Goal: Task Accomplishment & Management: Manage account settings

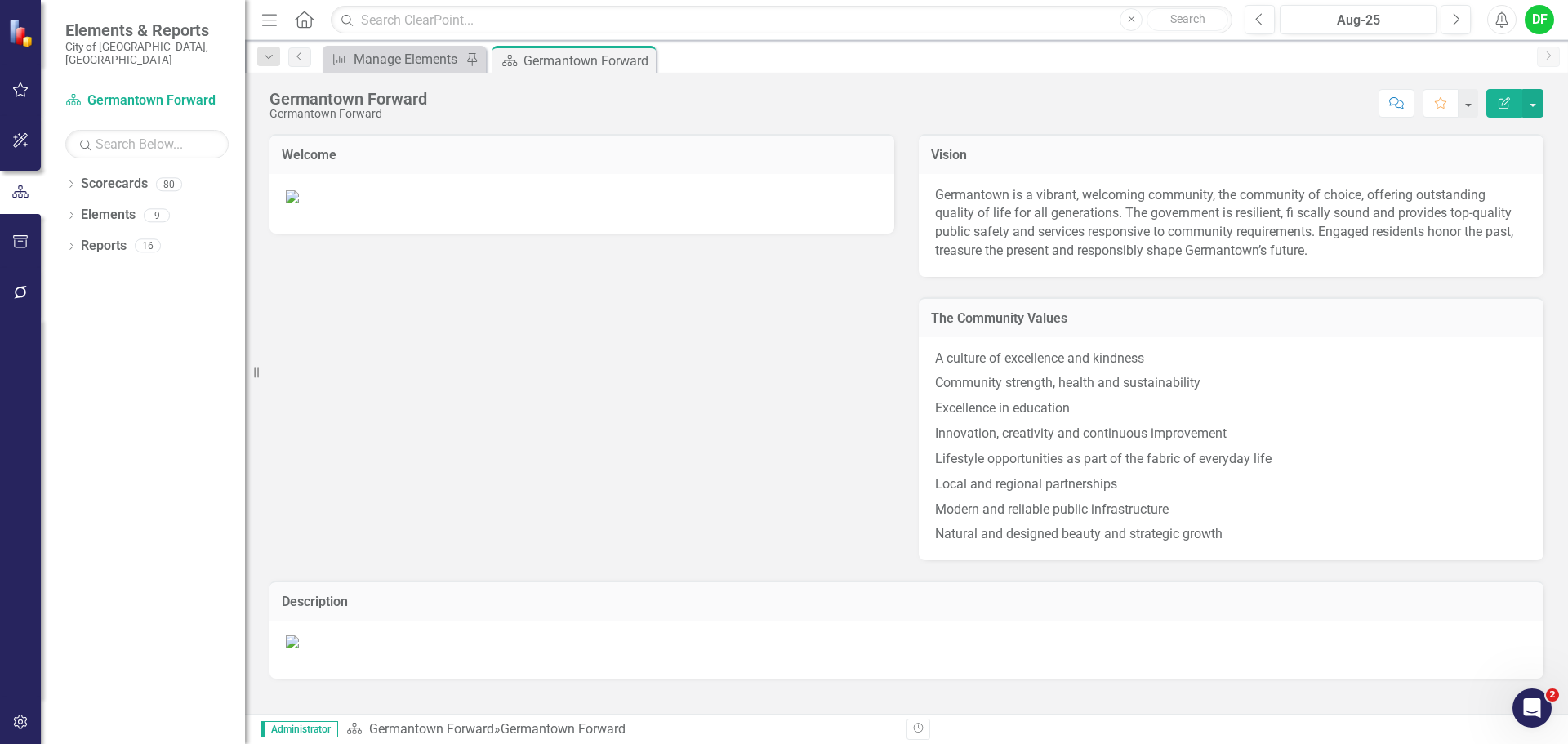
click at [64, 171] on div "Dropdown Scorecards 80 Dropdown Germantown Forward City Services & Finance Econ…" at bounding box center [143, 457] width 204 height 573
click at [72, 181] on icon at bounding box center [72, 184] width 4 height 7
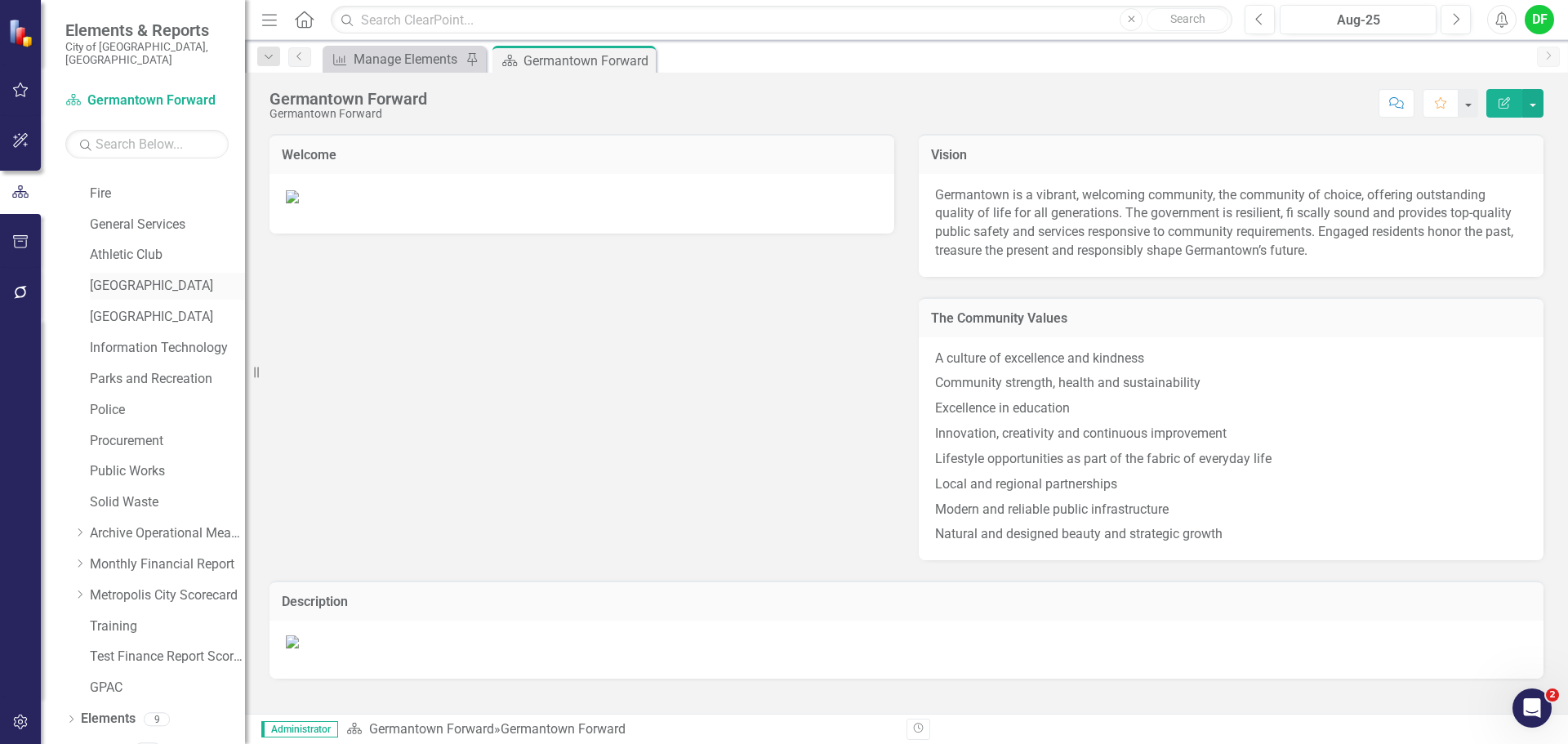
scroll to position [309, 0]
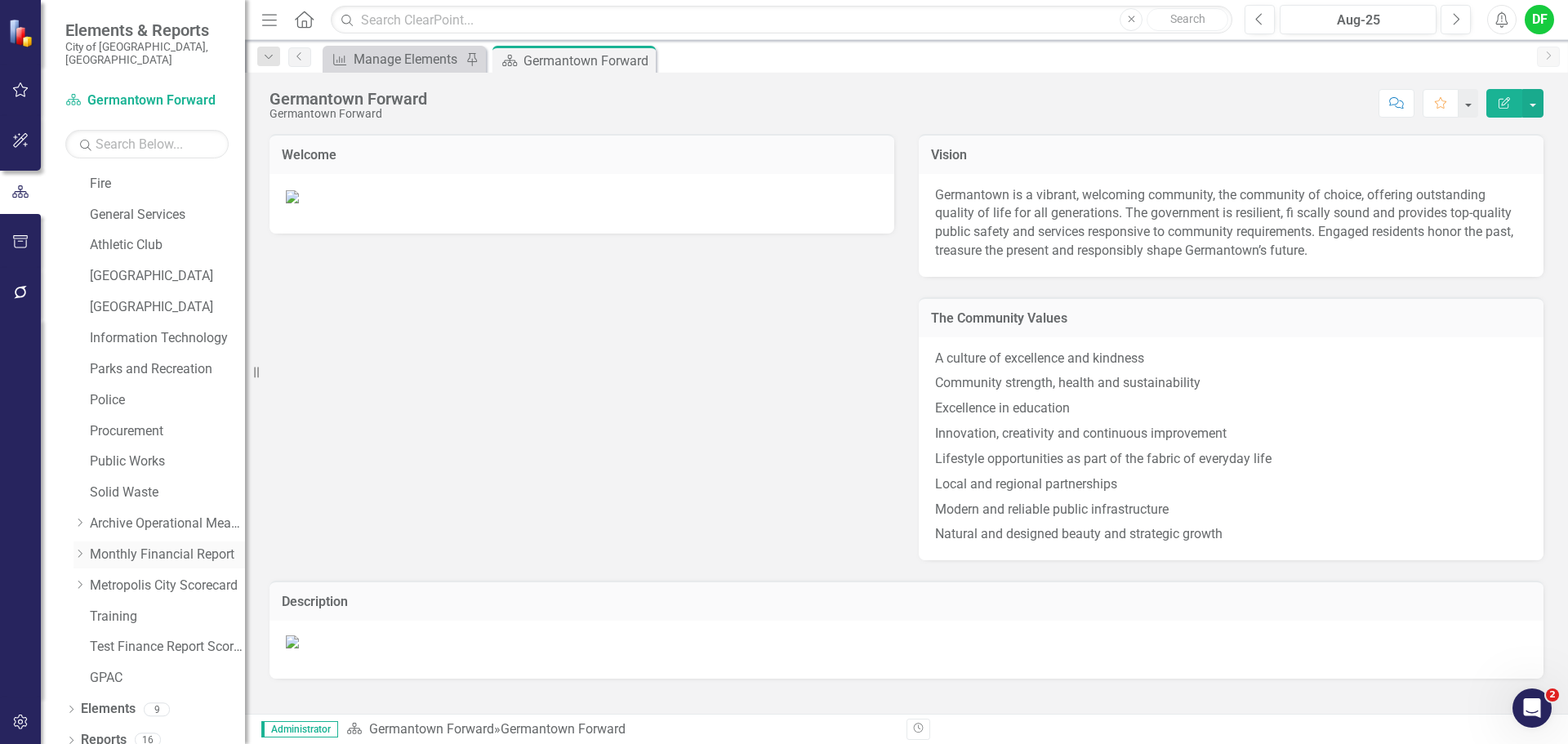
click at [83, 549] on icon "Dropdown" at bounding box center [80, 554] width 13 height 10
click at [116, 577] on link "General Fund" at bounding box center [175, 586] width 139 height 19
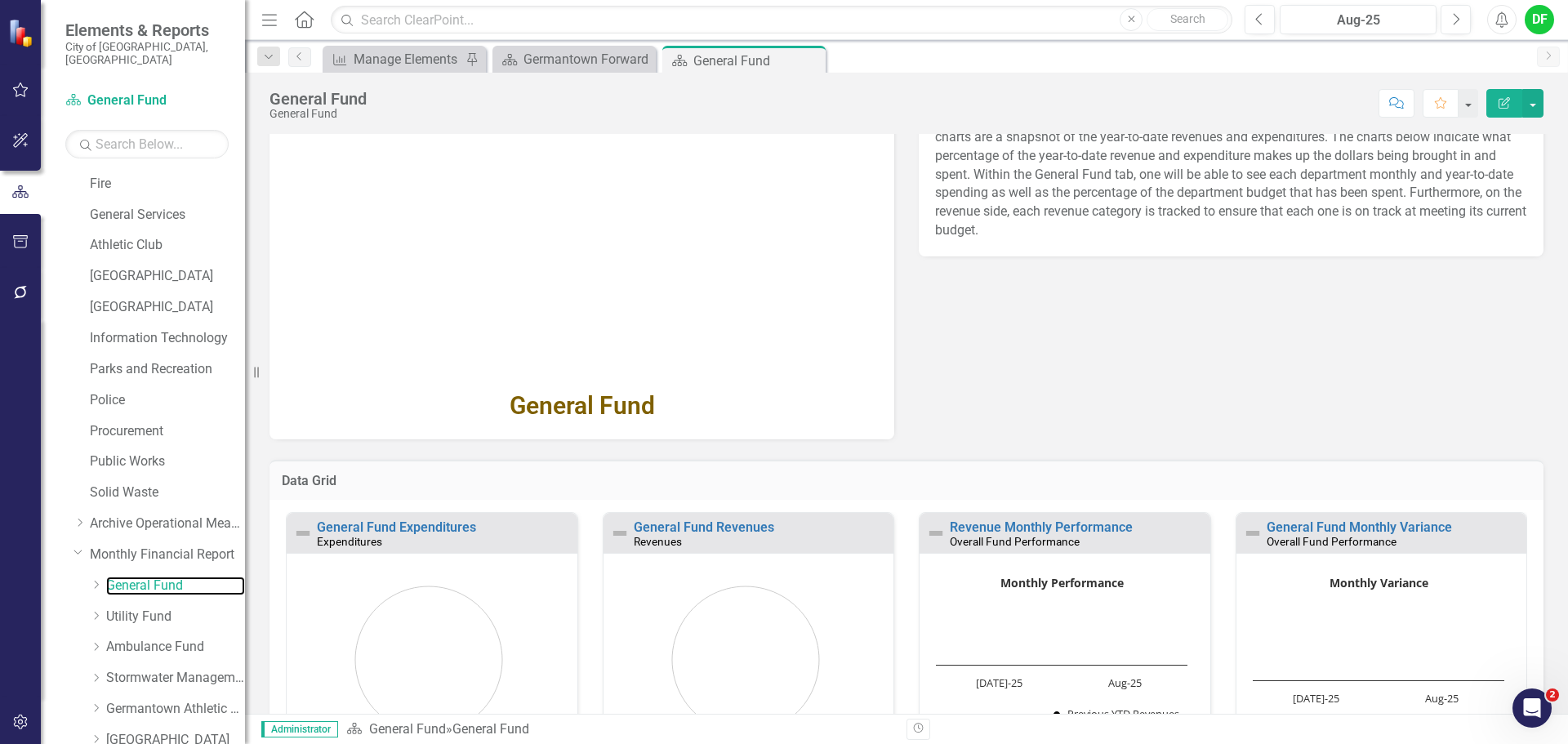
scroll to position [164, 0]
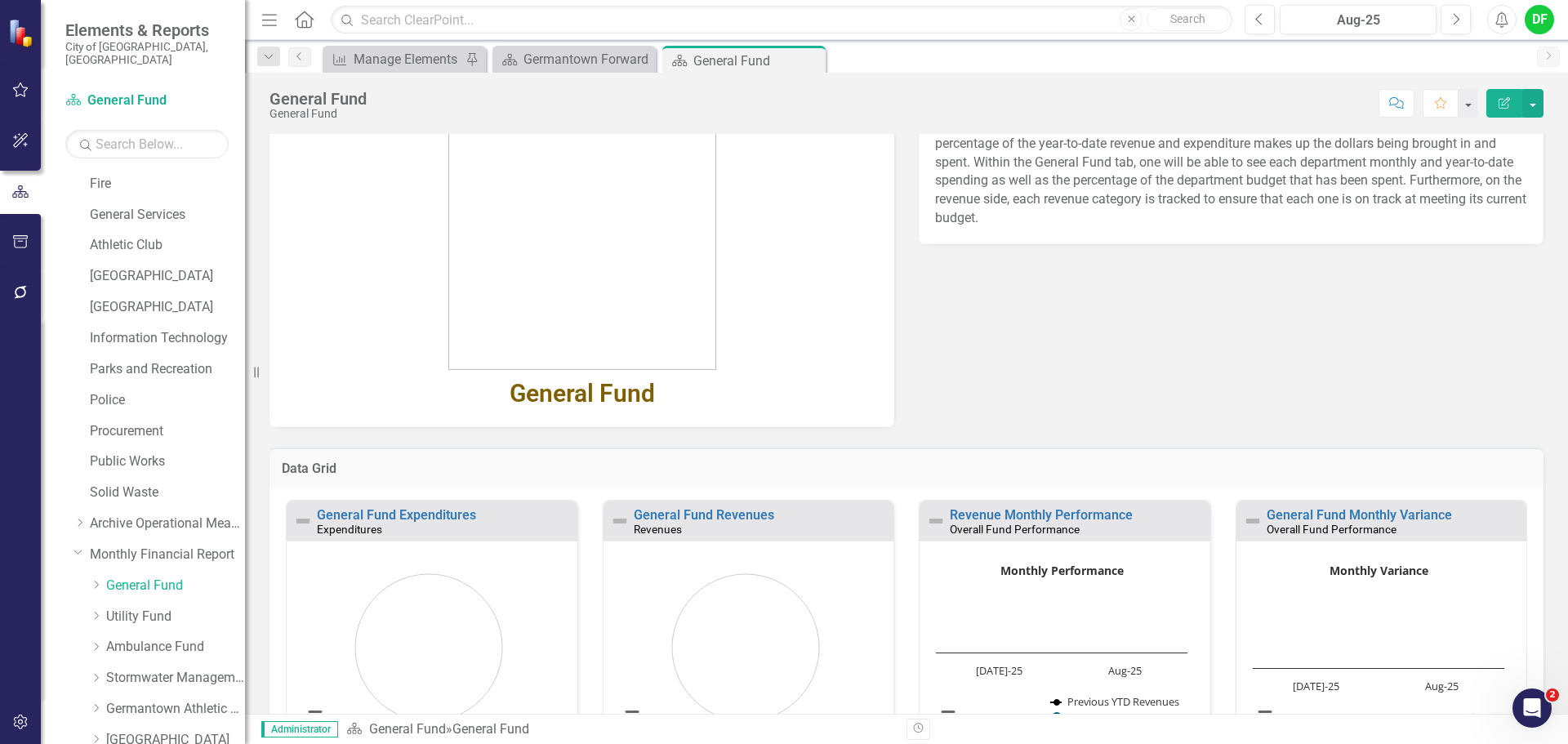
click at [701, 522] on div "Revenues" at bounding box center [762, 529] width 257 height 14
click at [697, 516] on link "General Fund Revenues" at bounding box center [704, 514] width 140 height 15
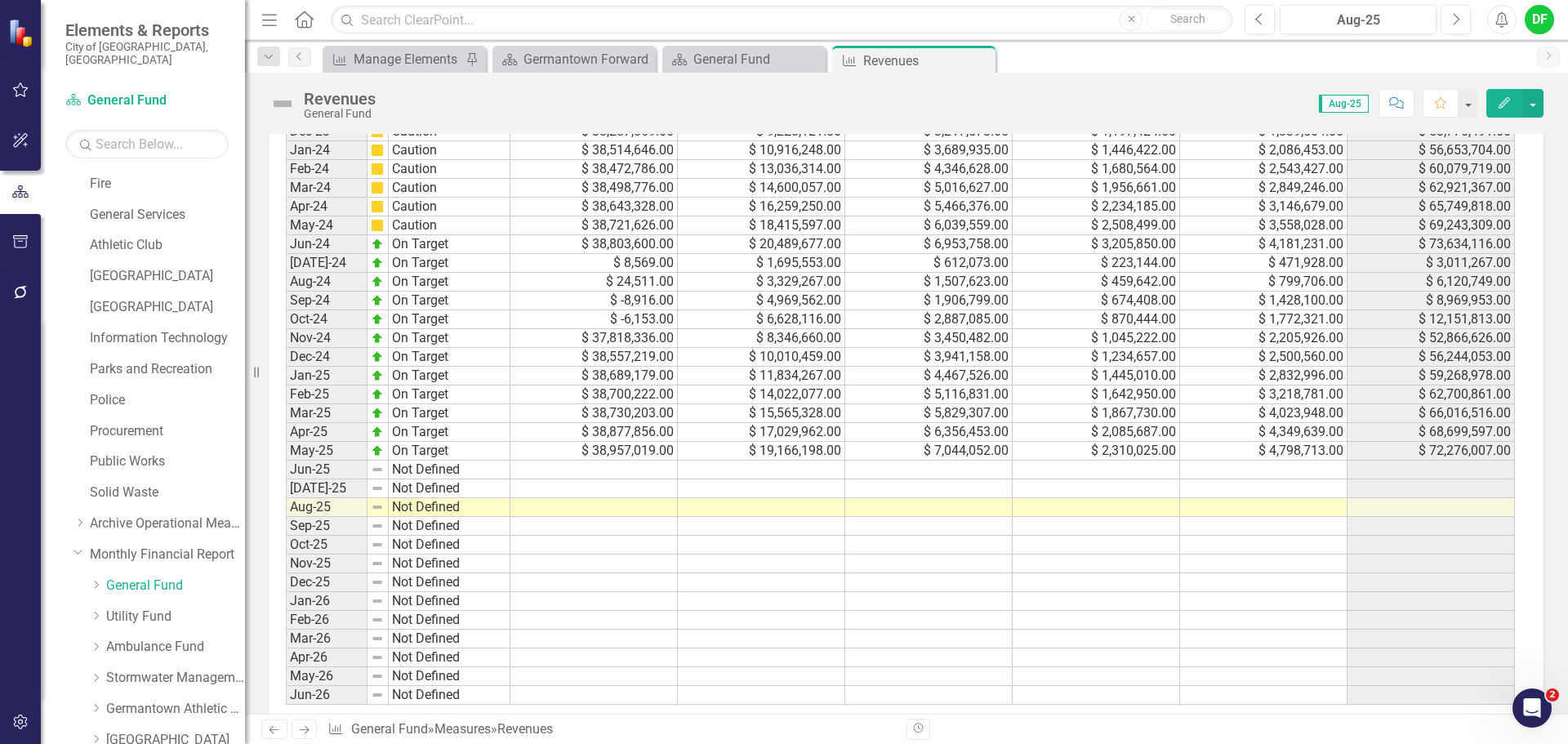
scroll to position [895, 0]
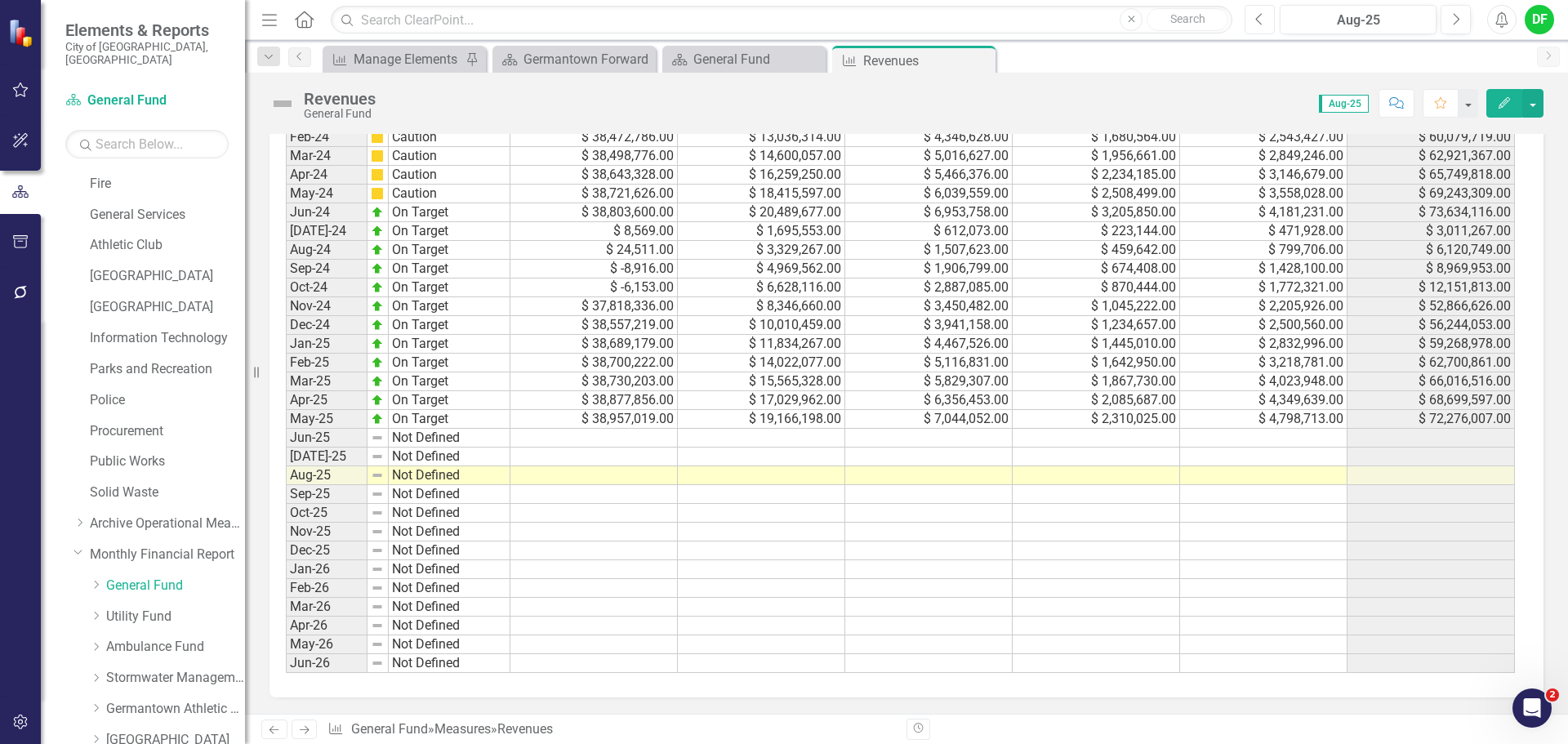
click at [1267, 21] on button "Previous" at bounding box center [1260, 19] width 30 height 30
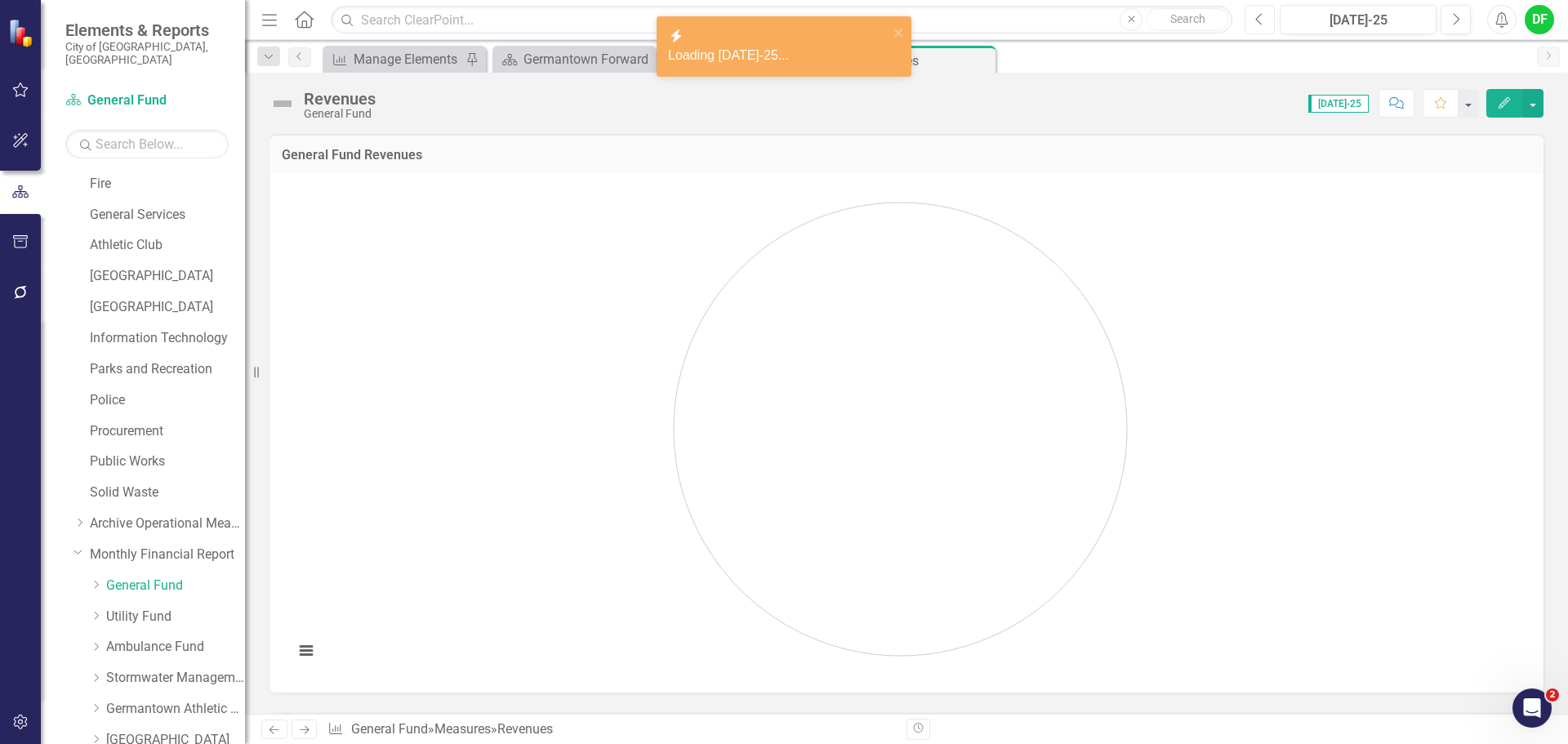
click at [1267, 21] on button "Previous" at bounding box center [1260, 19] width 30 height 30
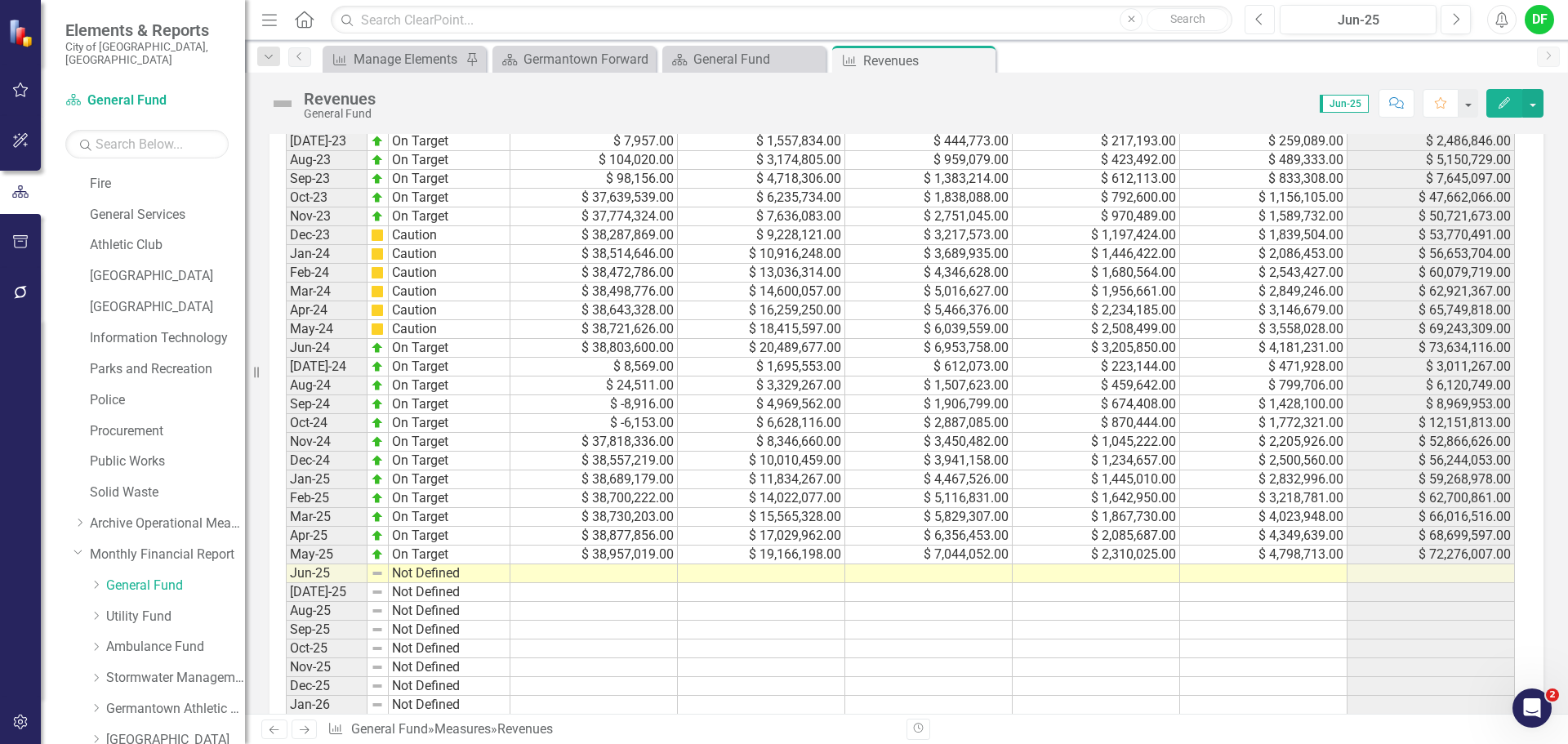
scroll to position [895, 0]
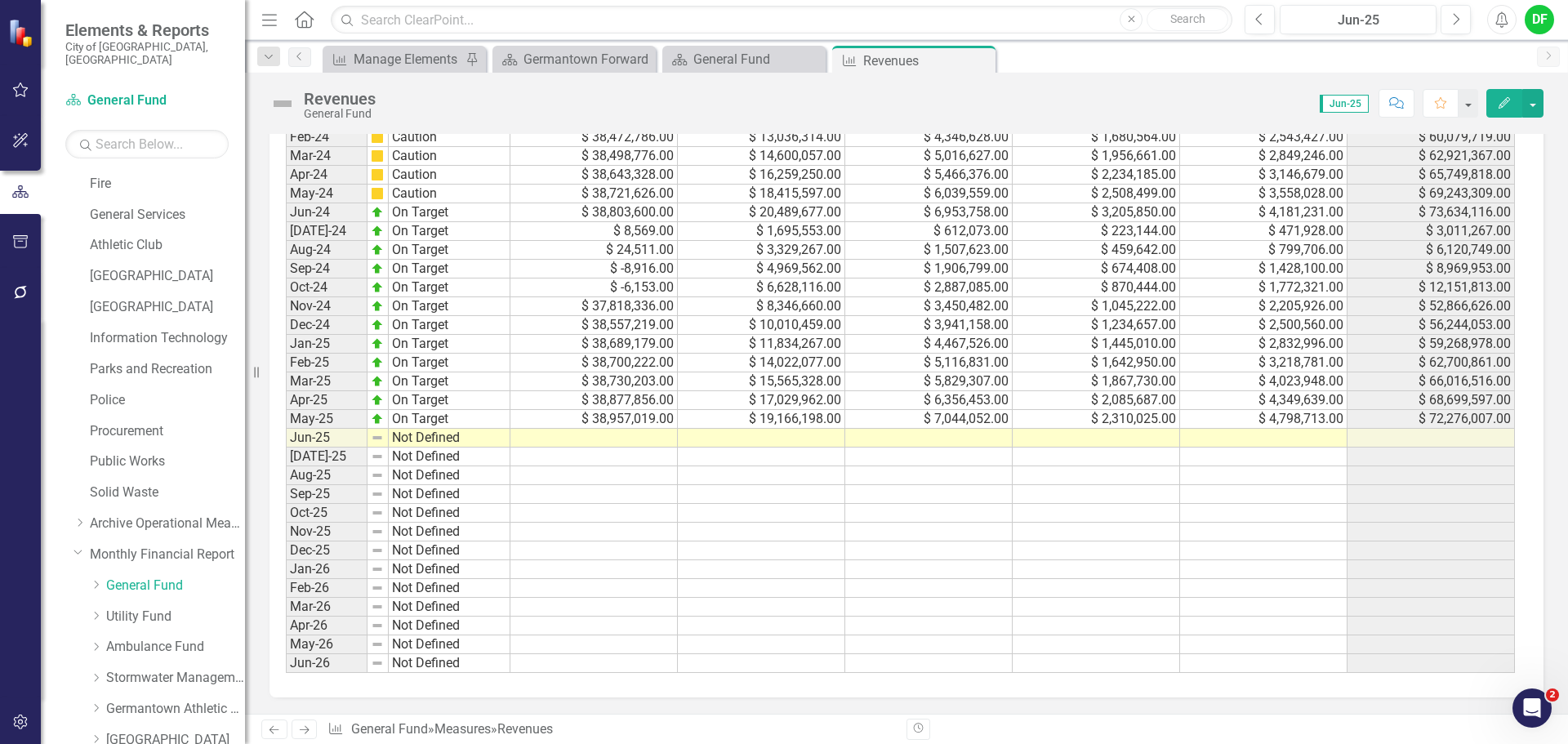
click at [617, 444] on td at bounding box center [594, 437] width 167 height 19
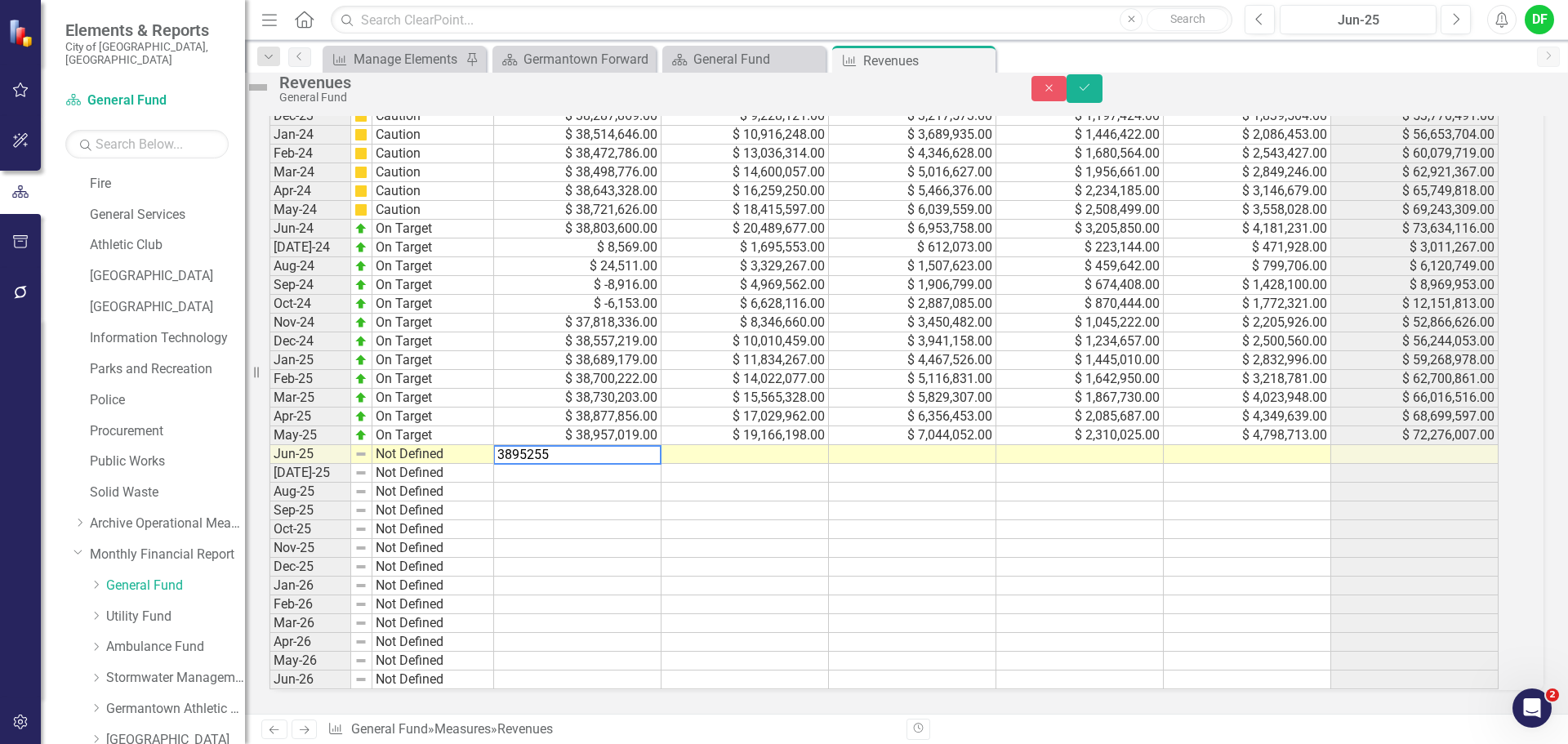
type textarea "38952557"
type textarea "21124945"
type textarea "7612971"
type textarea "2519141"
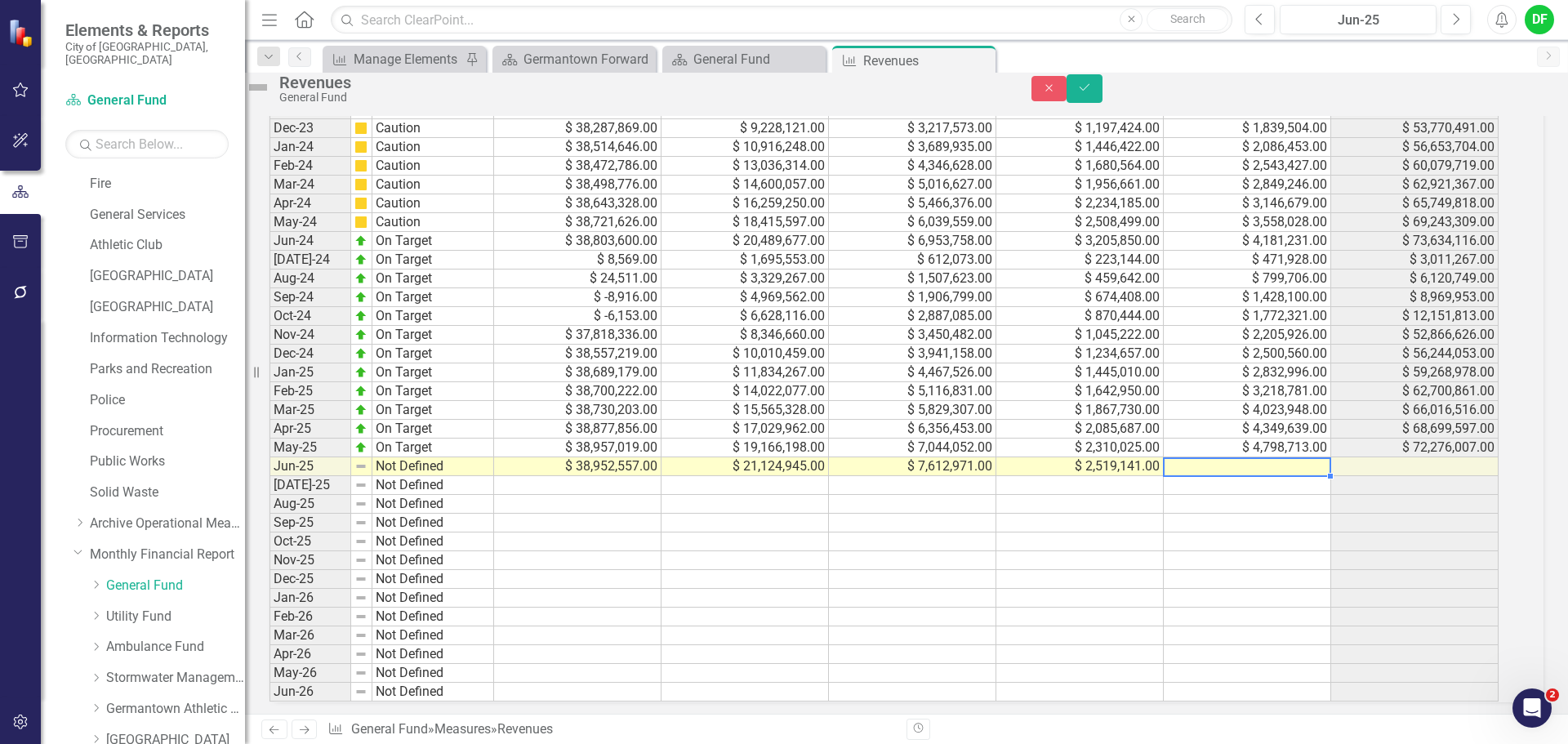
scroll to position [896, 0]
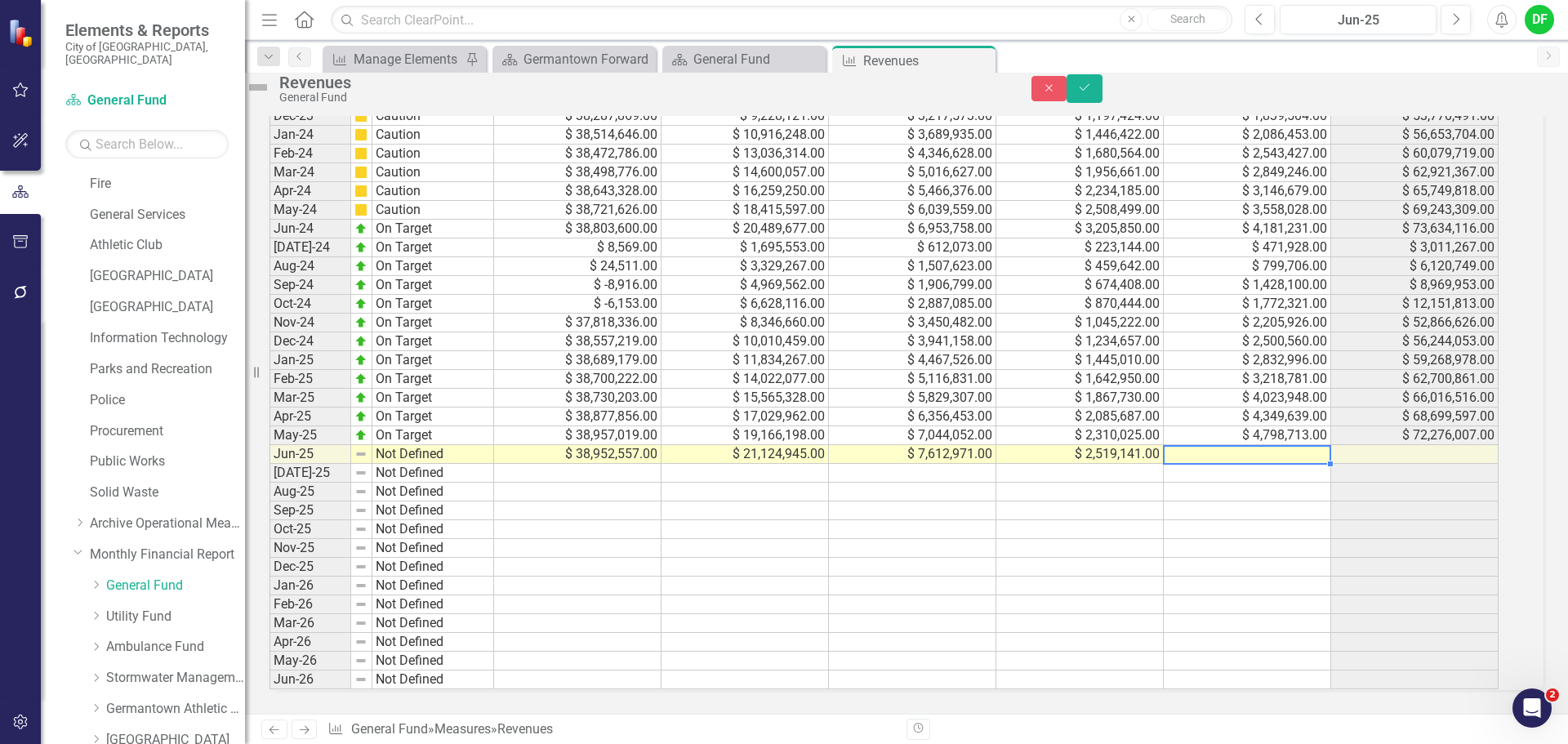
click at [1284, 445] on td at bounding box center [1247, 454] width 167 height 19
type textarea "5452719"
click at [1103, 95] on button "Save" at bounding box center [1085, 89] width 36 height 29
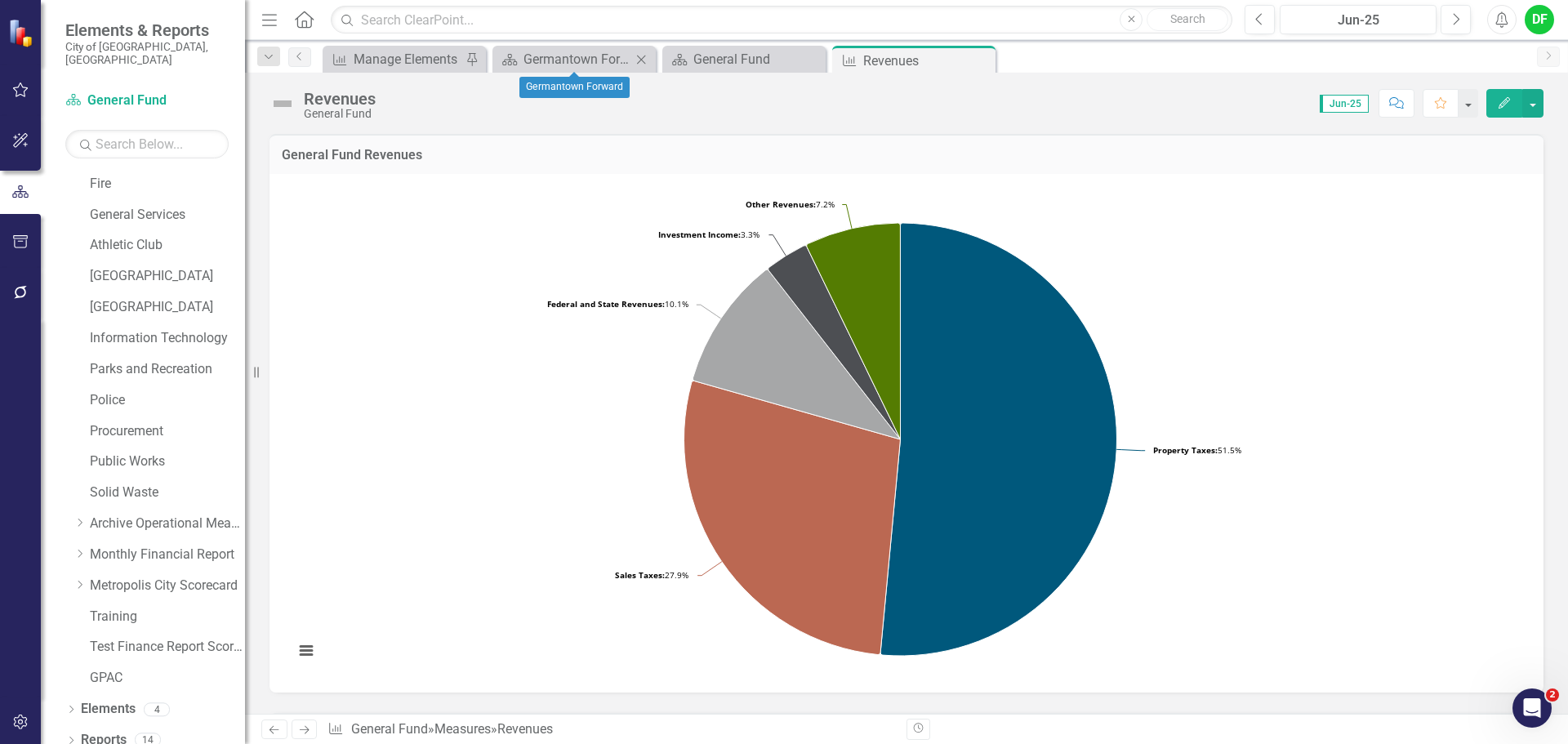
click at [640, 61] on icon at bounding box center [641, 59] width 9 height 9
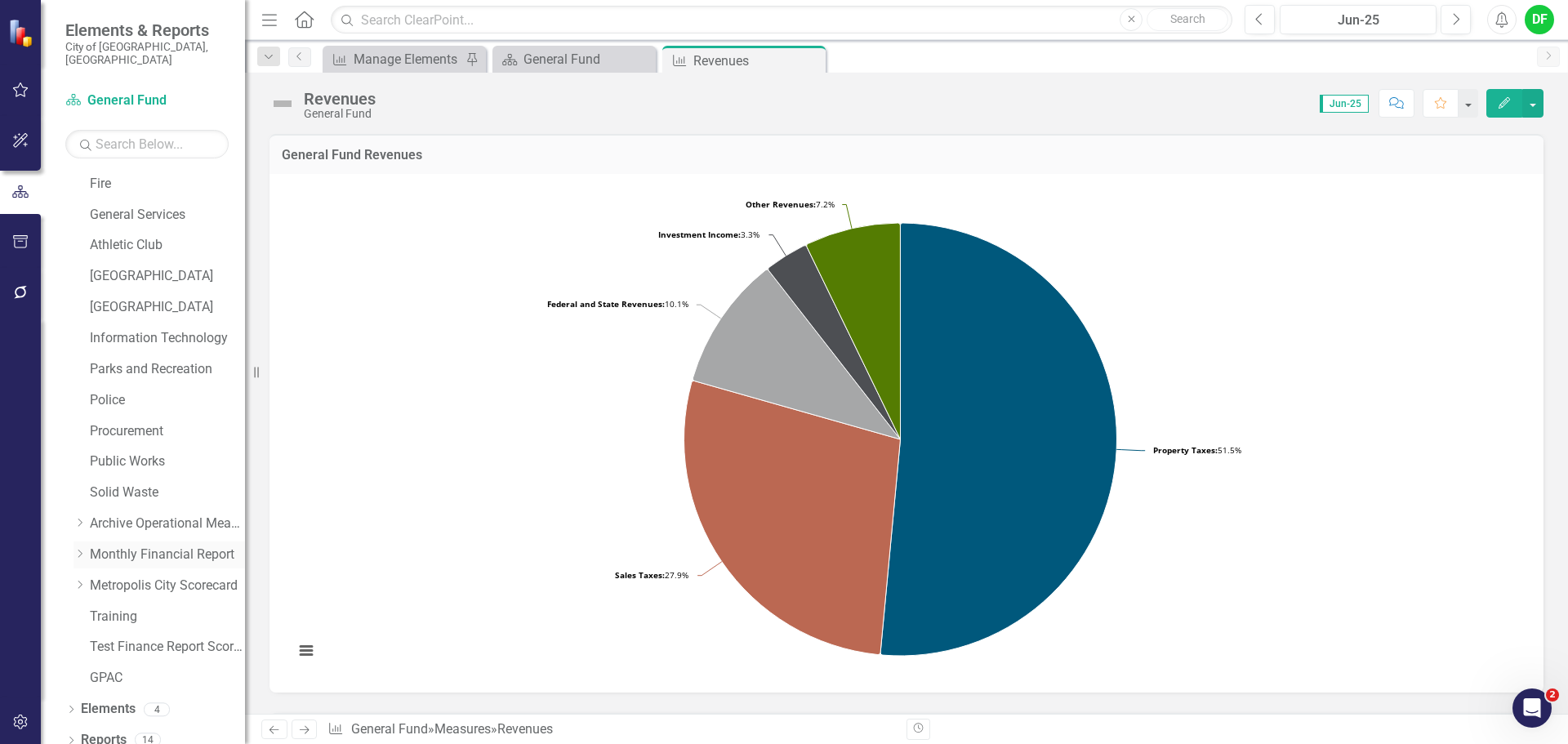
click at [77, 549] on icon "Dropdown" at bounding box center [80, 554] width 13 height 10
click at [97, 579] on icon "Dropdown" at bounding box center [96, 584] width 13 height 10
click at [147, 604] on link "General Fund Revenues" at bounding box center [167, 613] width 156 height 19
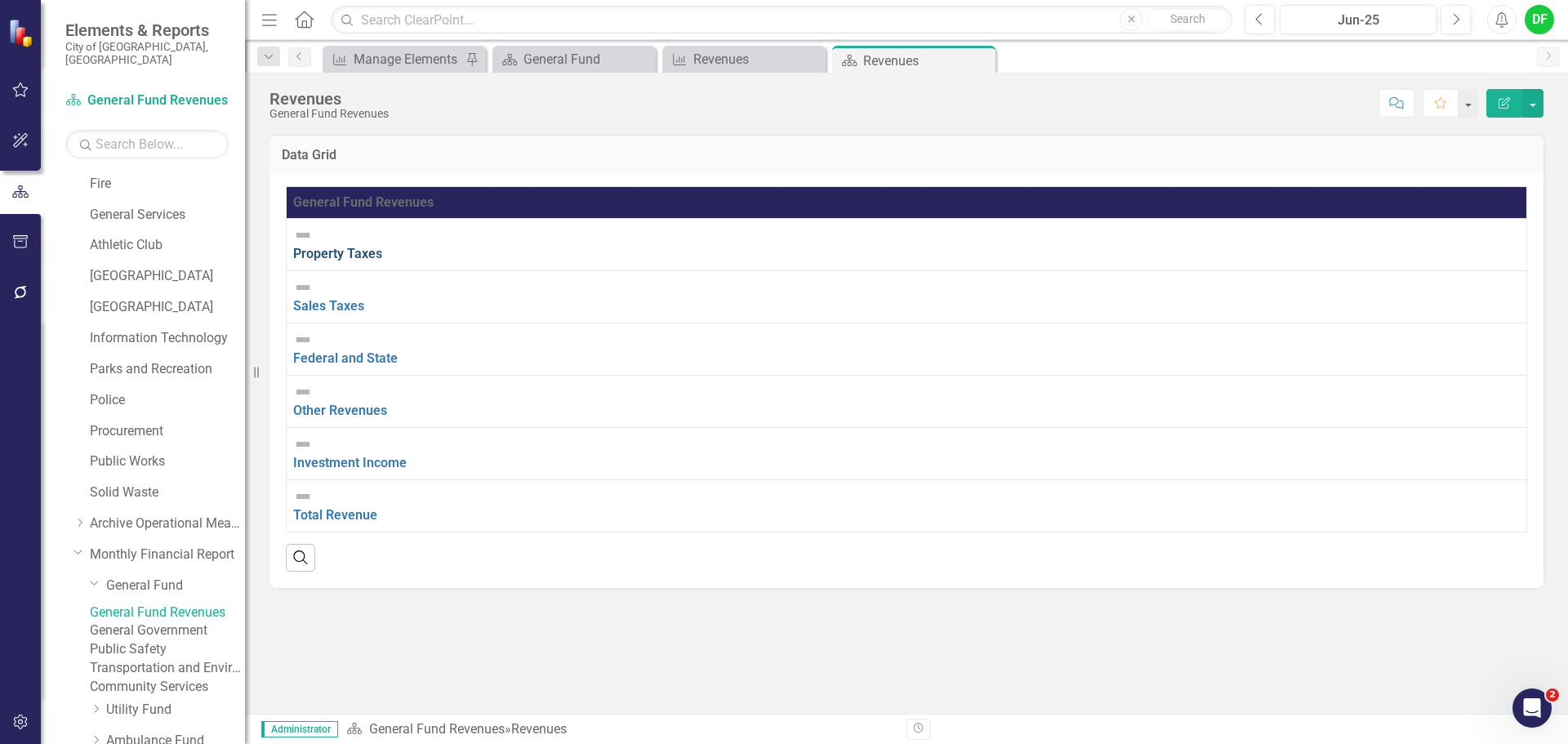
click at [382, 246] on link "Property Taxes" at bounding box center [338, 253] width 89 height 15
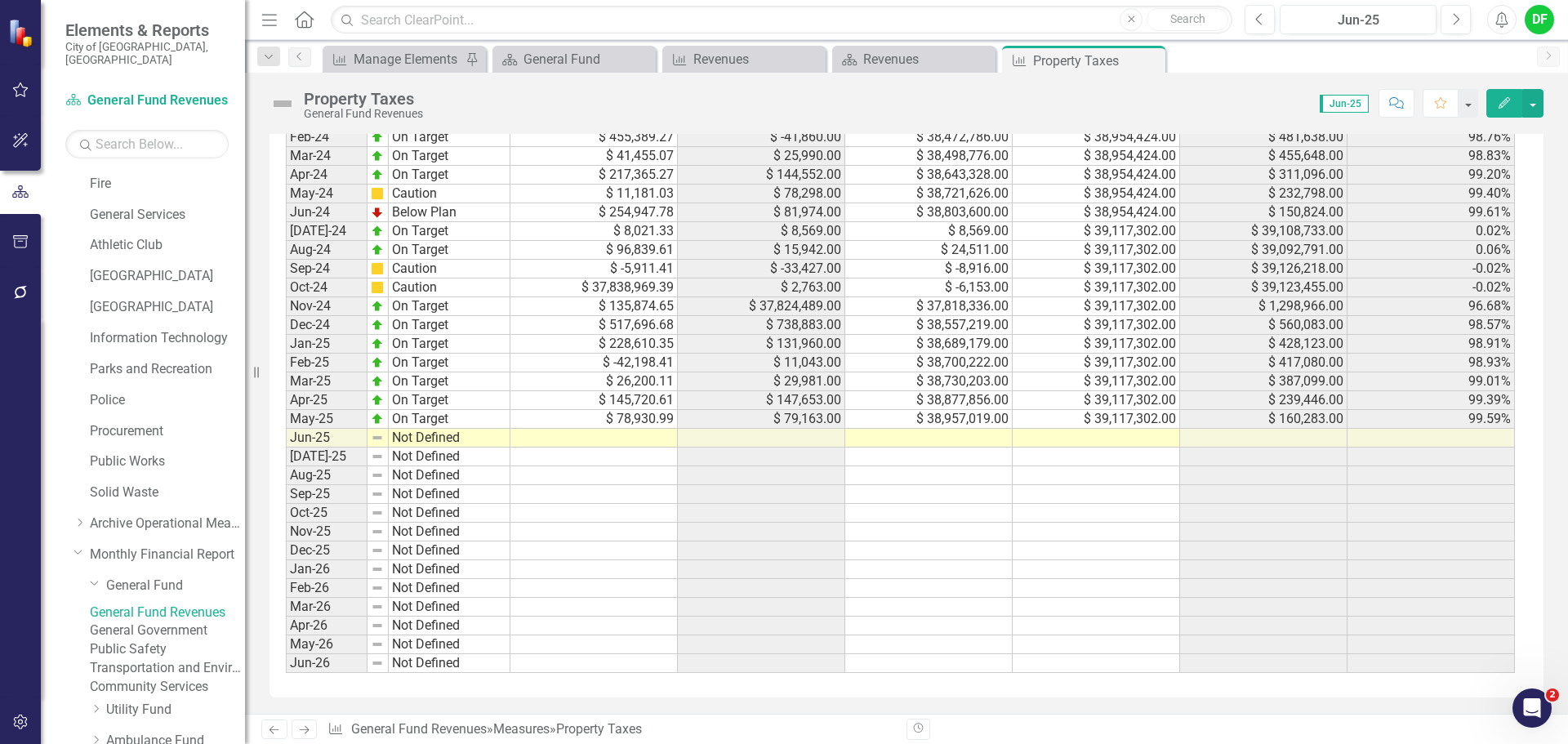
scroll to position [1173, 0]
click at [1089, 434] on td at bounding box center [1096, 437] width 167 height 19
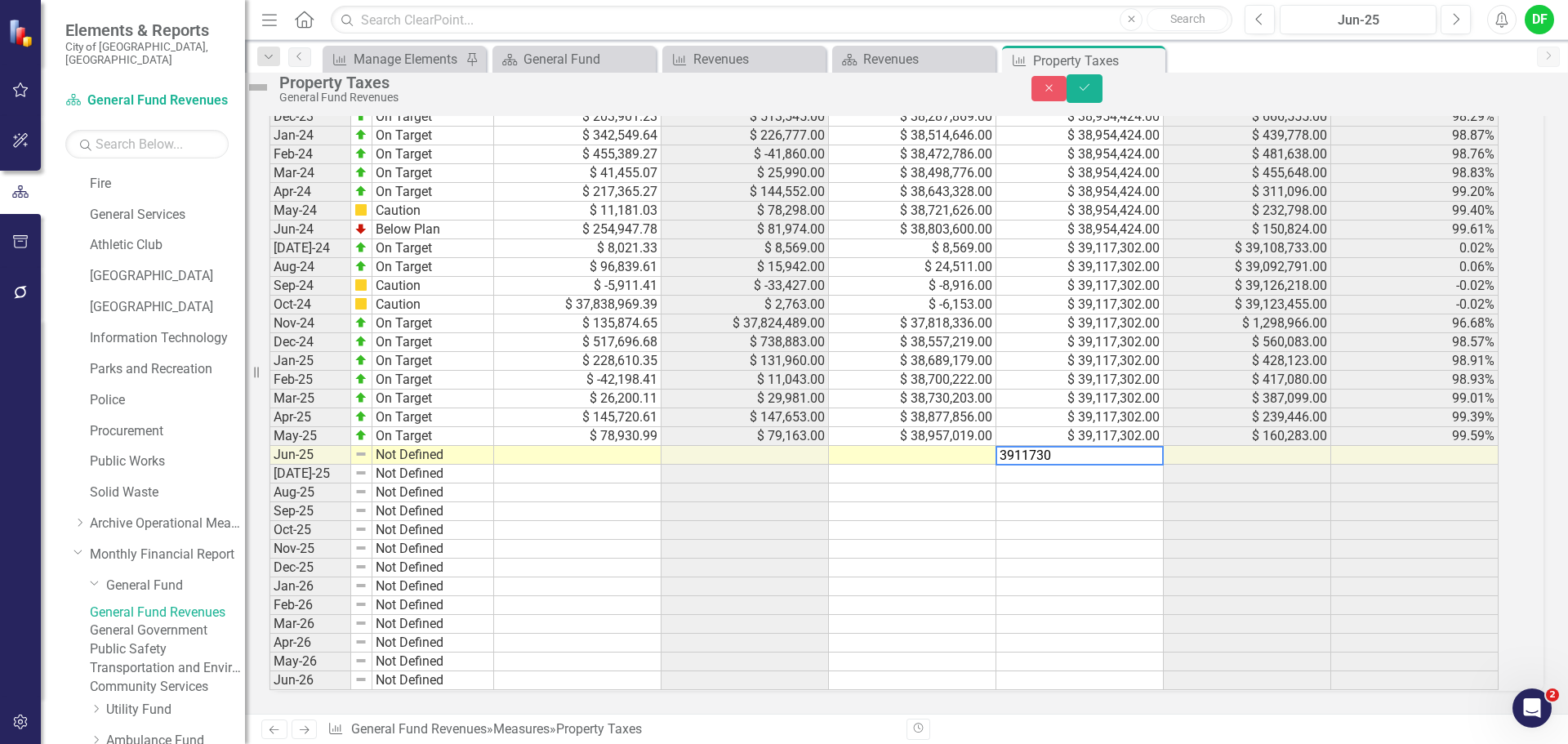
type textarea "39117302"
click at [579, 446] on td at bounding box center [577, 455] width 167 height 19
type textarea "82636.71"
click at [1092, 93] on icon "Save" at bounding box center [1085, 87] width 14 height 12
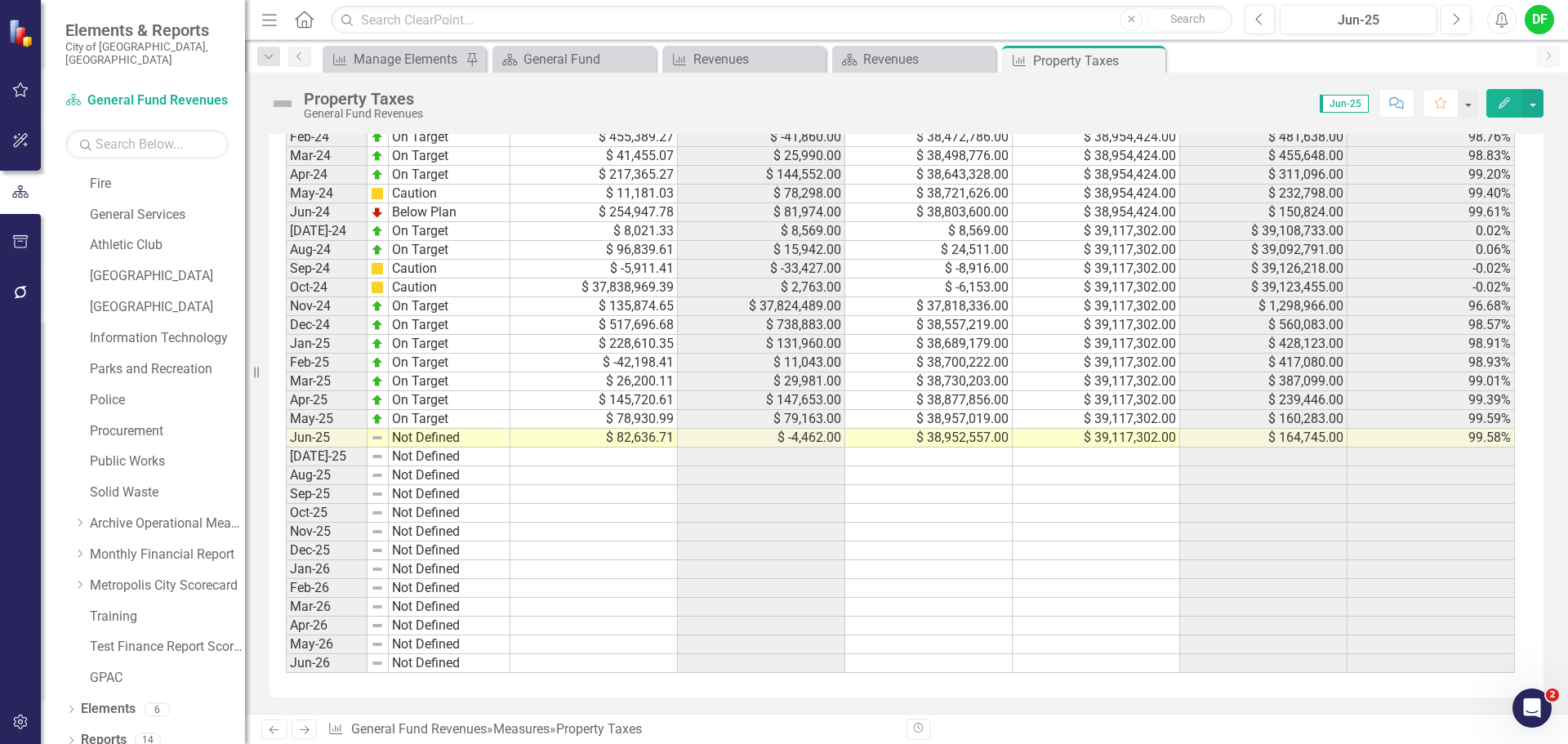
scroll to position [1173, 0]
click at [277, 104] on img at bounding box center [282, 103] width 26 height 26
click at [280, 103] on img at bounding box center [282, 103] width 26 height 26
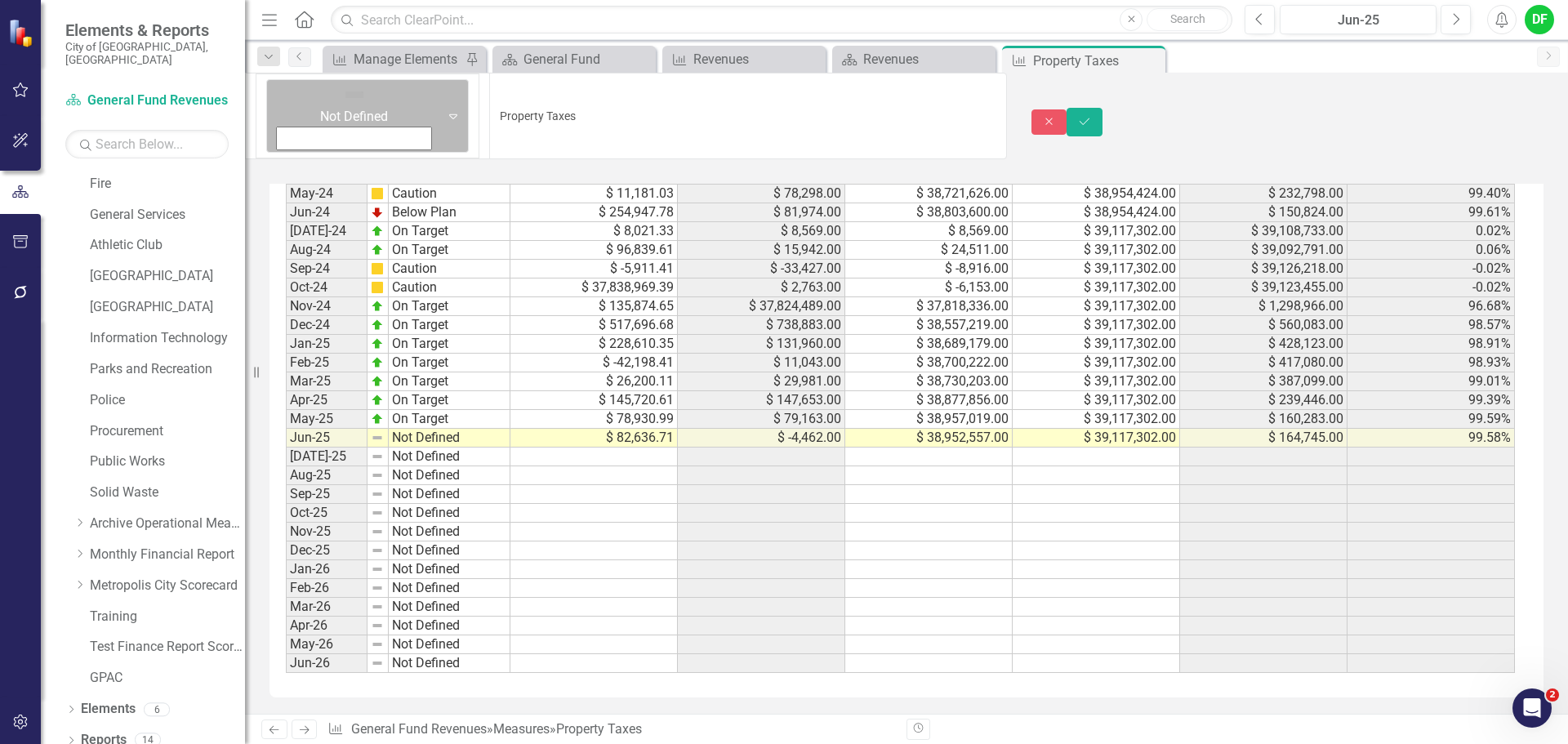
click at [438, 104] on div "Expand" at bounding box center [453, 115] width 30 height 72
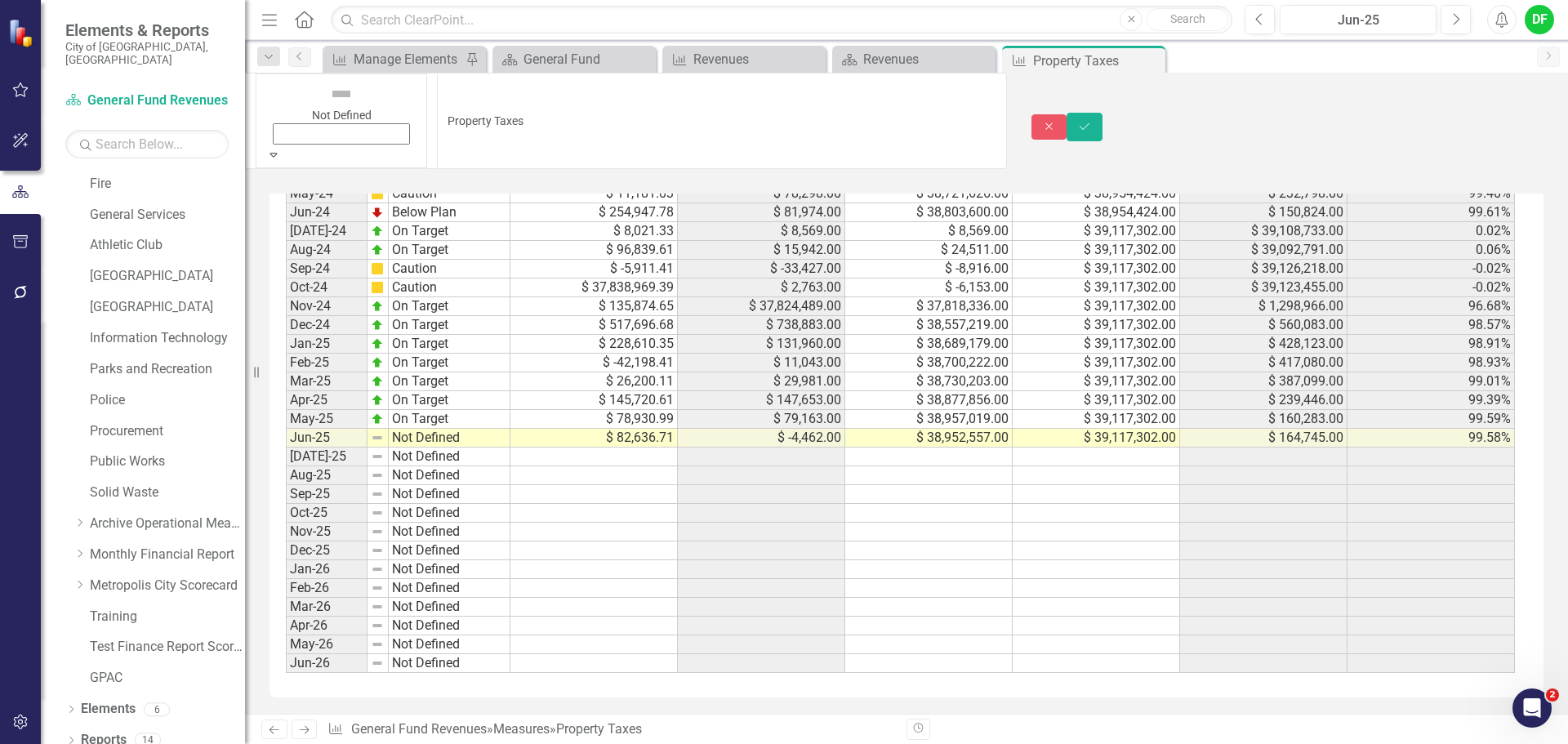
click at [281, 148] on icon "Expand" at bounding box center [274, 154] width 14 height 12
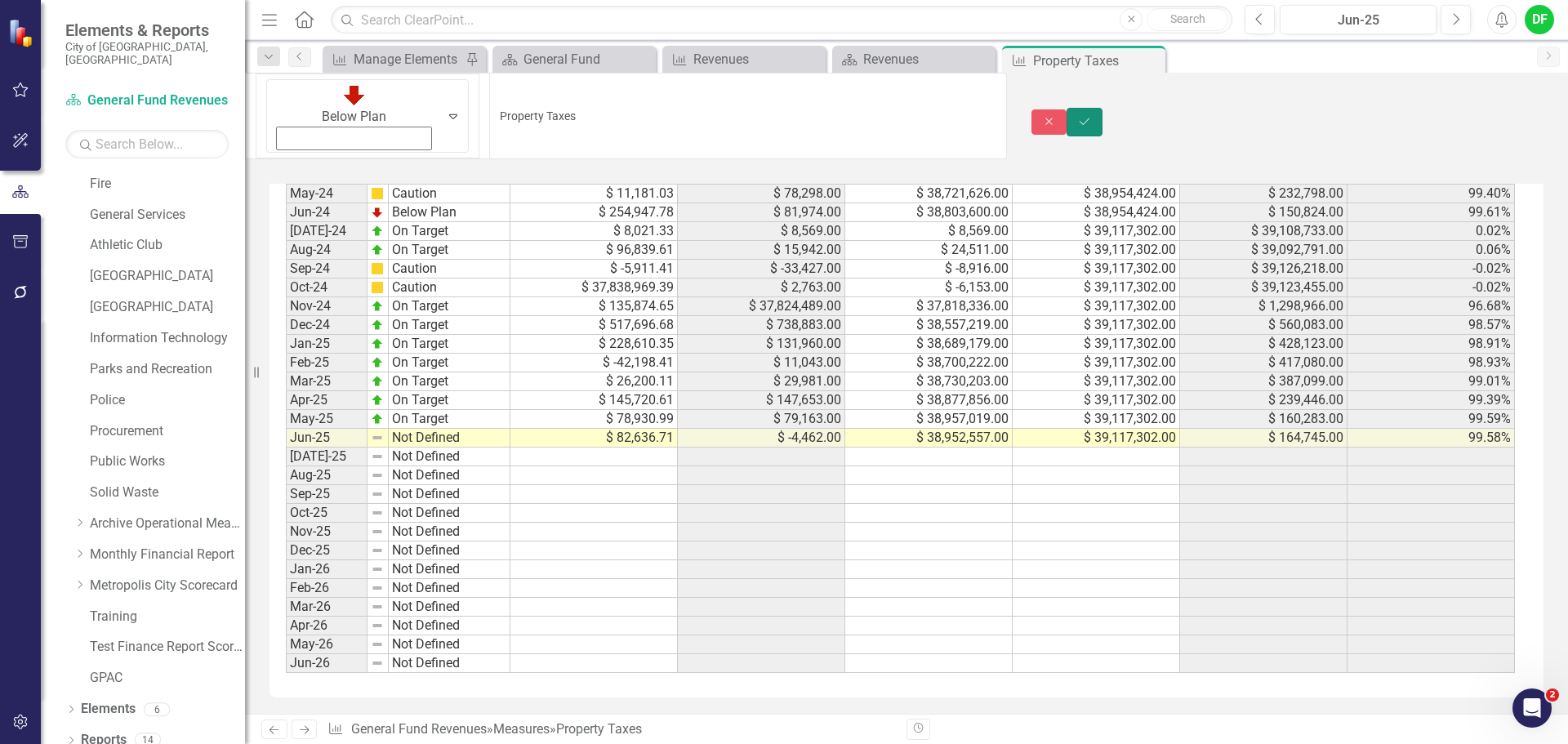
click at [1103, 108] on button "Save" at bounding box center [1085, 123] width 36 height 29
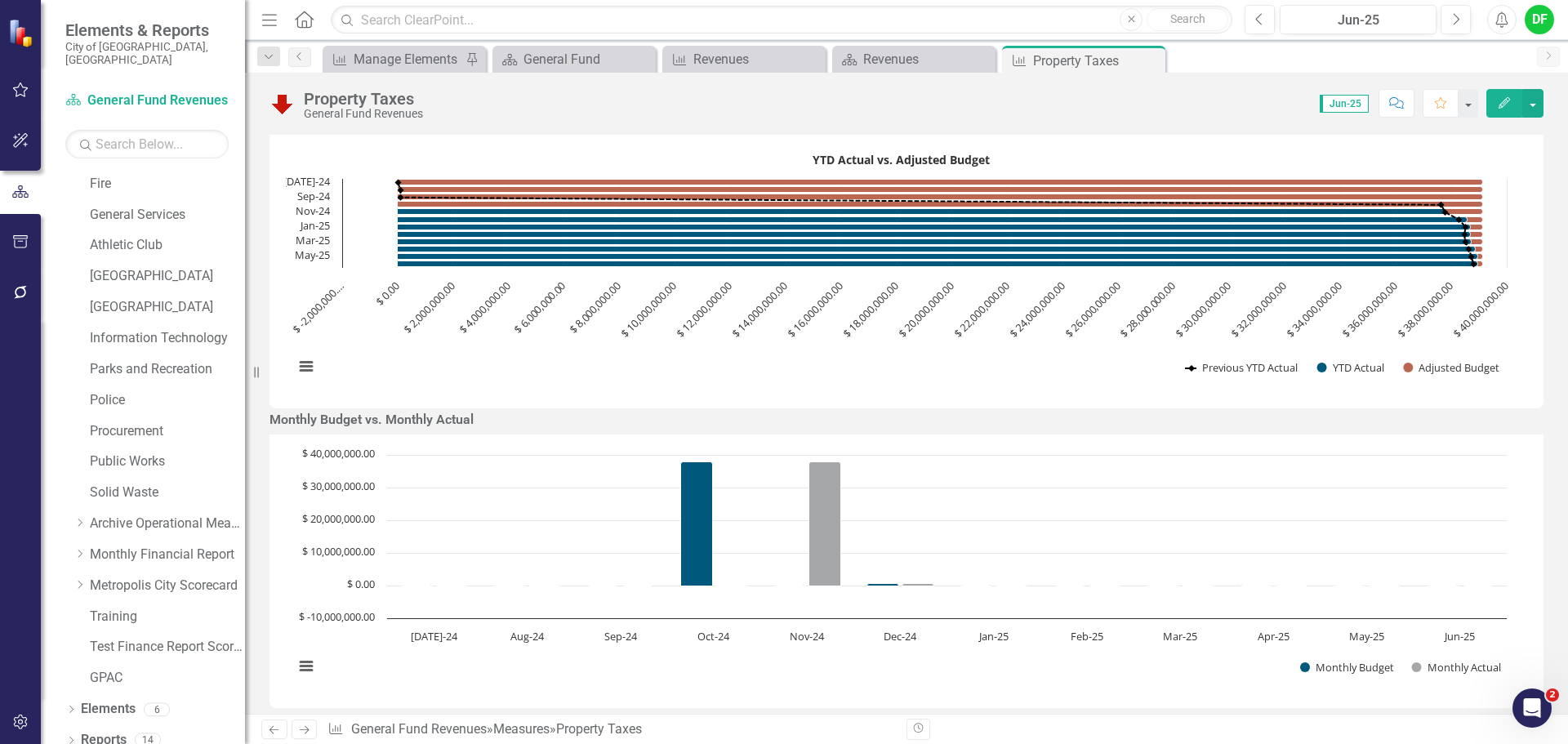
scroll to position [0, 0]
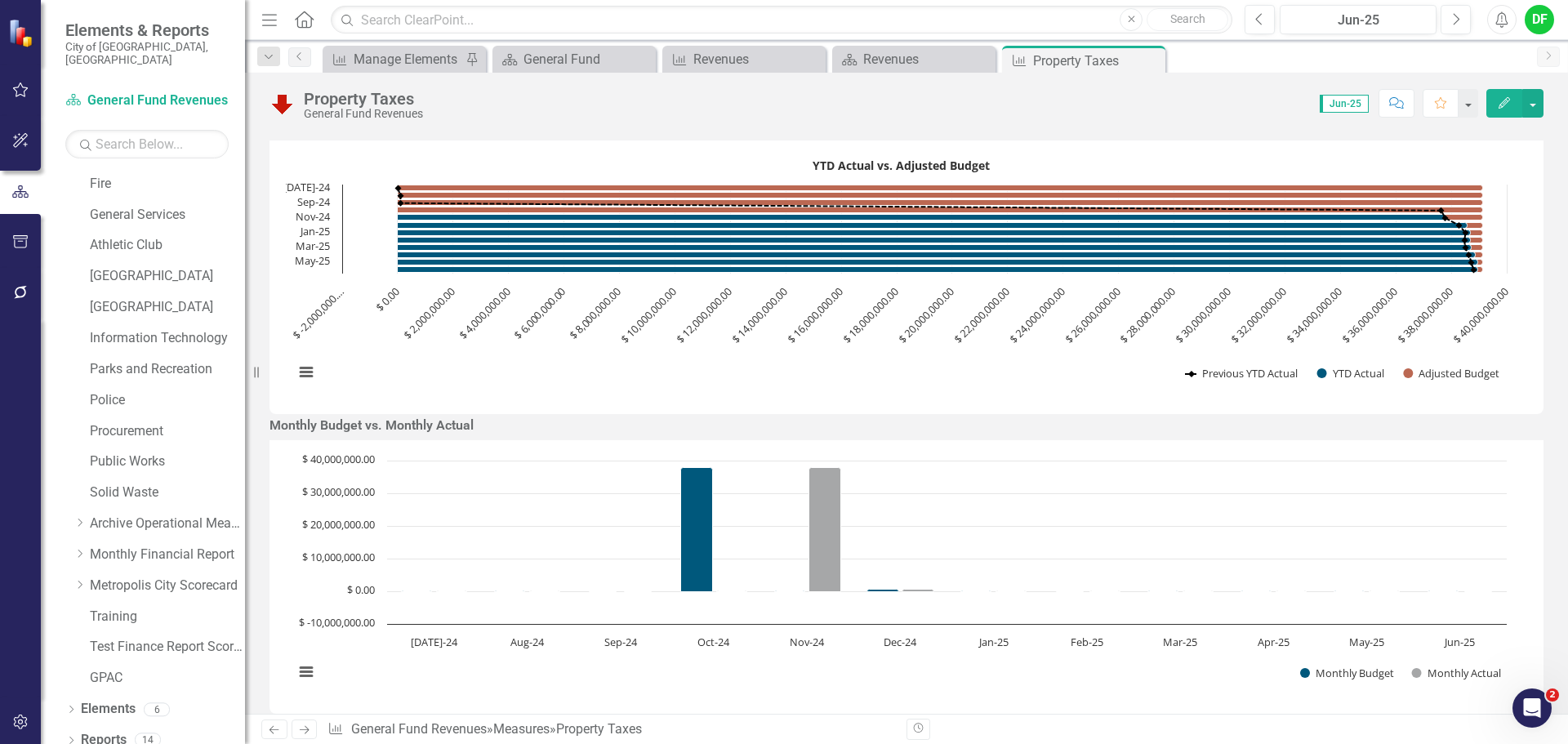
click at [1308, 165] on div "YTD Actual vs. Adjusted Budget Combination chart with 3 data series. The chart …" at bounding box center [906, 277] width 1275 height 274
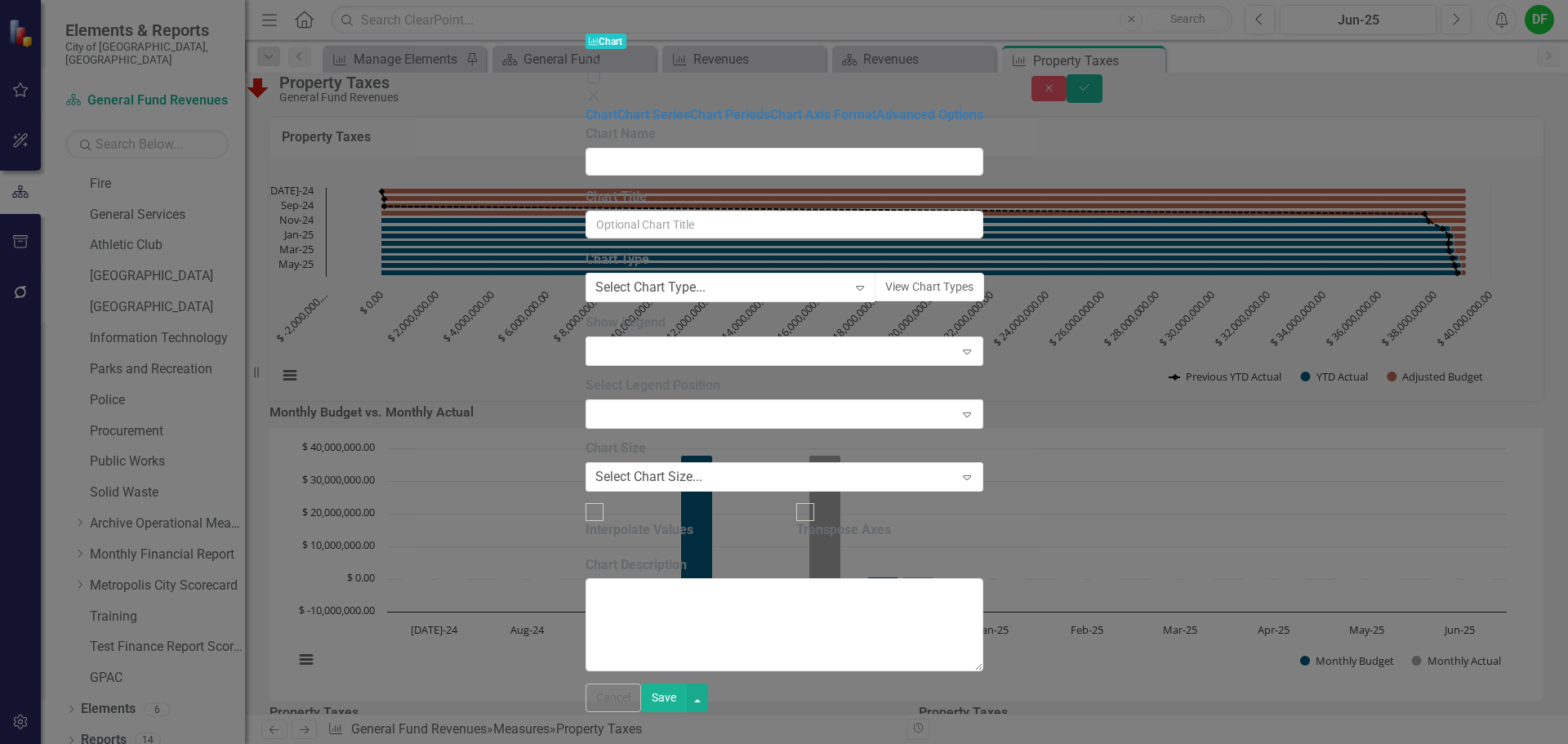
type input "Property Taxes"
type input "YTD Actual vs. Adjusted Budget"
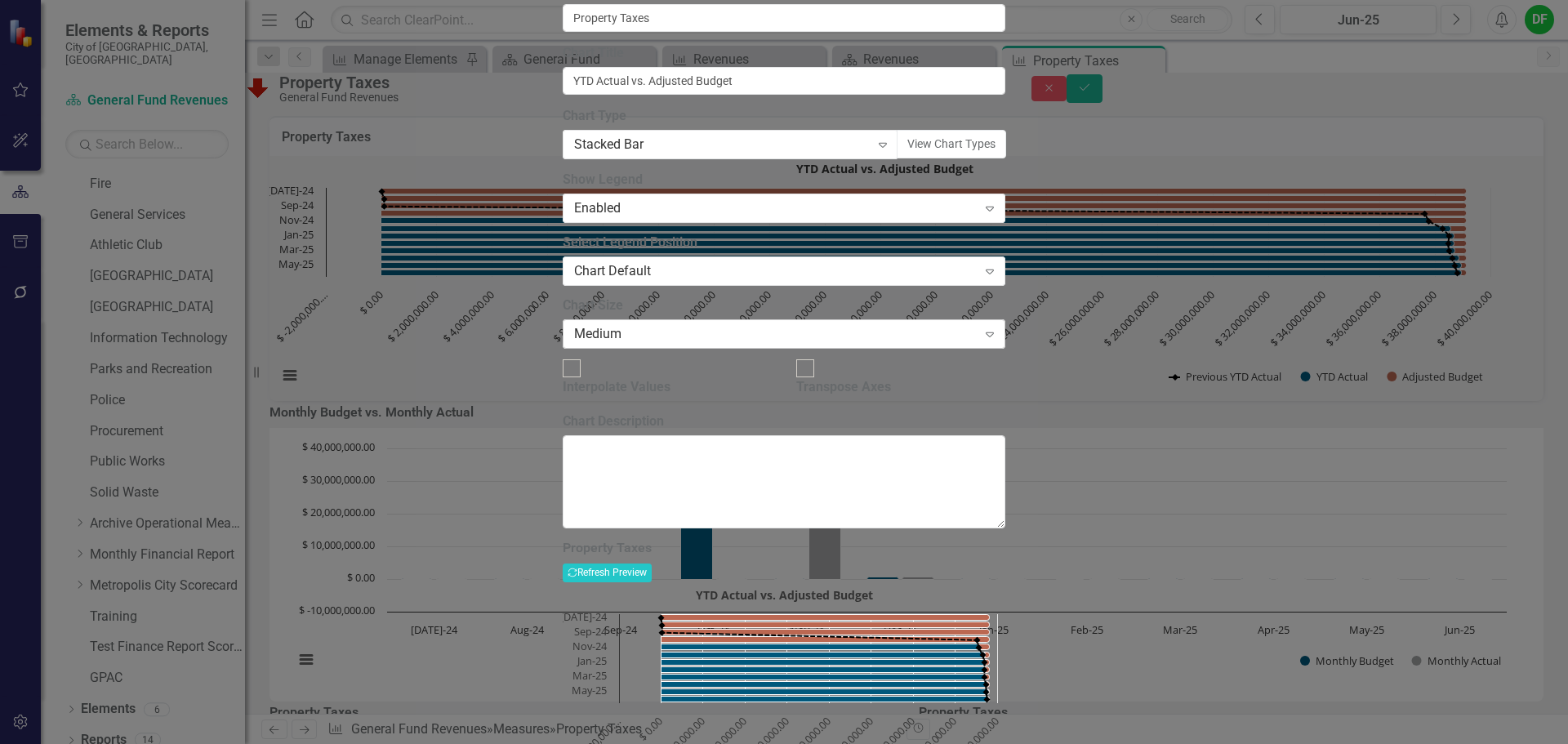
click at [998, 341] on icon "Expand" at bounding box center [990, 334] width 16 height 13
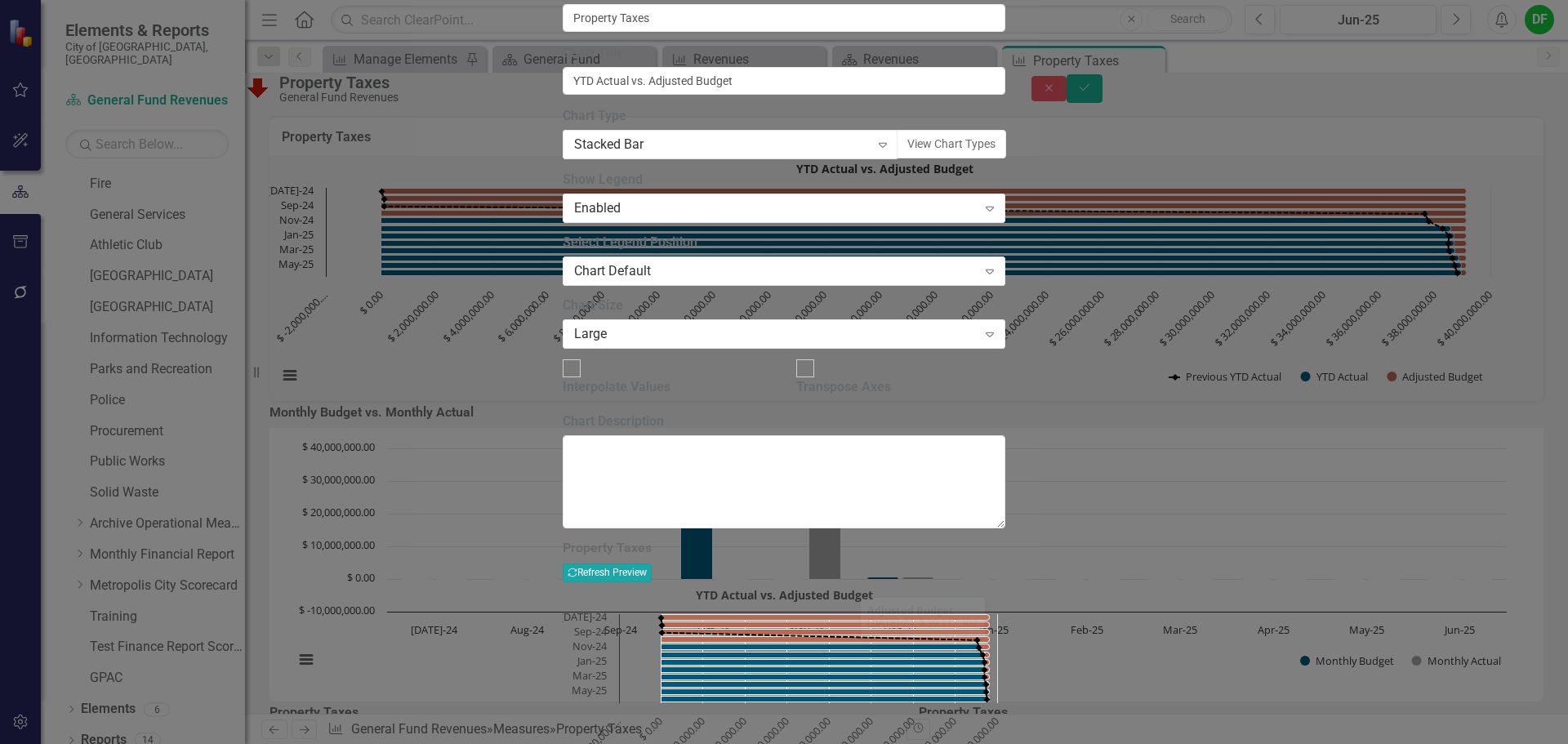
click at [652, 563] on button "Recalculate Refresh Preview" at bounding box center [607, 572] width 89 height 18
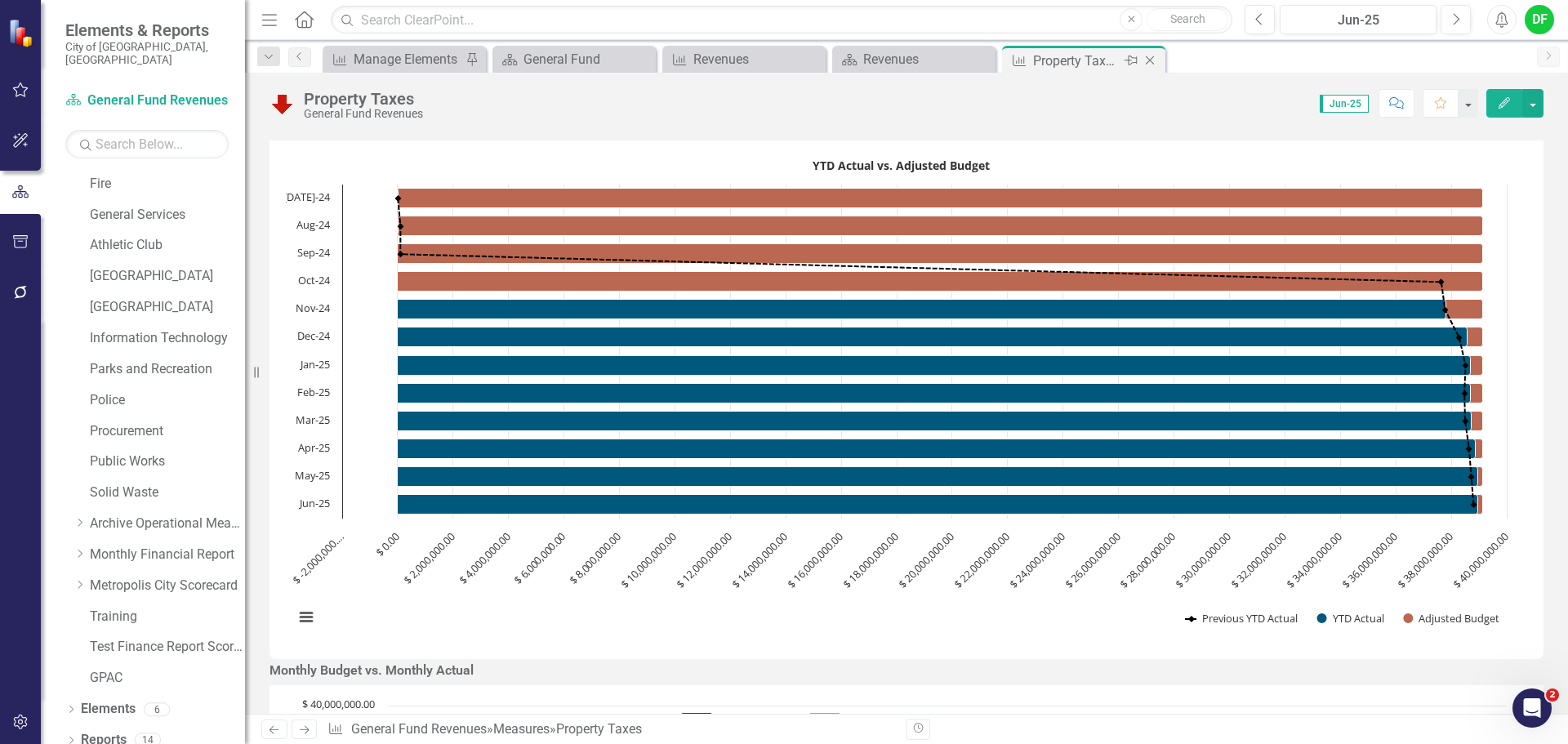
click at [1153, 57] on icon at bounding box center [1150, 61] width 9 height 9
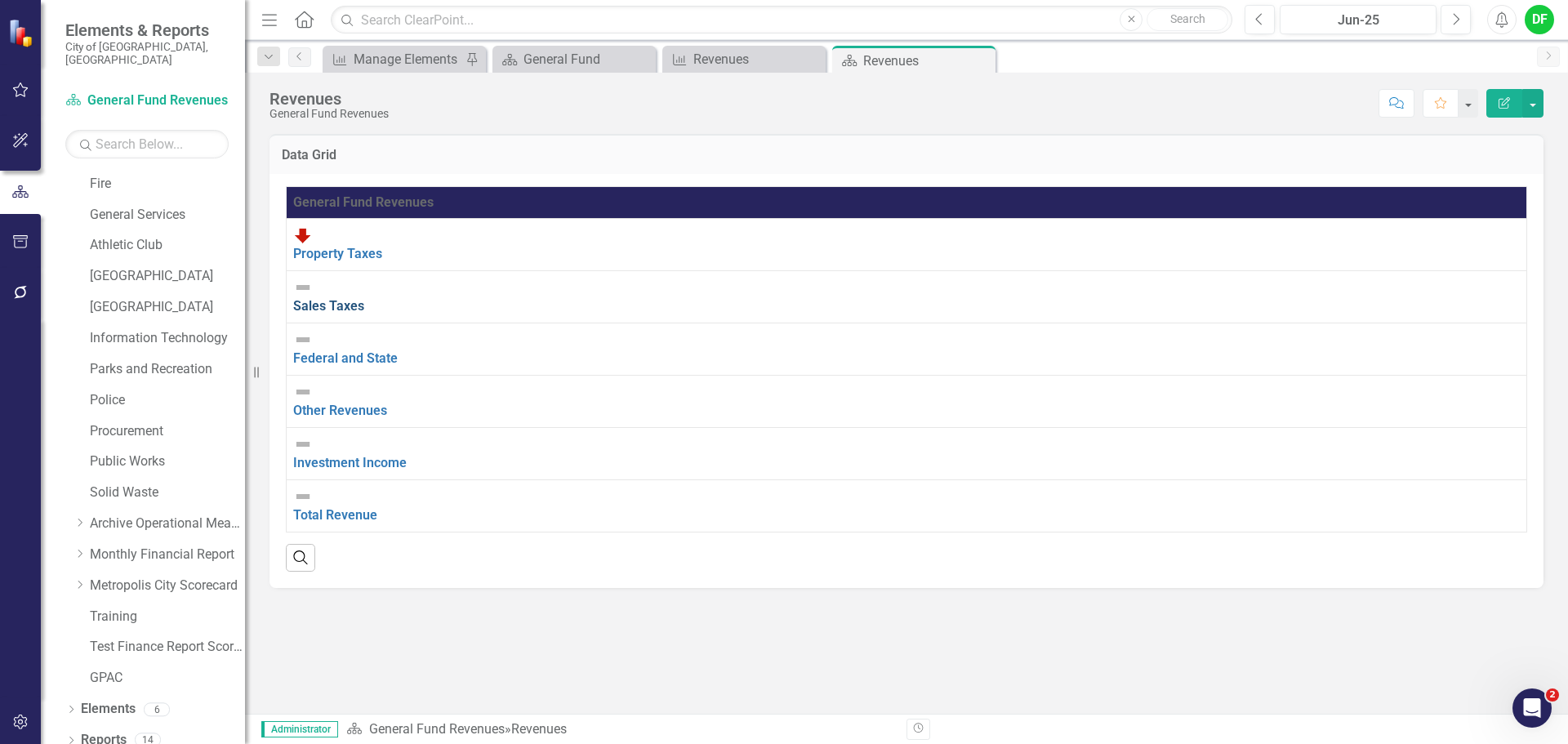
click at [358, 298] on link "Sales Taxes" at bounding box center [328, 305] width 71 height 15
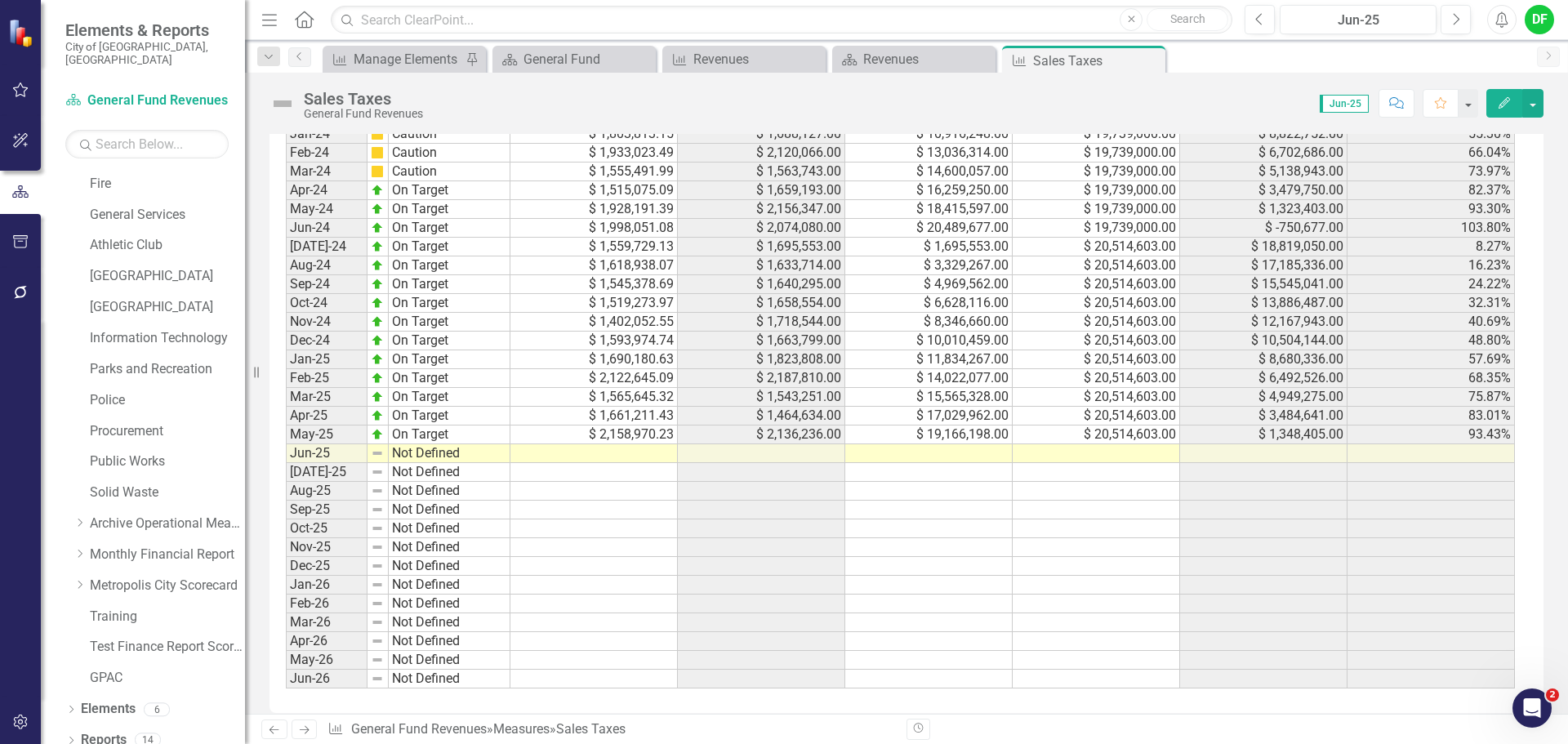
scroll to position [1173, 0]
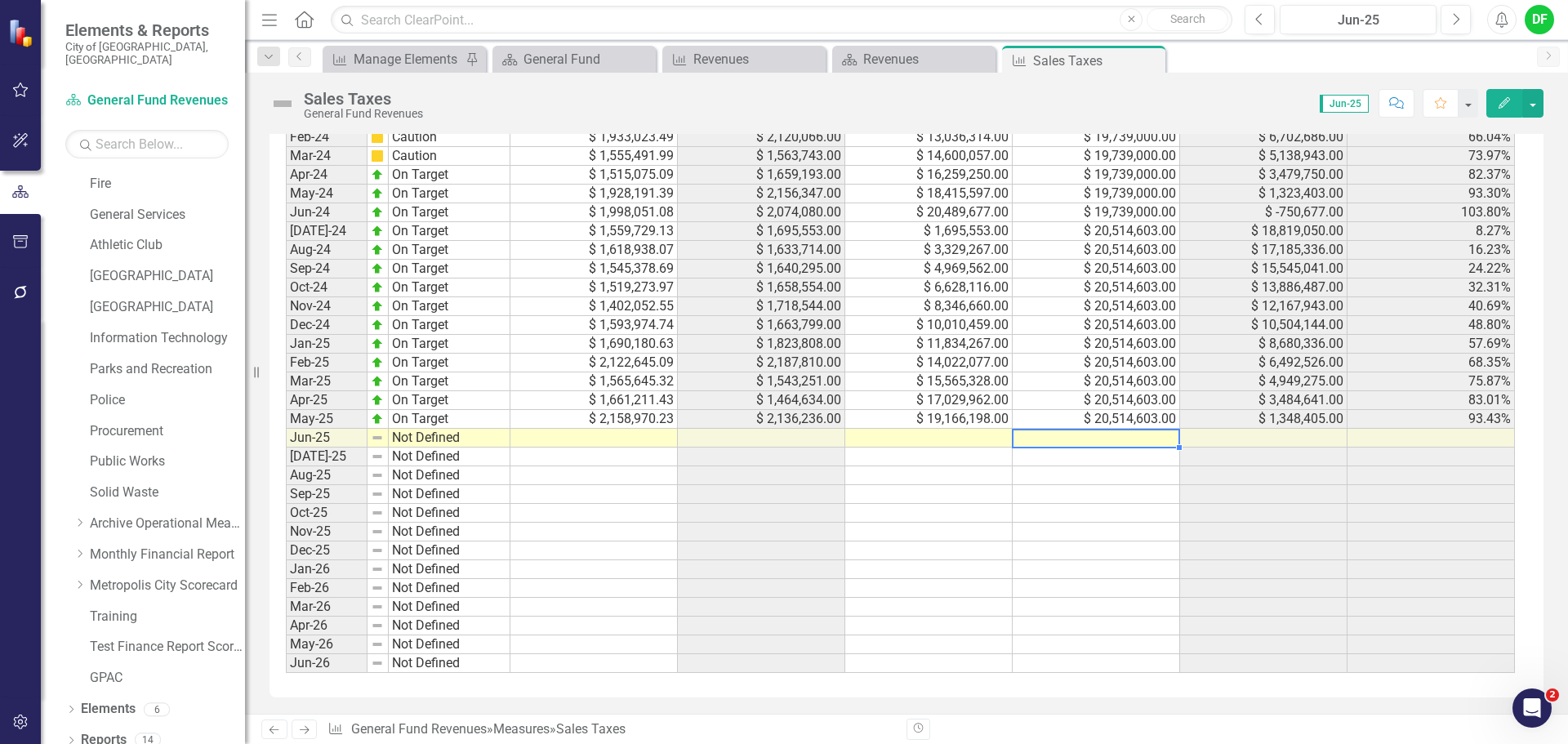
click at [1083, 441] on td at bounding box center [1096, 437] width 167 height 19
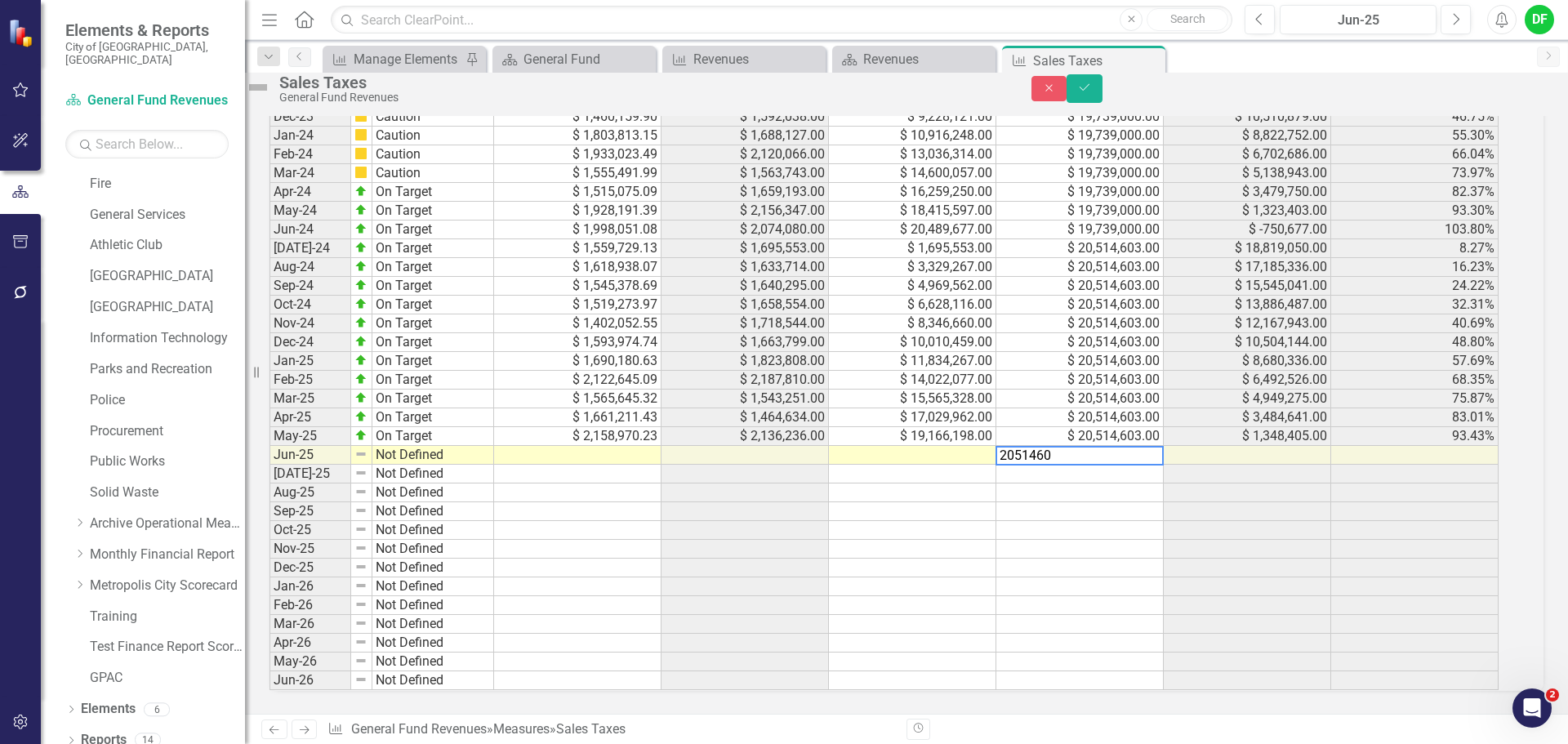
type textarea "20514603"
click at [587, 446] on td at bounding box center [577, 455] width 167 height 19
click at [935, 446] on td at bounding box center [912, 455] width 167 height 19
type textarea "21124945"
click at [271, 100] on img at bounding box center [258, 87] width 26 height 26
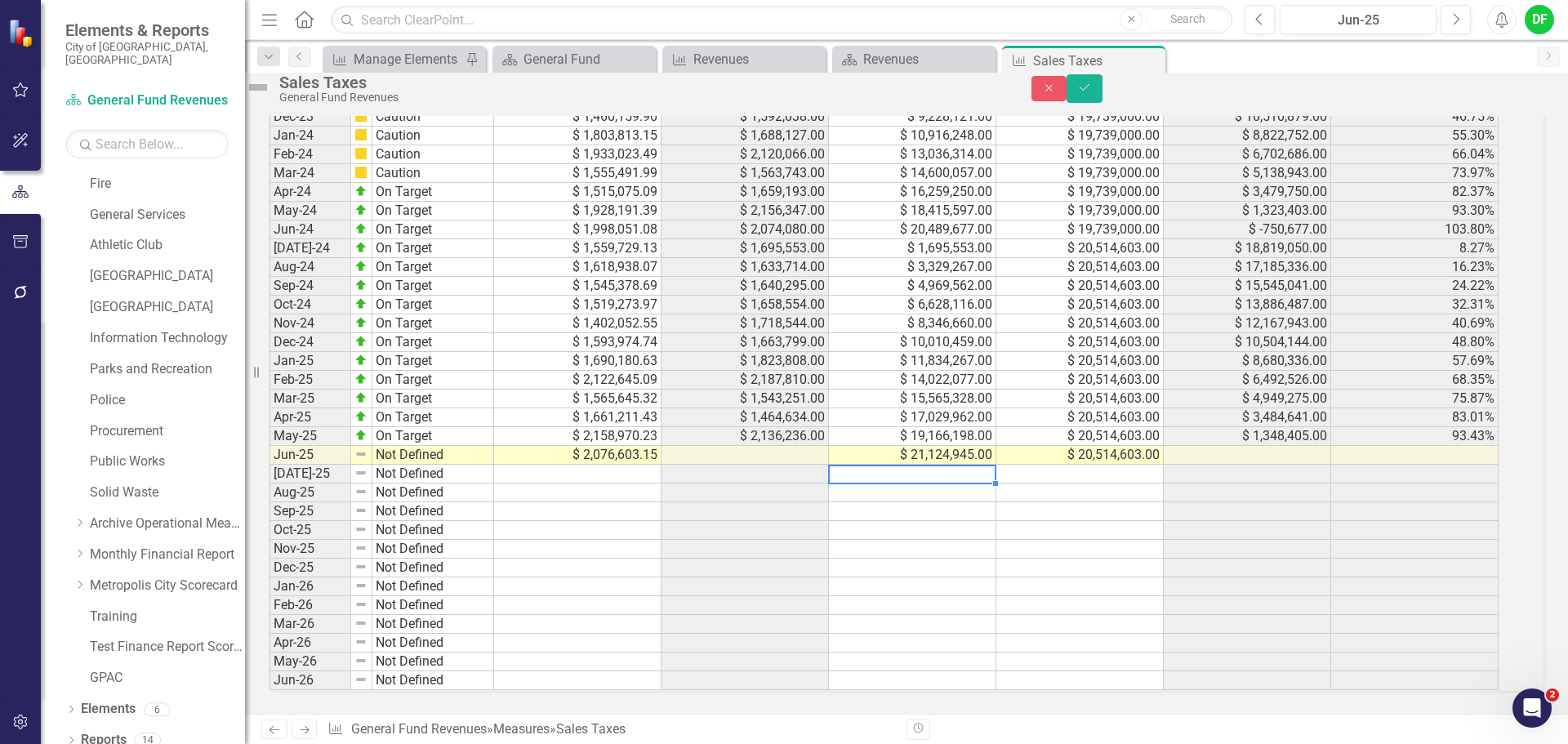
click at [271, 100] on img at bounding box center [258, 87] width 26 height 26
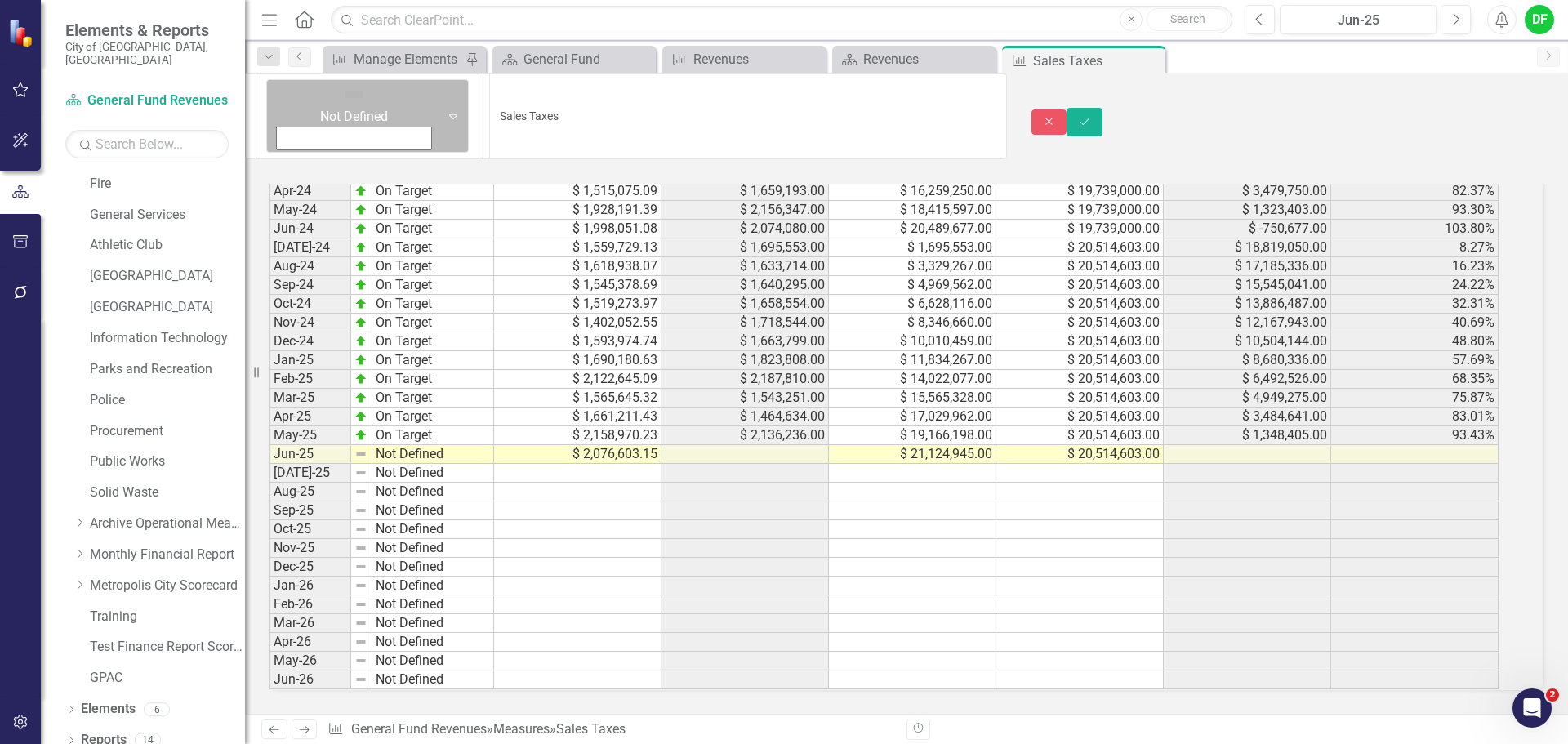
click at [449, 114] on icon at bounding box center [453, 116] width 8 height 4
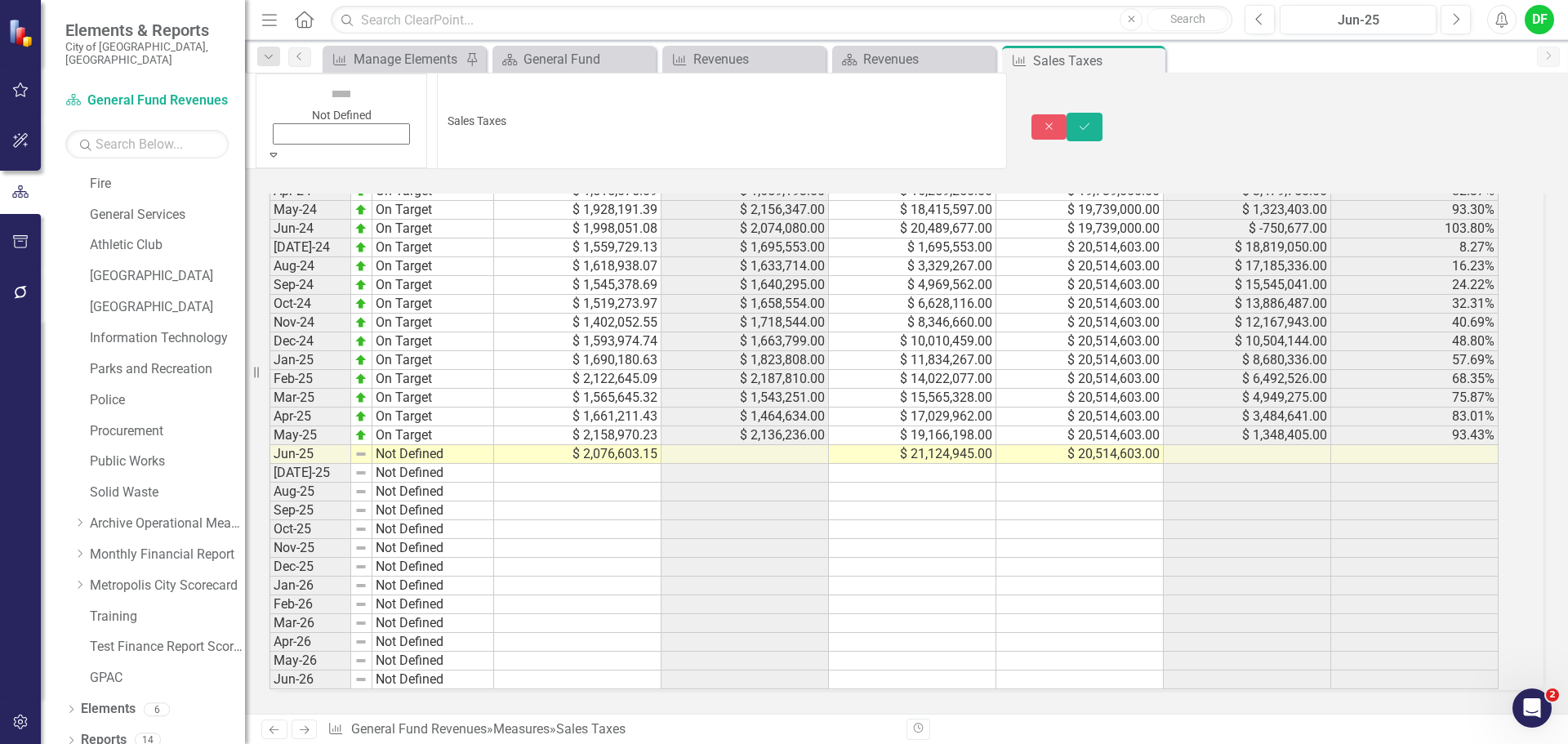
click at [1092, 121] on icon "Save" at bounding box center [1085, 126] width 14 height 12
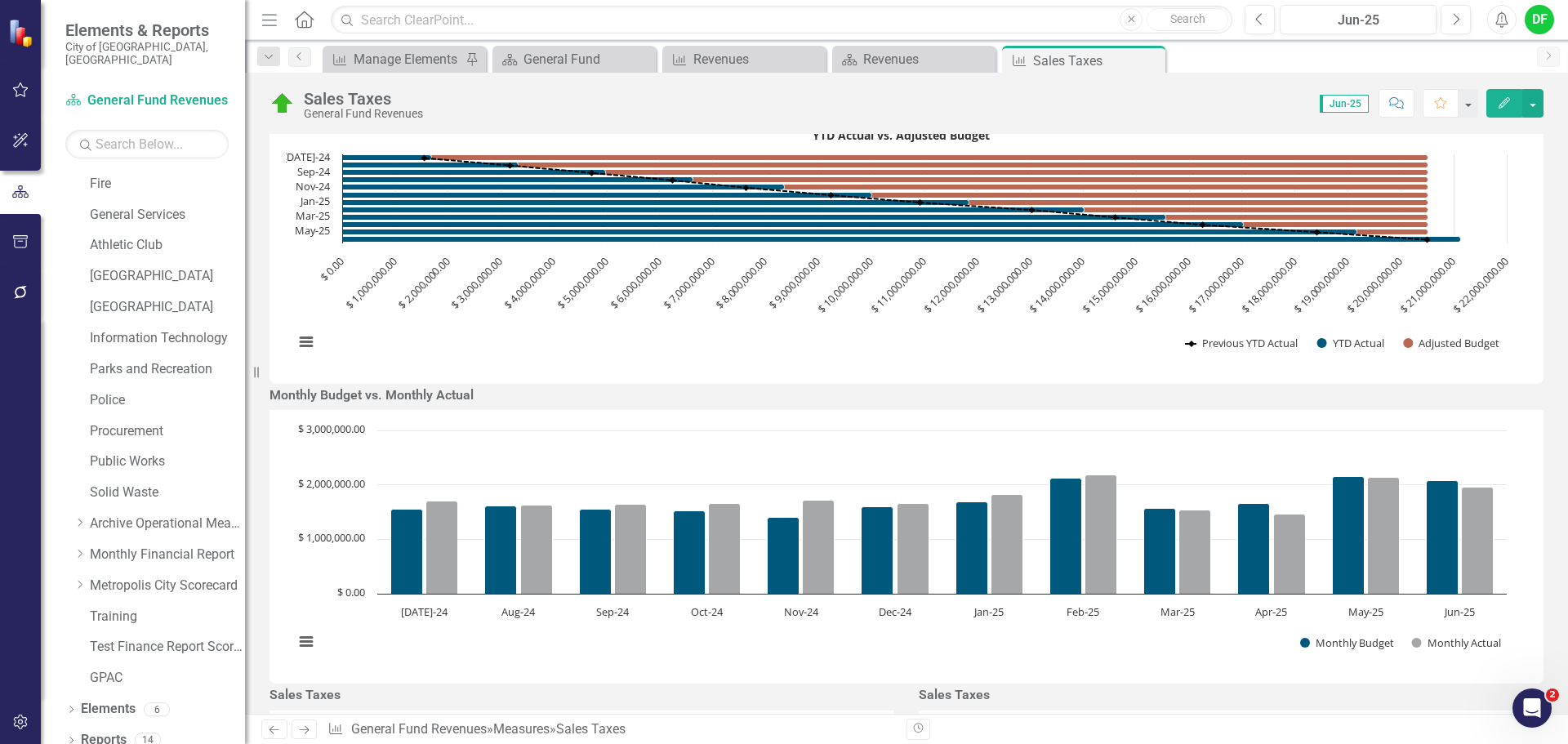
scroll to position [0, 0]
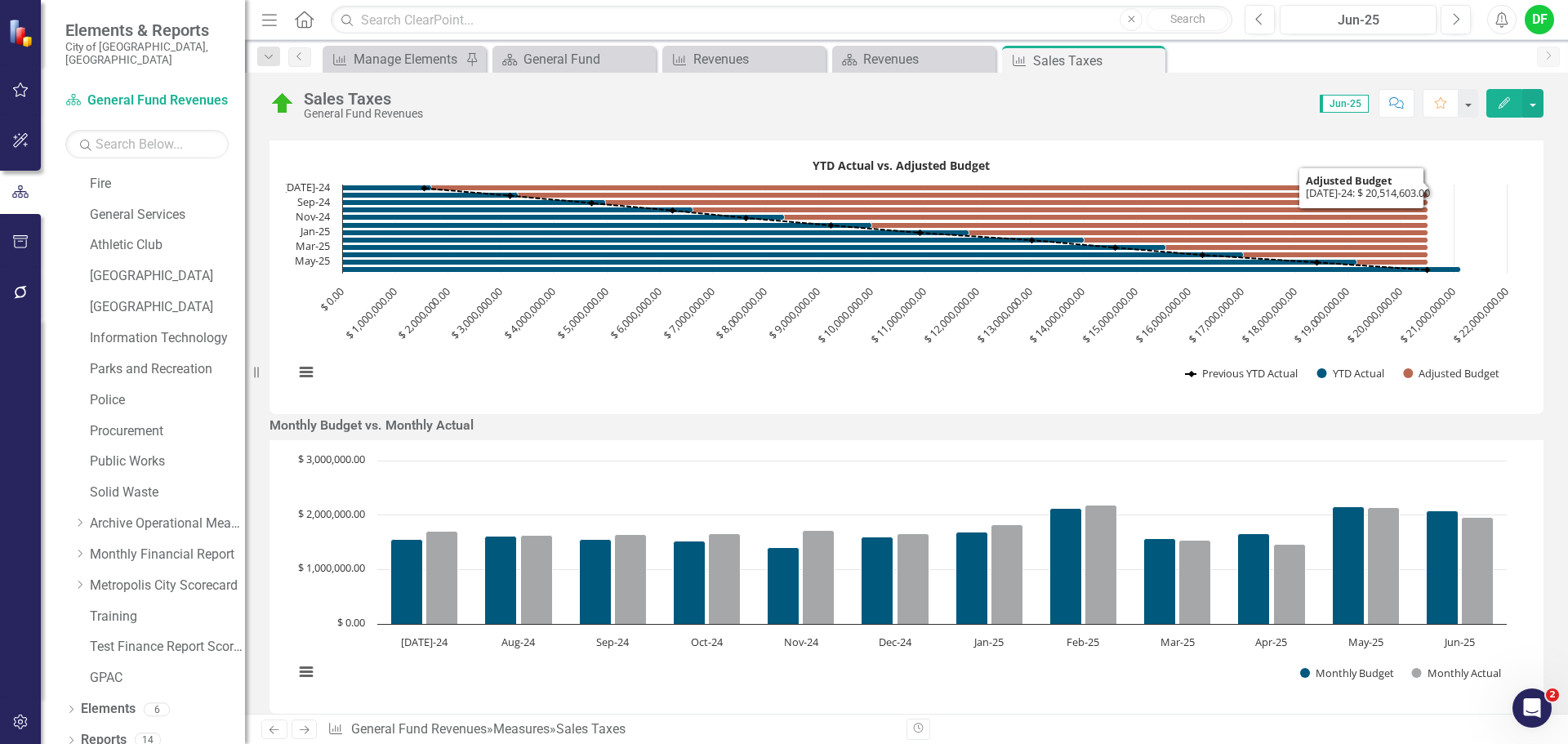
click at [1309, 174] on div "YTD Actual vs. Adjusted Budget Combination chart with 3 data series. The chart …" at bounding box center [906, 277] width 1275 height 274
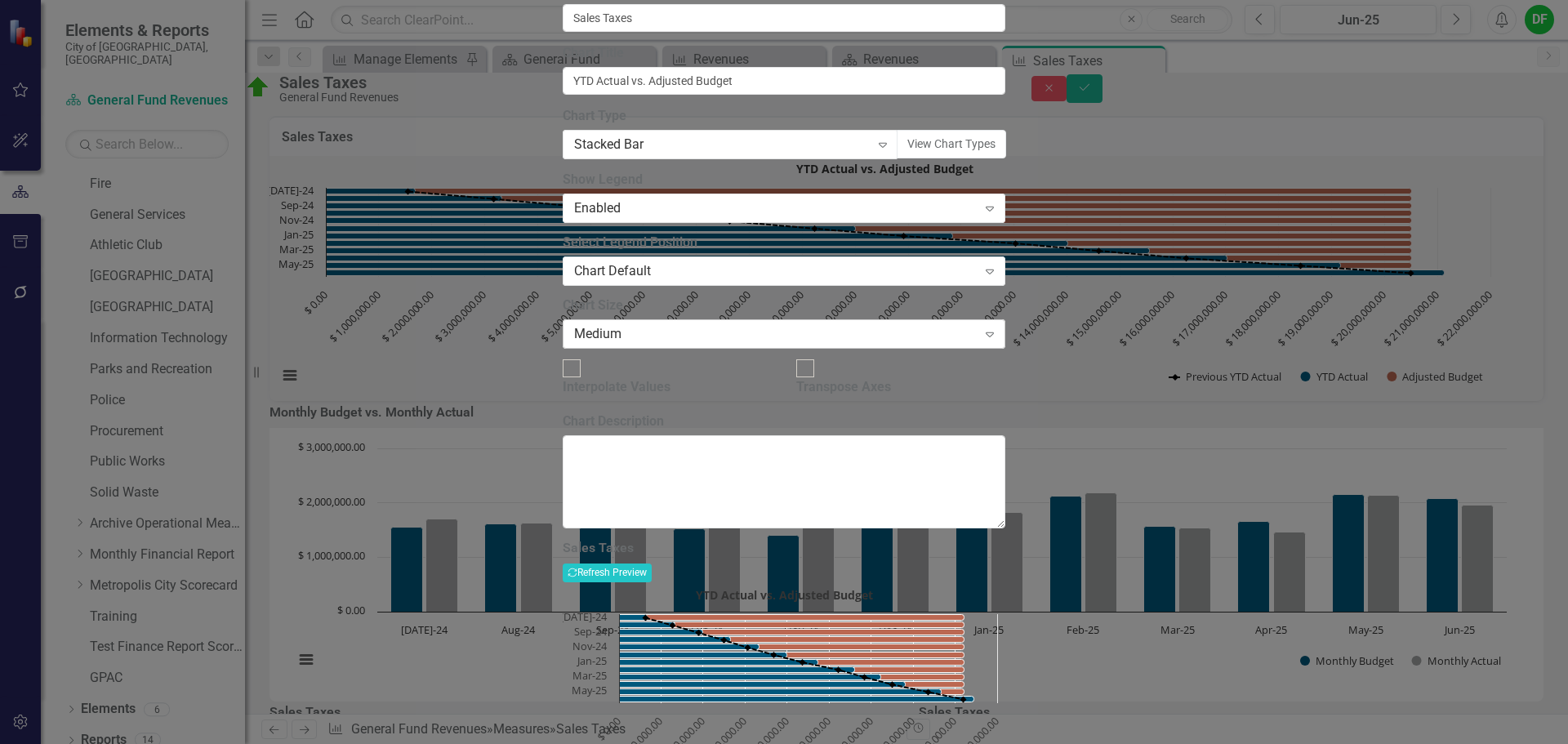
click at [723, 343] on div "Medium" at bounding box center [776, 334] width 403 height 19
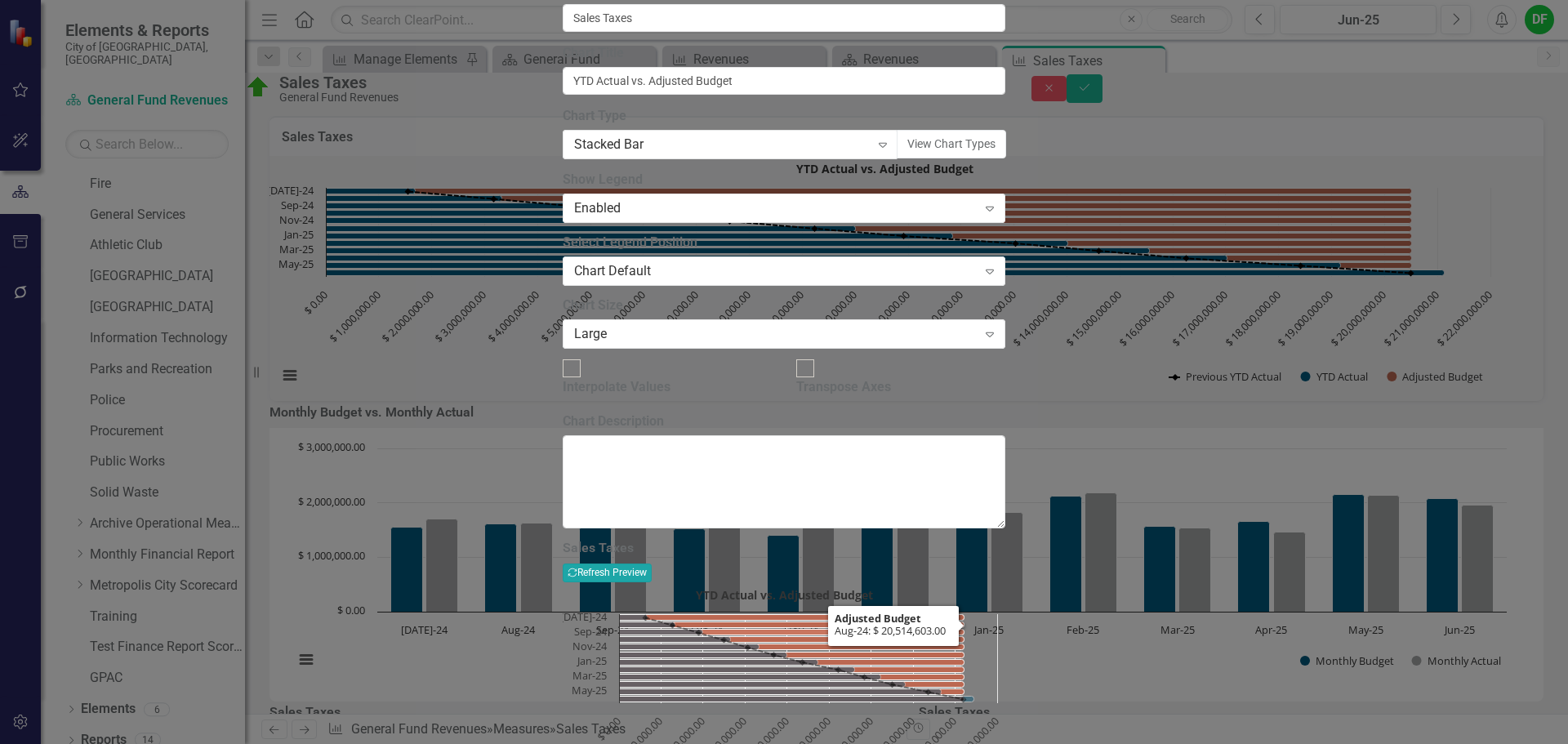
click at [652, 563] on button "Recalculate Refresh Preview" at bounding box center [607, 572] width 89 height 18
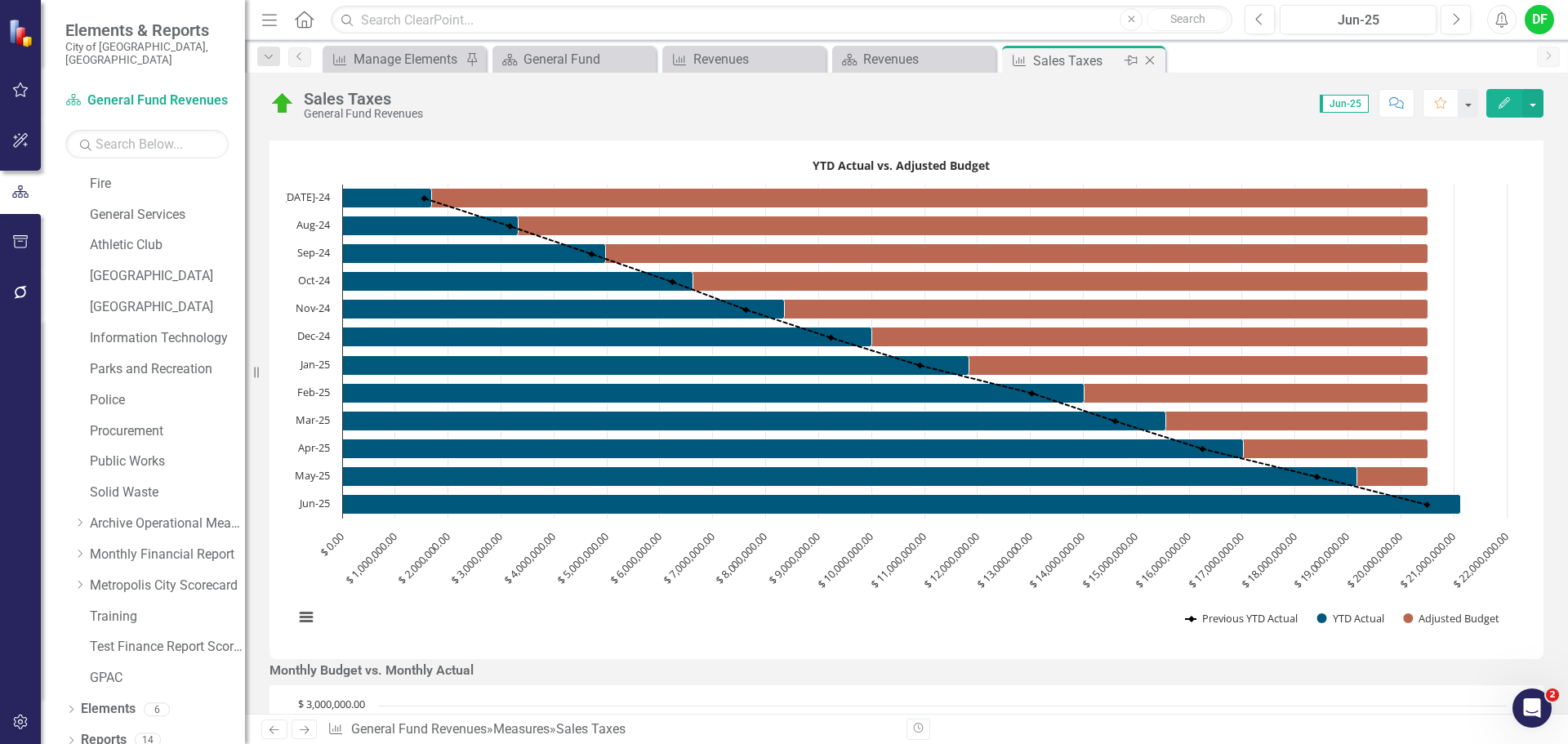
click at [1153, 57] on icon "Close" at bounding box center [1150, 60] width 16 height 13
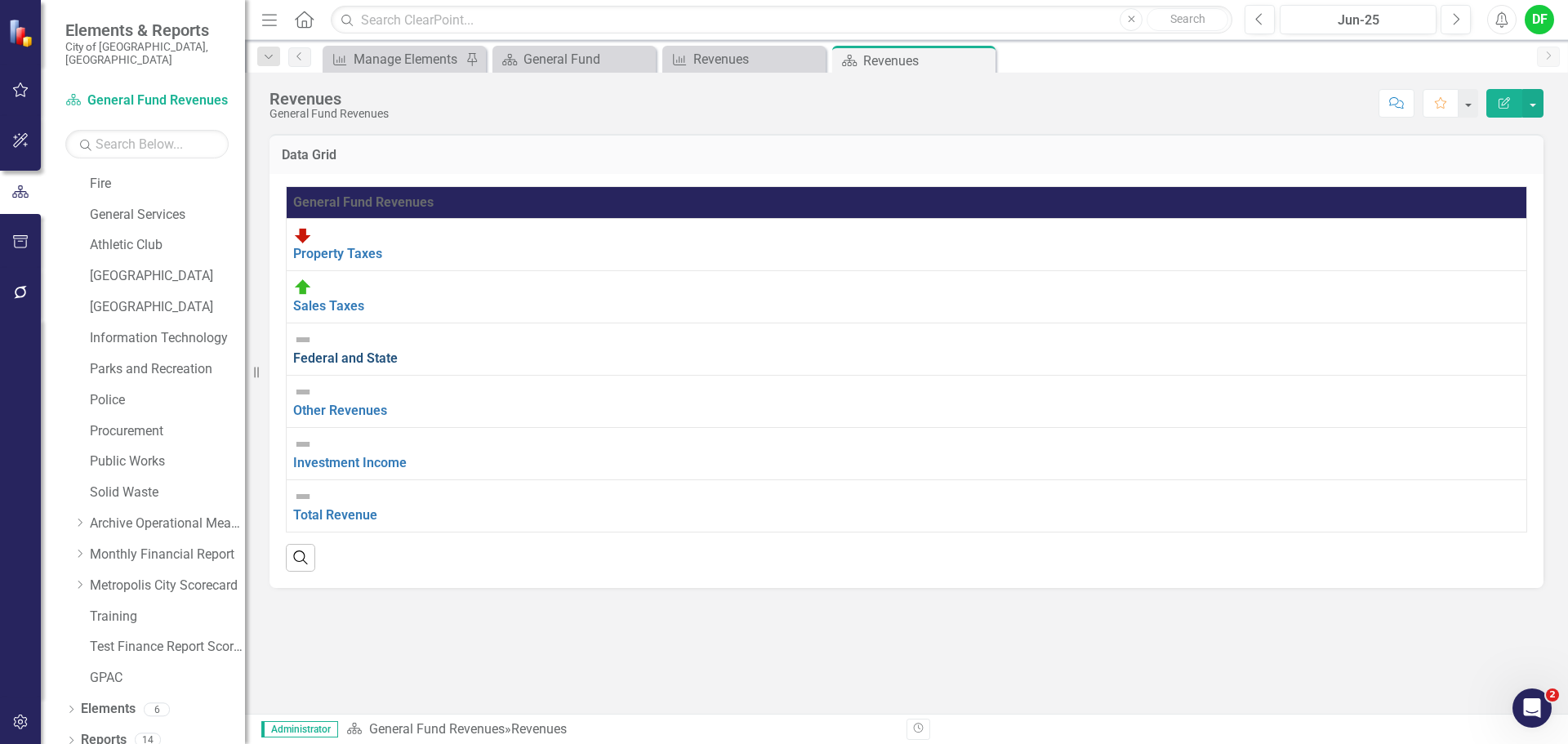
click at [396, 351] on link "Federal and State" at bounding box center [345, 358] width 105 height 15
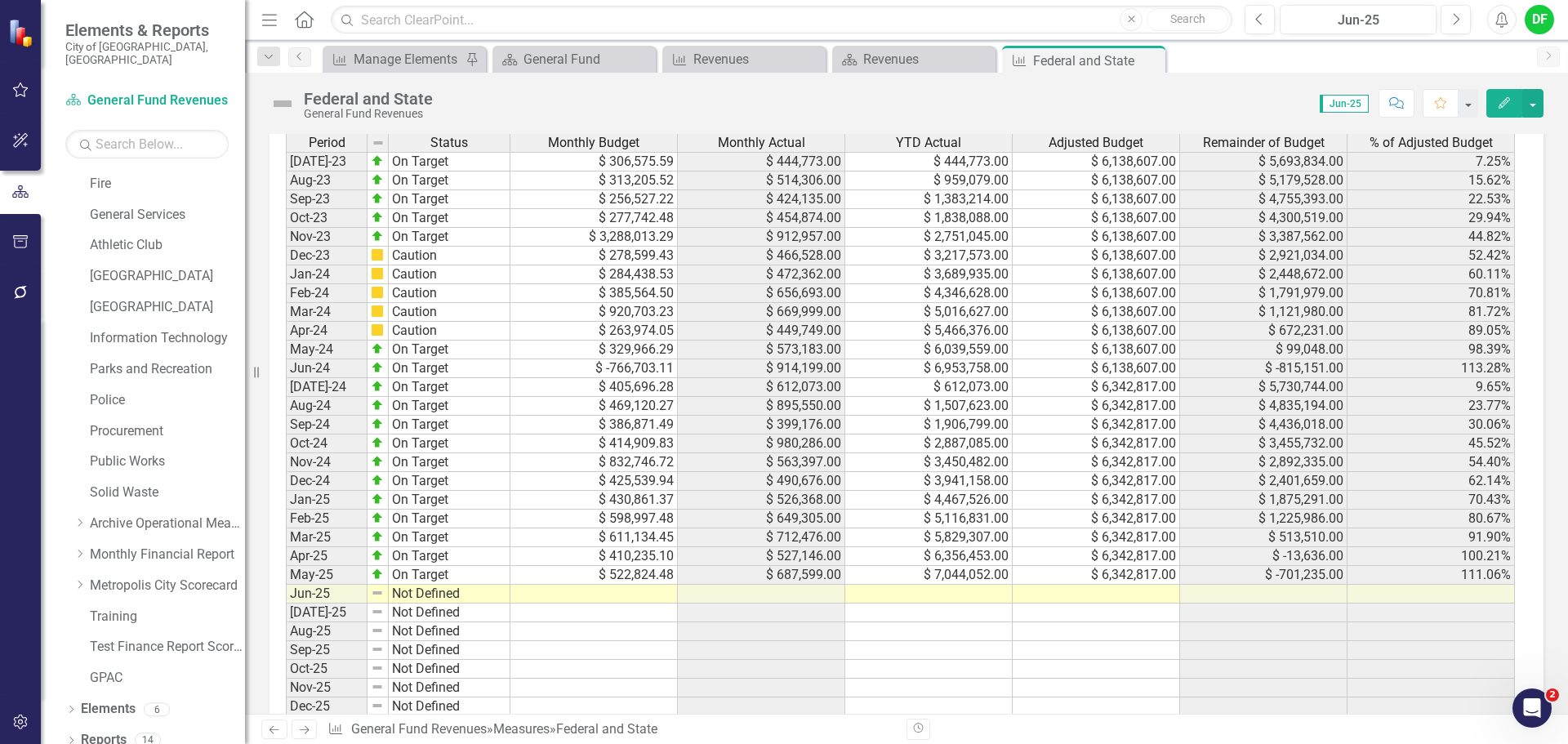
scroll to position [1061, 0]
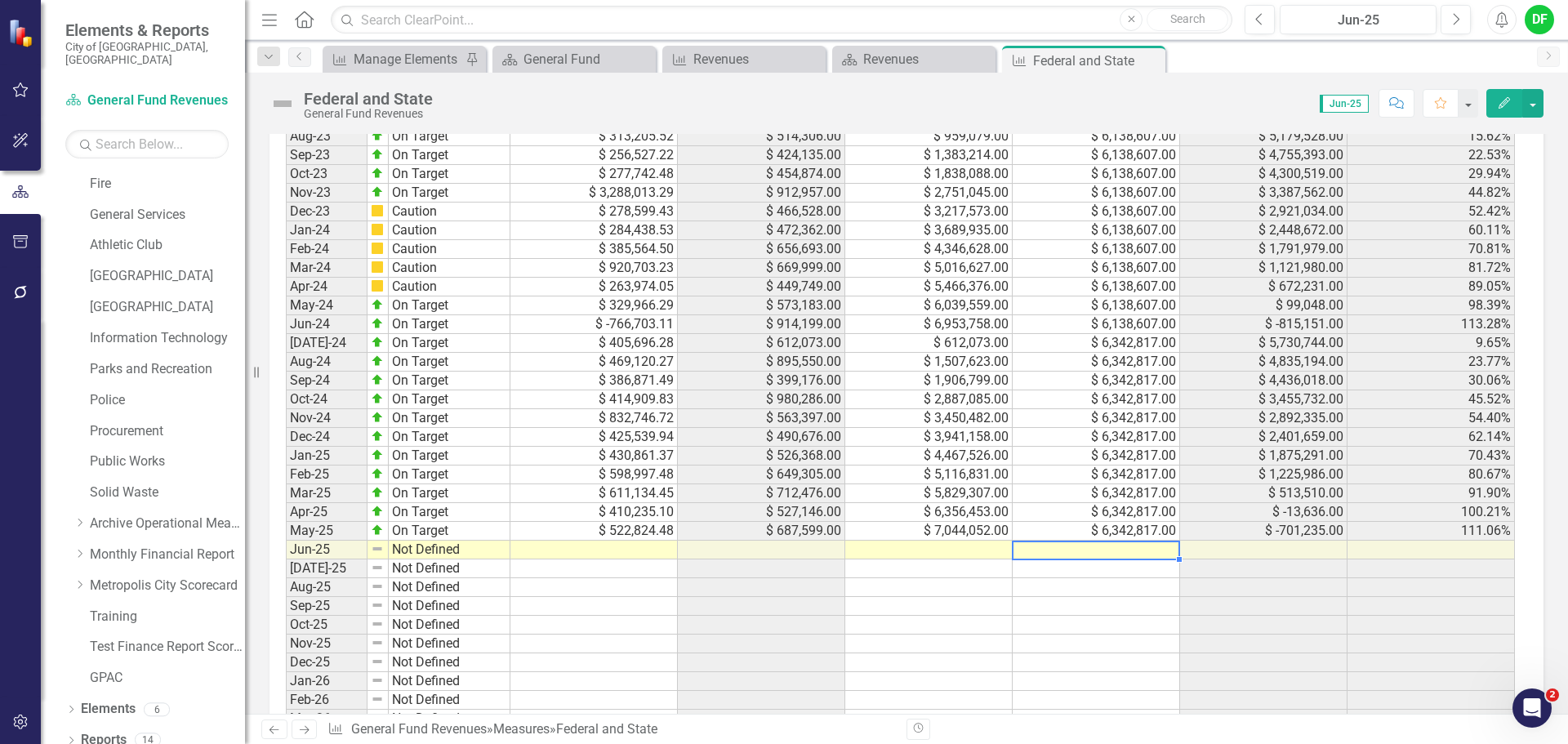
click at [1105, 548] on td at bounding box center [1096, 550] width 167 height 19
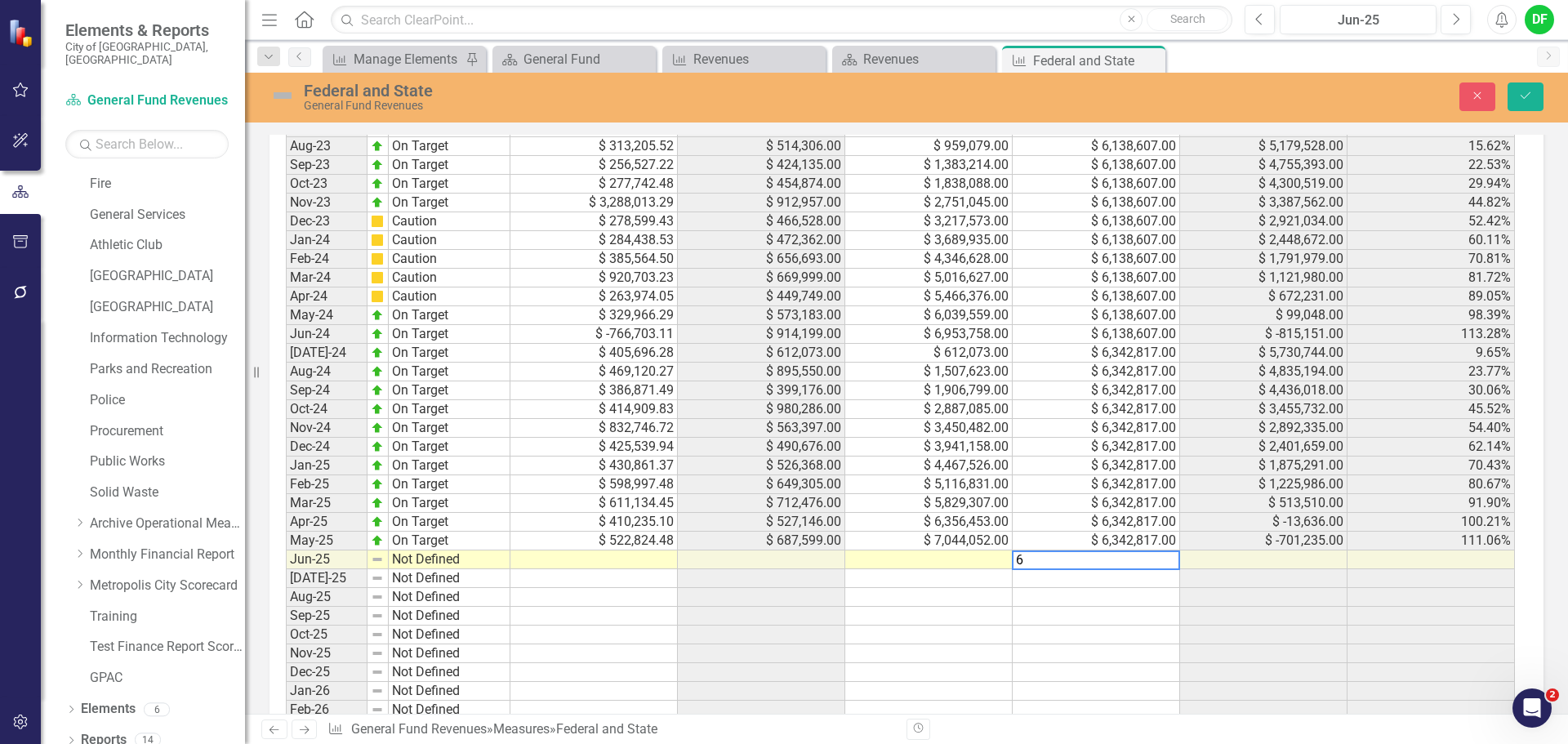
scroll to position [1070, 0]
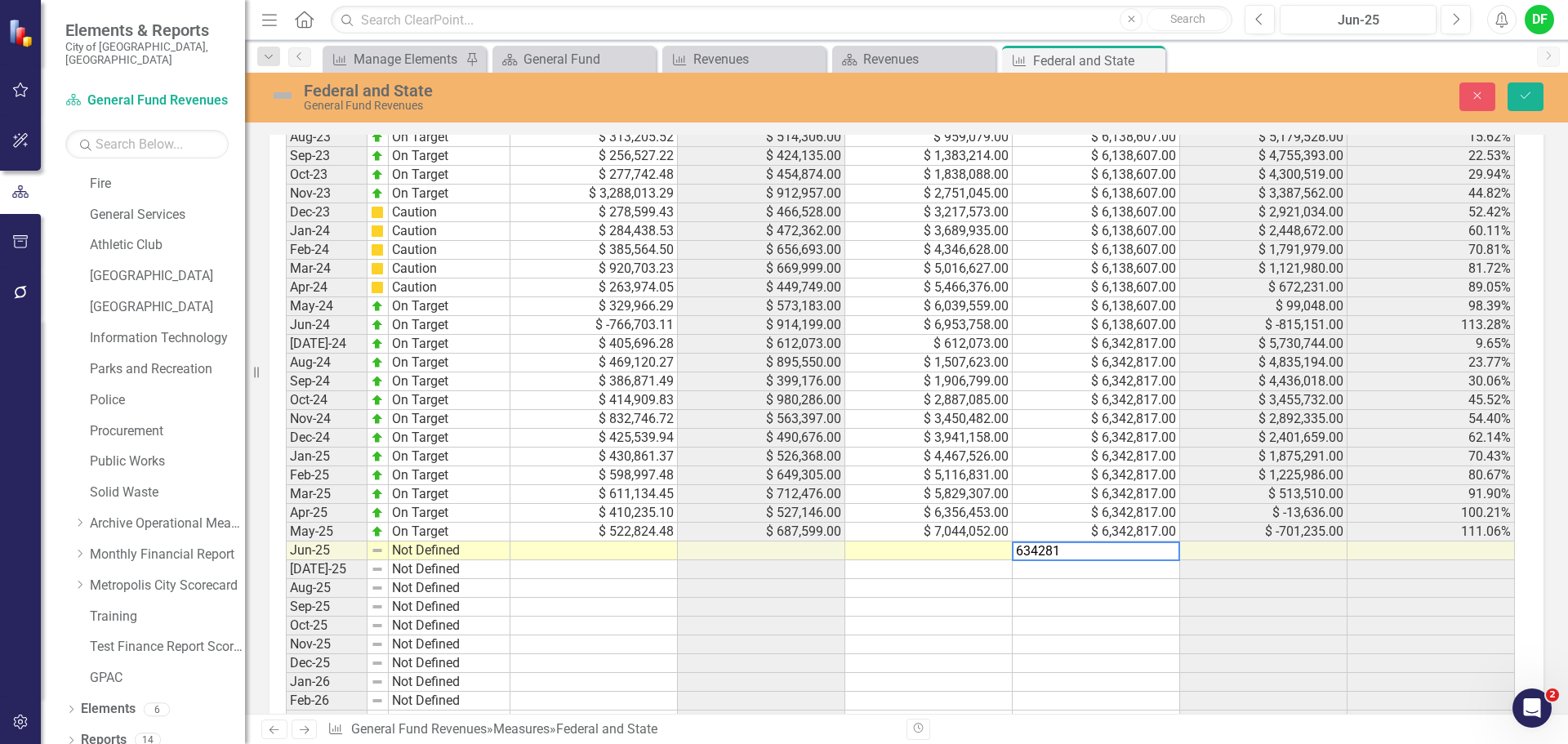
type textarea "6342817"
click at [611, 550] on td at bounding box center [594, 550] width 167 height 19
type textarea "833879.60"
click at [284, 95] on img at bounding box center [282, 95] width 26 height 26
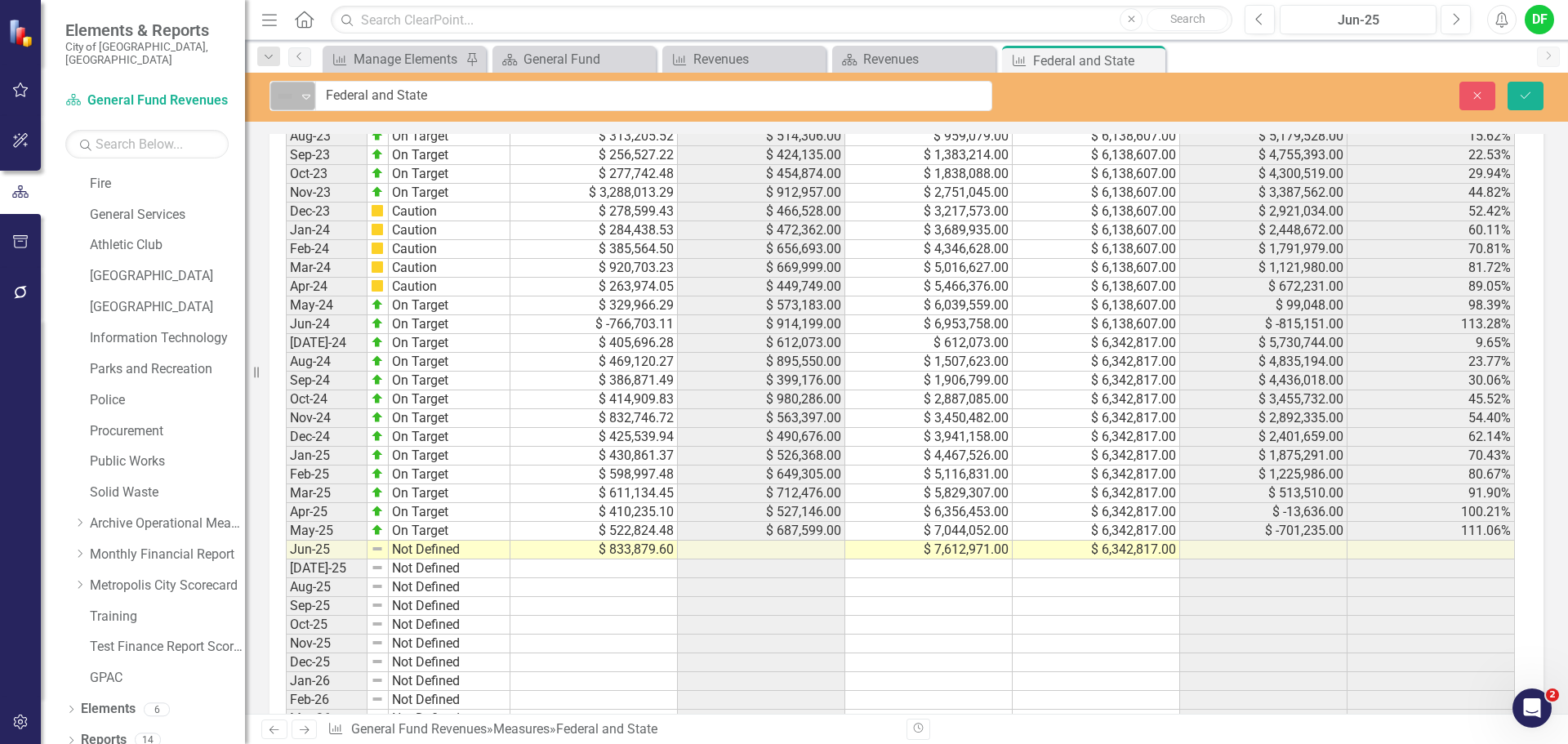
click at [306, 95] on icon at bounding box center [306, 97] width 8 height 4
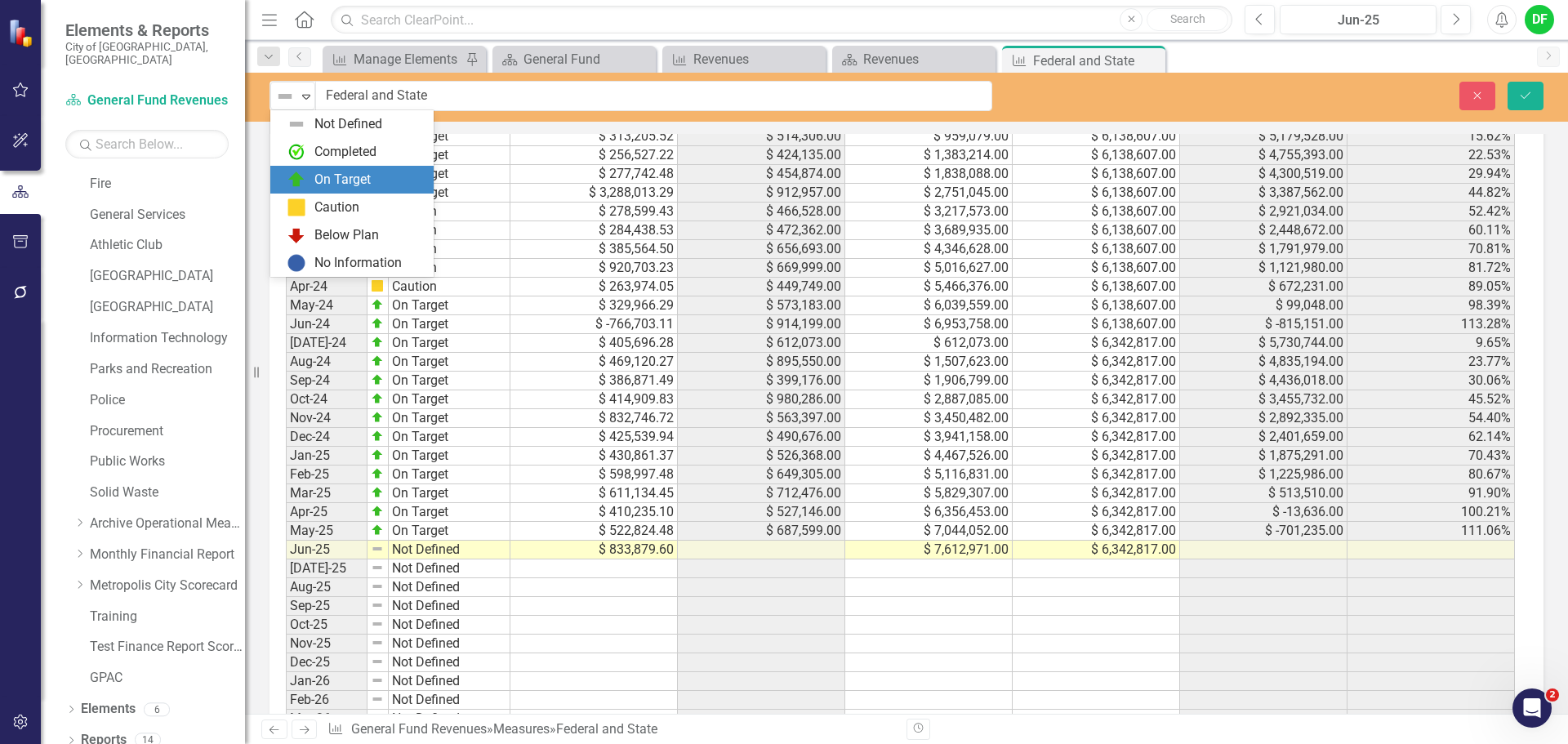
click at [326, 180] on div "On Target" at bounding box center [343, 180] width 56 height 19
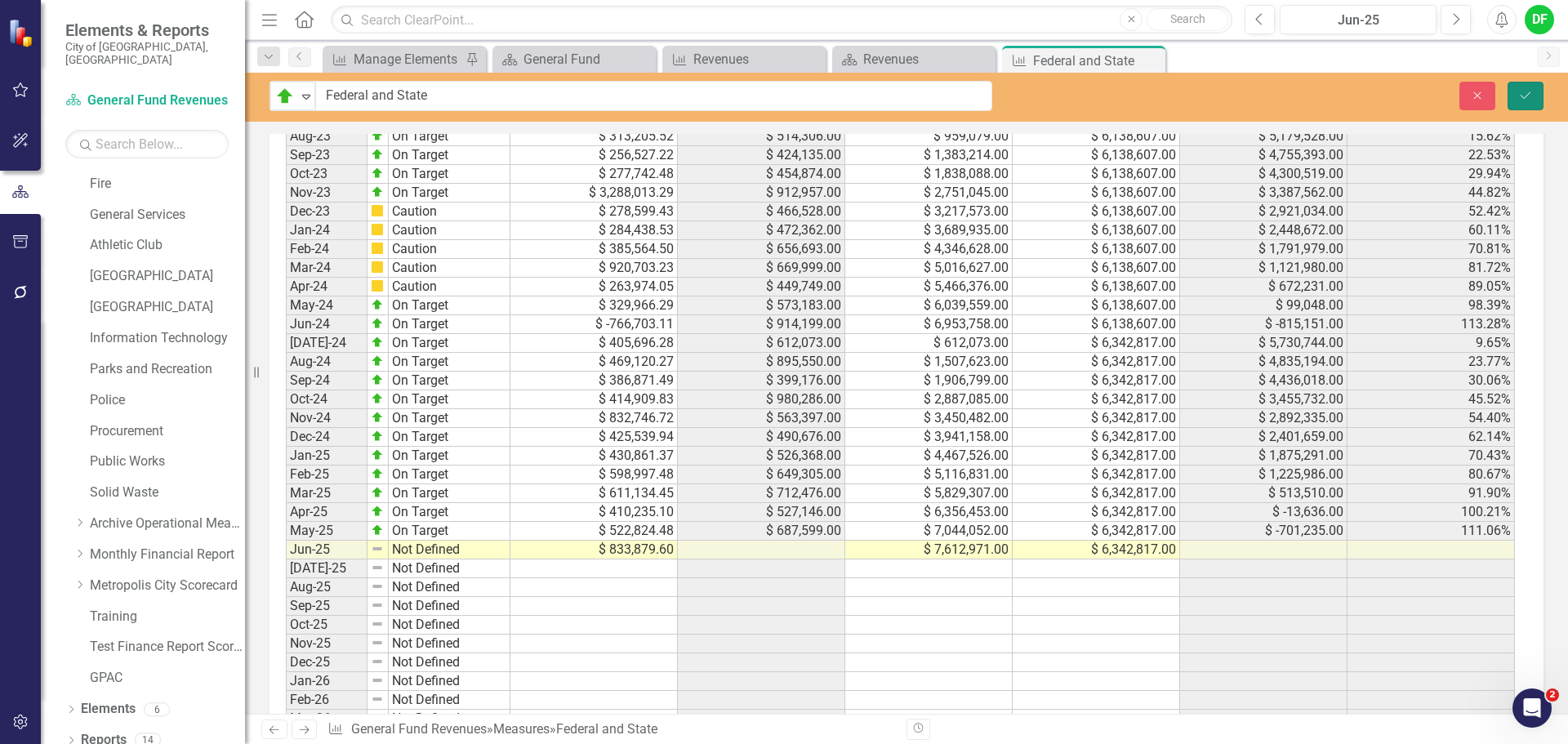
click at [1525, 89] on button "Save" at bounding box center [1526, 96] width 36 height 29
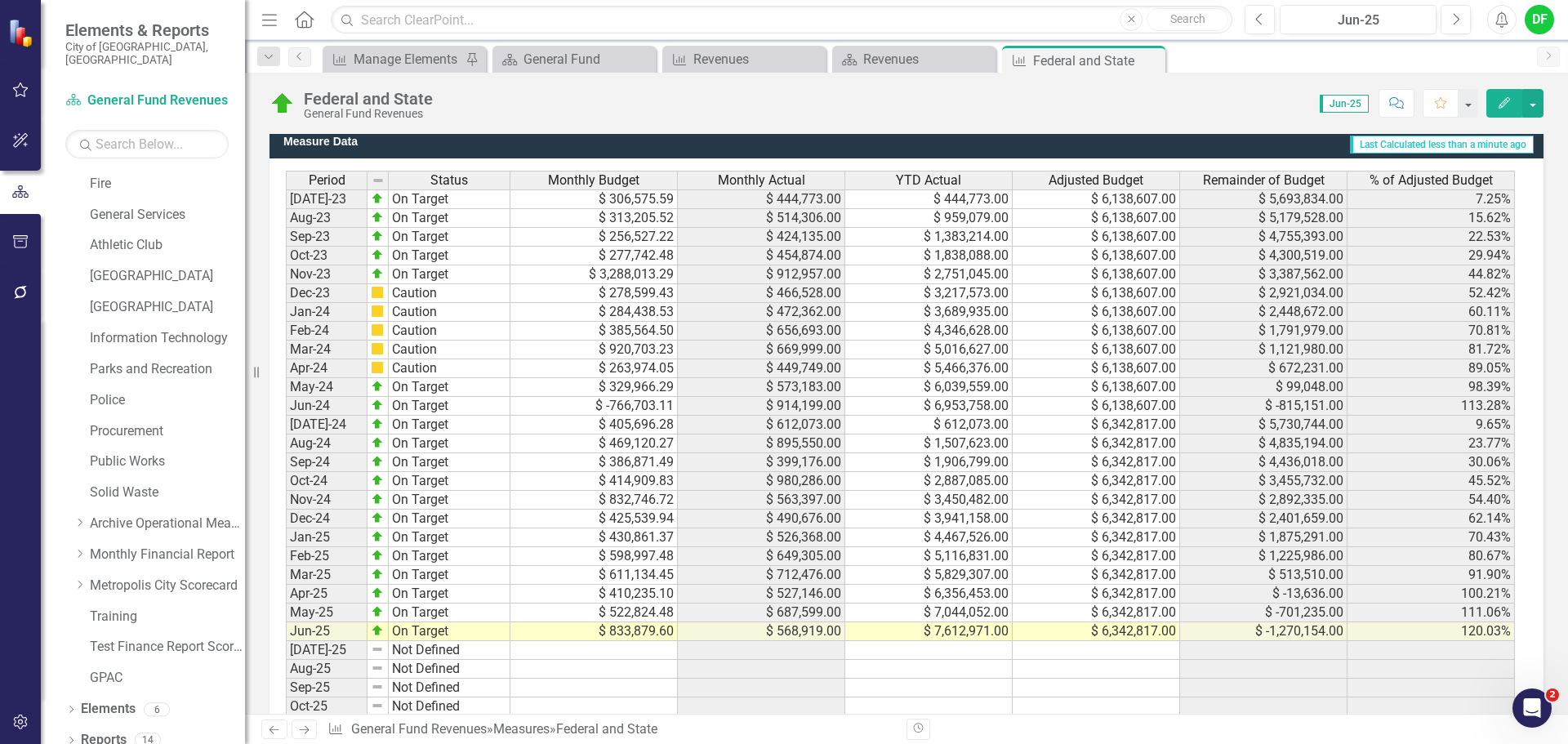
scroll to position [1173, 0]
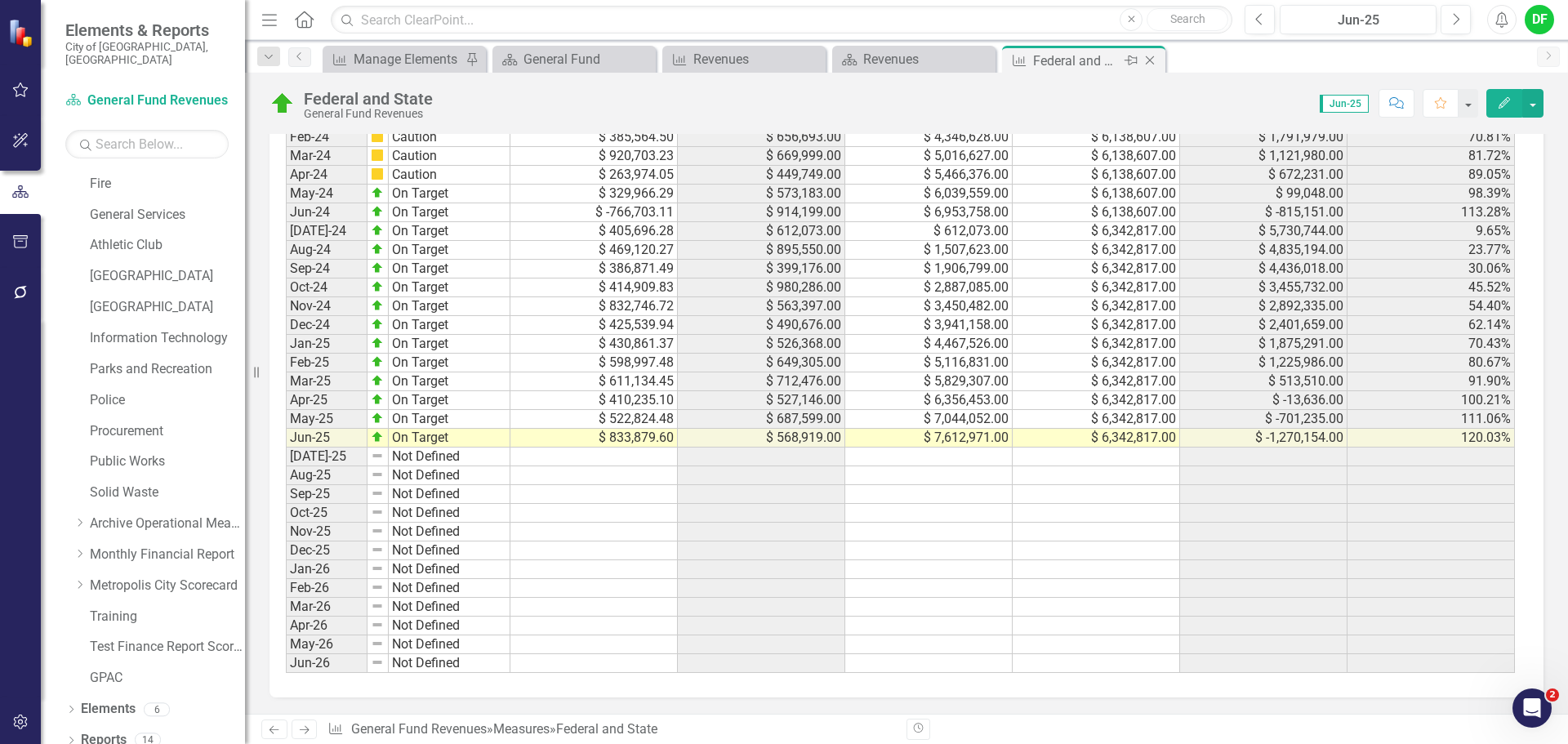
click at [1146, 59] on icon "Close" at bounding box center [1150, 60] width 16 height 13
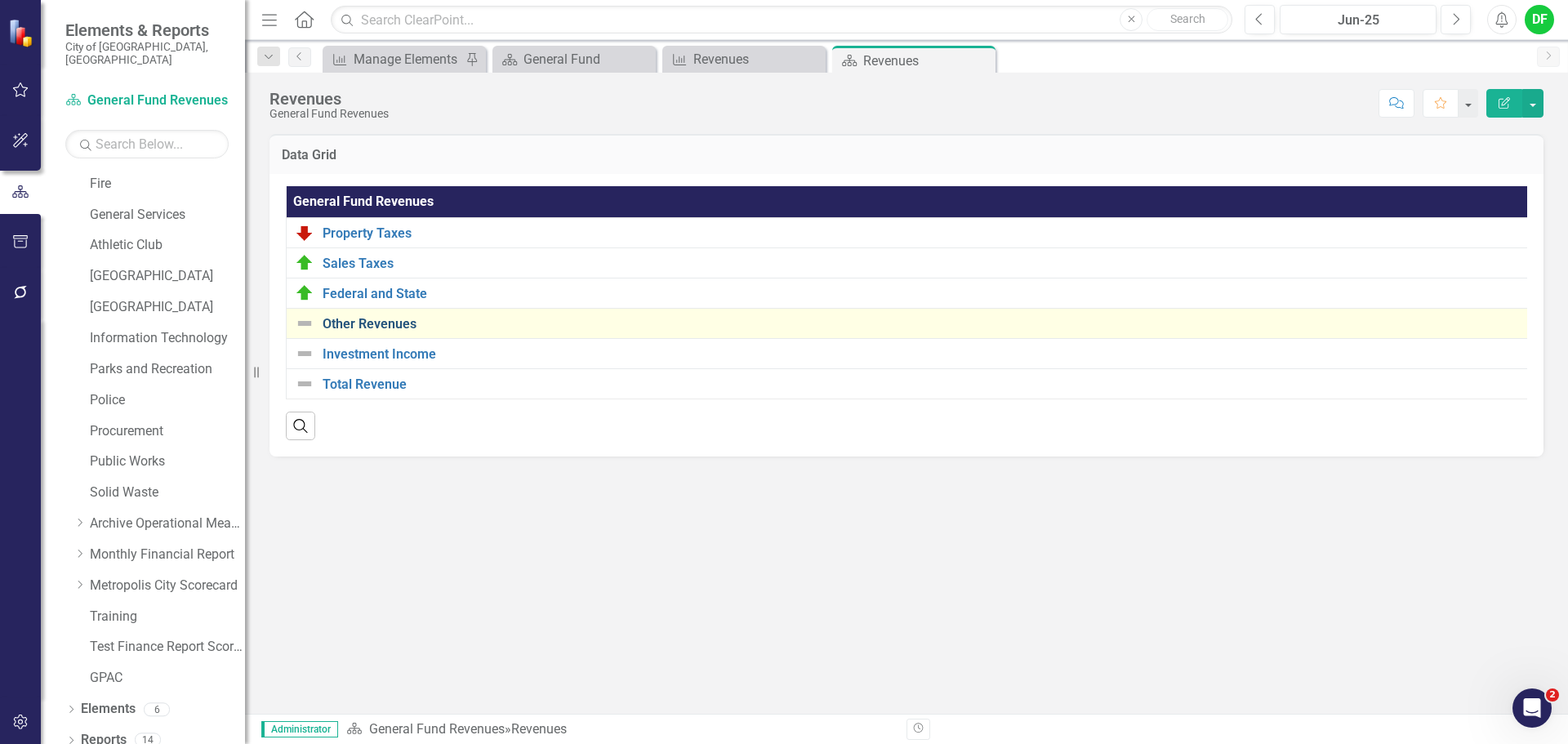
click at [372, 328] on link "Other Revenues" at bounding box center [929, 324] width 1213 height 14
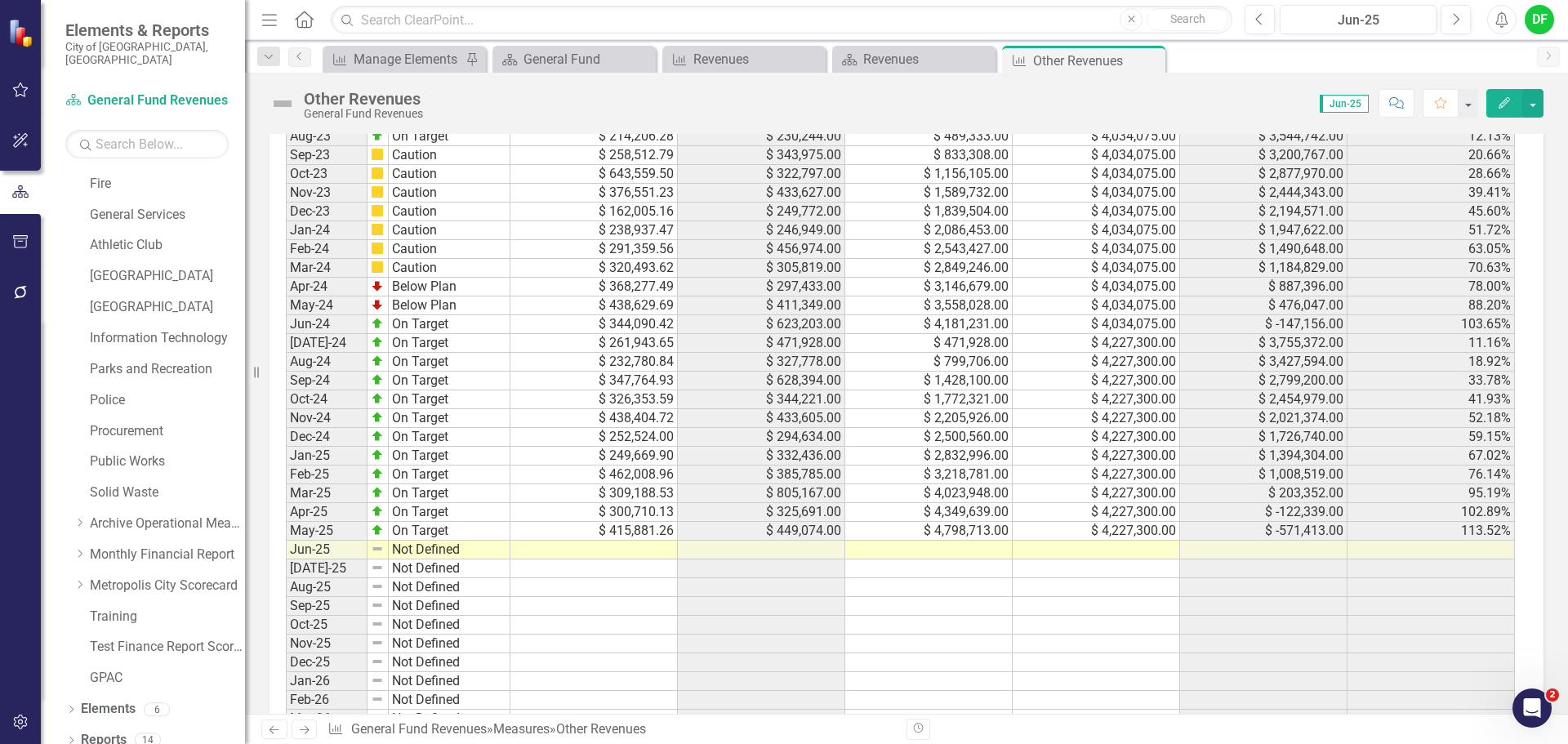
scroll to position [1173, 0]
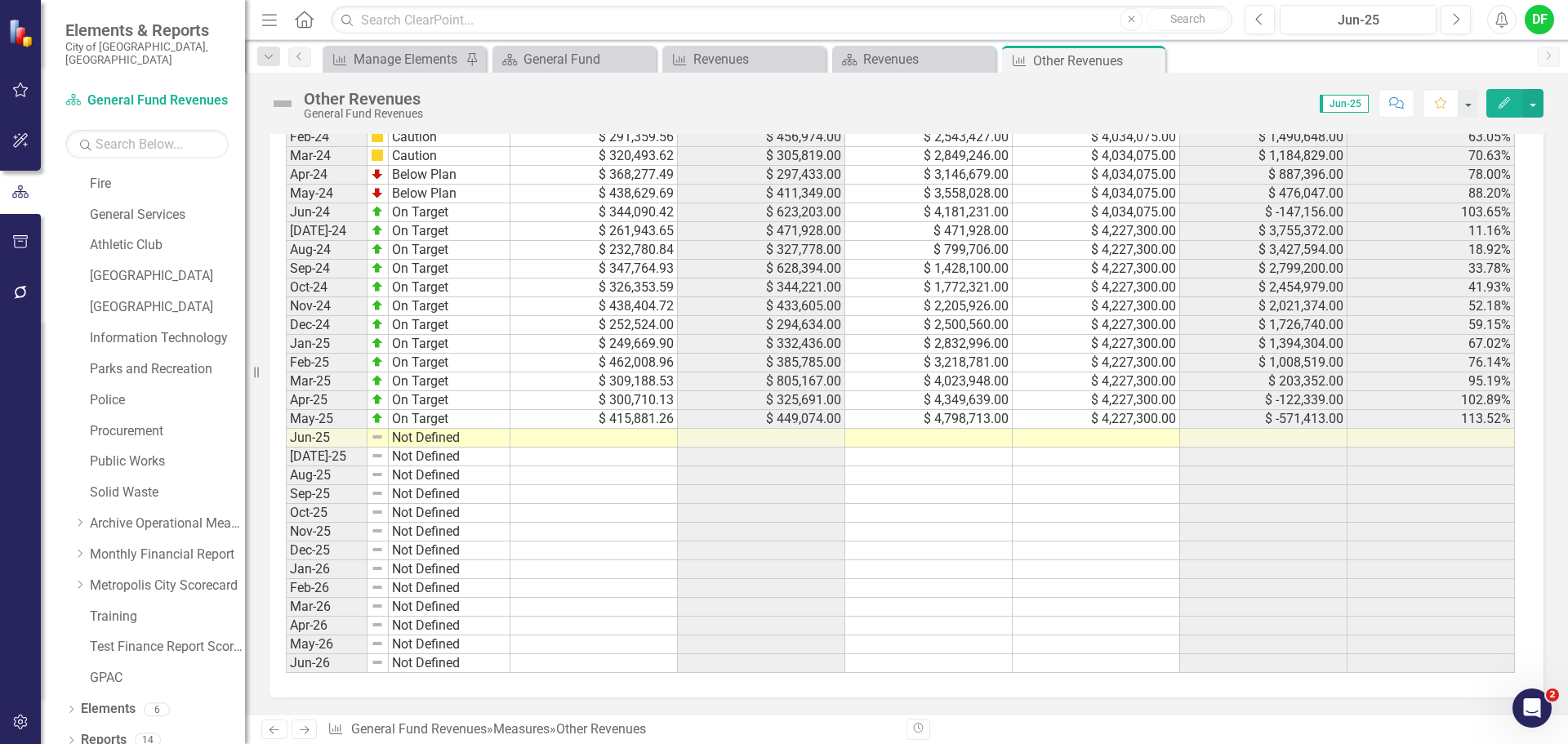
click at [1098, 439] on td at bounding box center [1096, 437] width 167 height 19
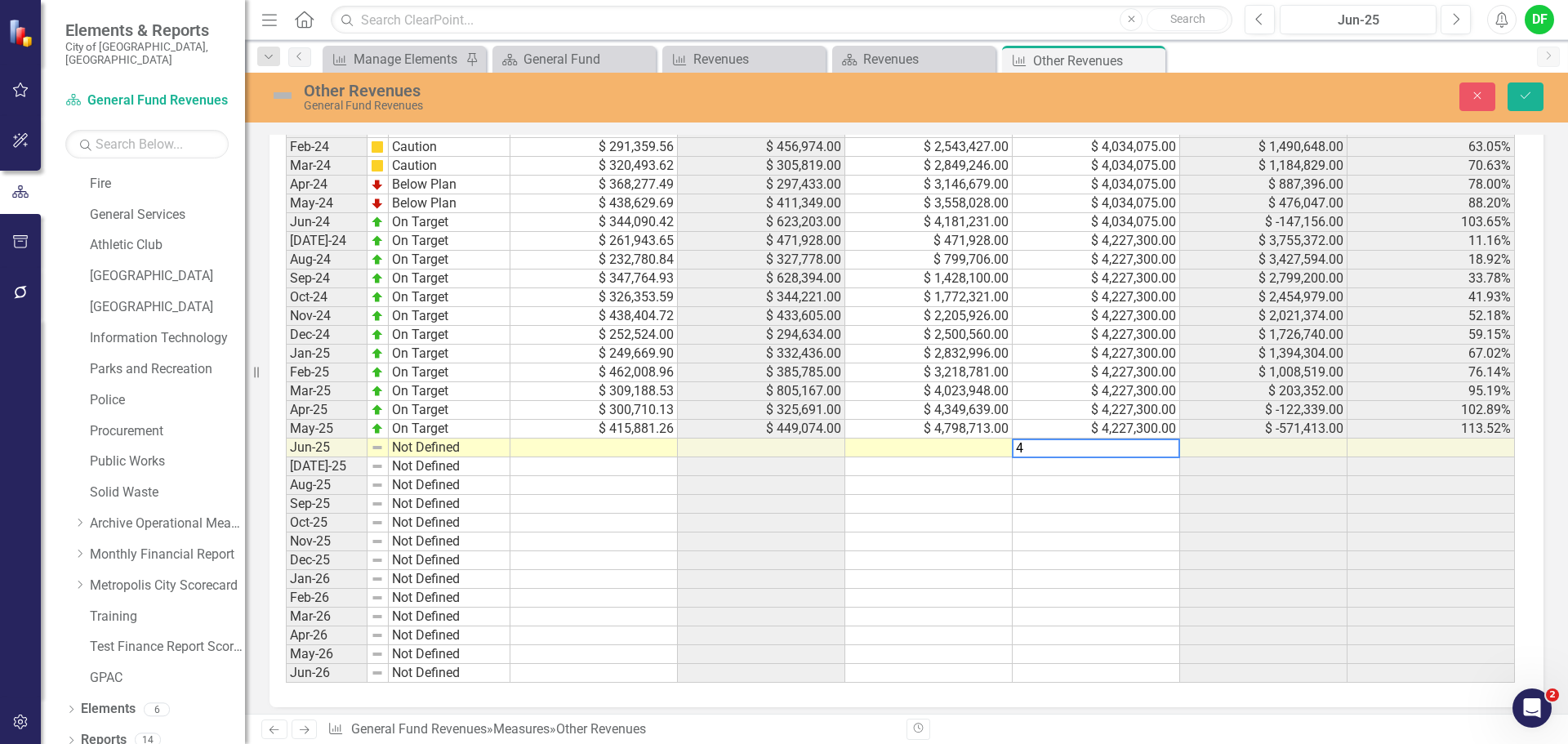
scroll to position [1182, 0]
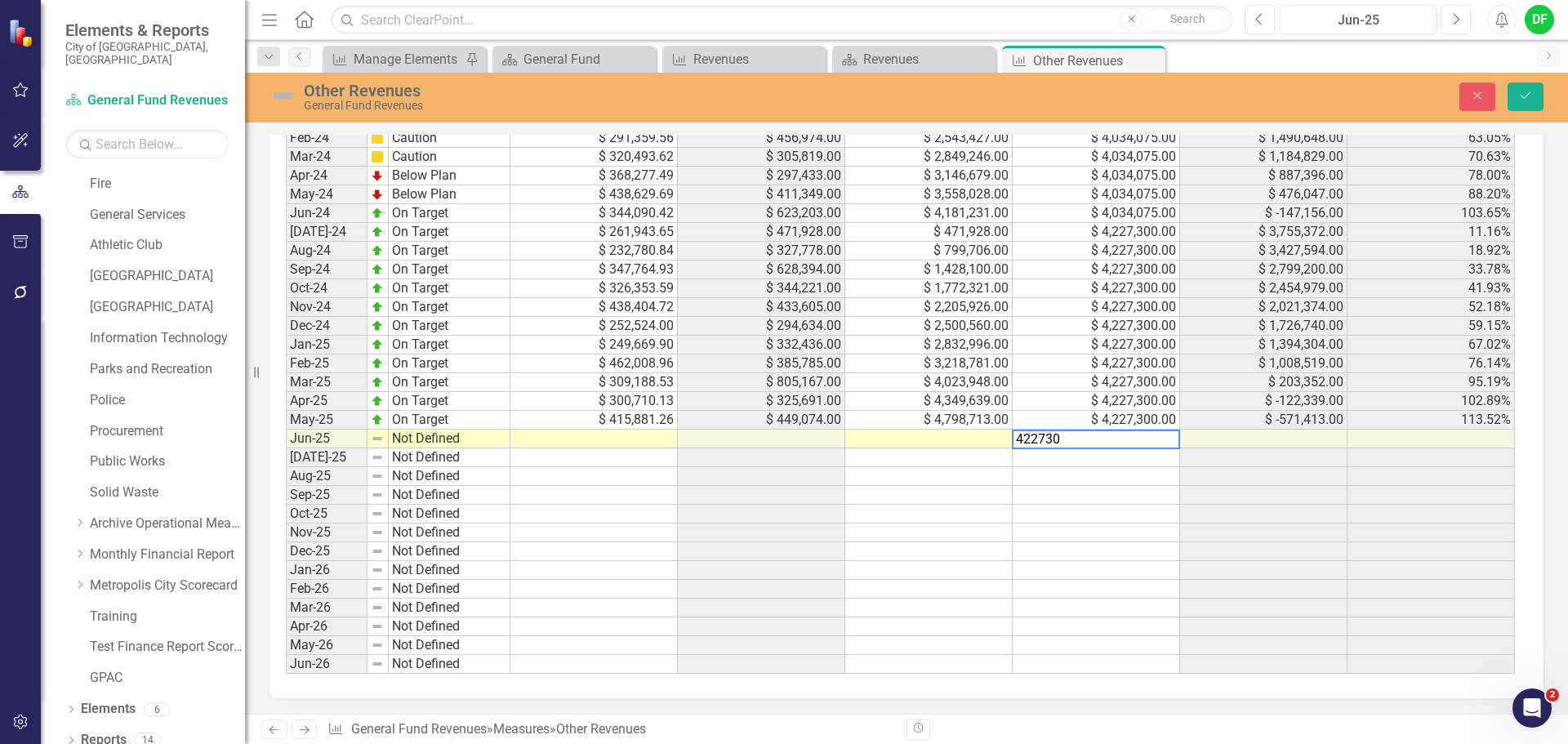
type textarea "4227300"
click at [650, 442] on td at bounding box center [594, 438] width 167 height 19
click at [947, 439] on td at bounding box center [928, 438] width 167 height 19
click at [932, 439] on td at bounding box center [928, 438] width 167 height 19
type textarea "4227300"
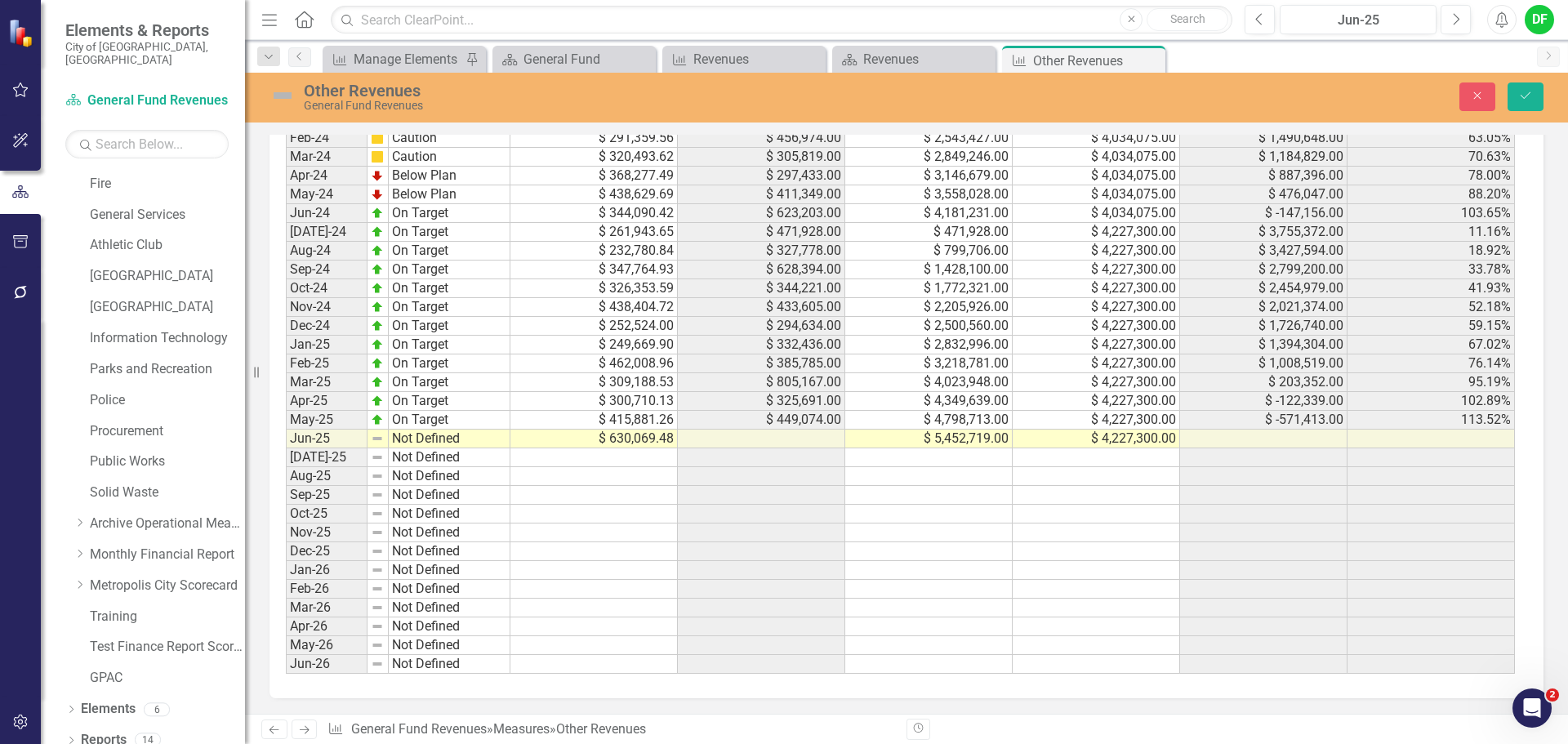
click at [284, 95] on img at bounding box center [282, 95] width 26 height 26
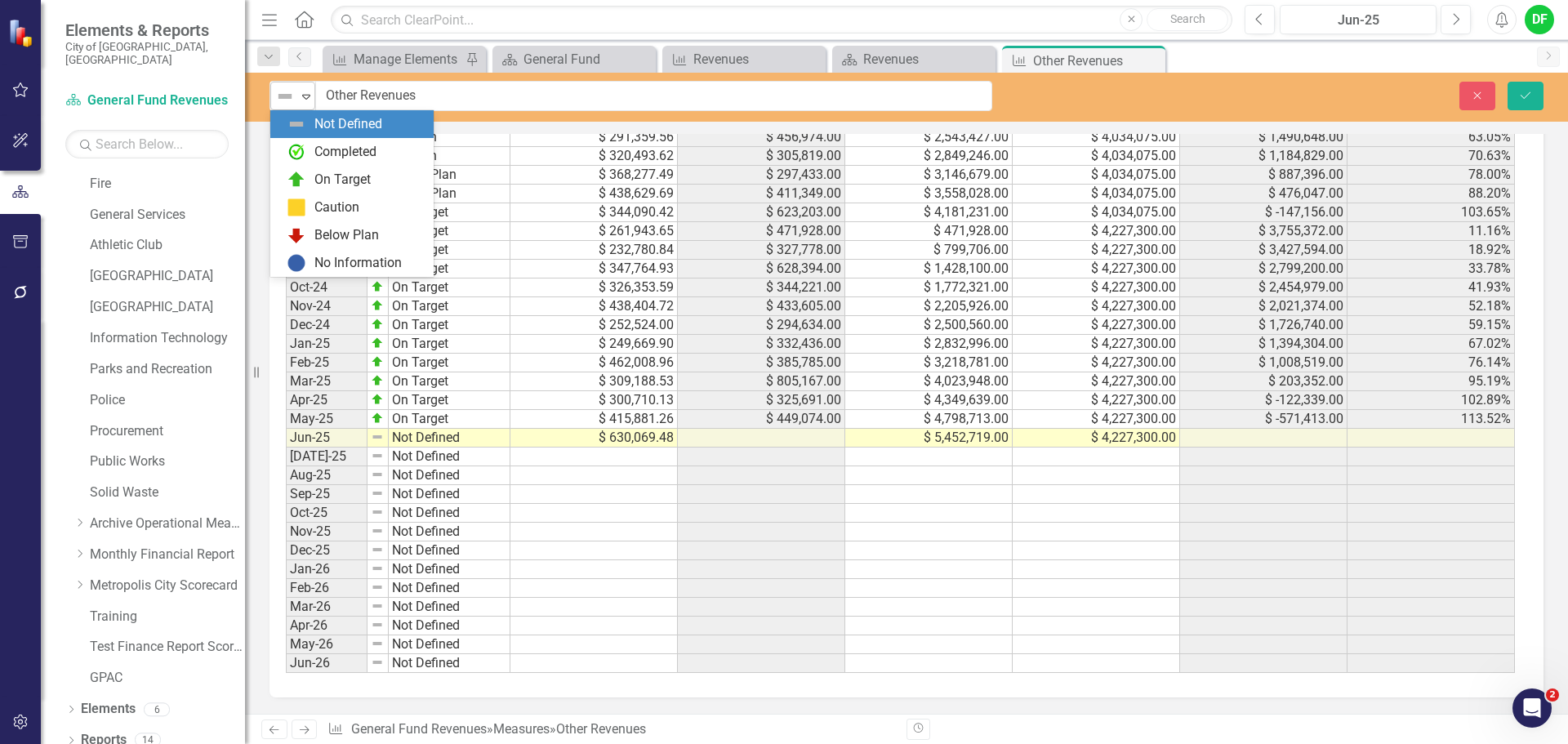
click at [304, 104] on div "Expand" at bounding box center [306, 96] width 16 height 27
click at [305, 170] on img at bounding box center [297, 180] width 20 height 20
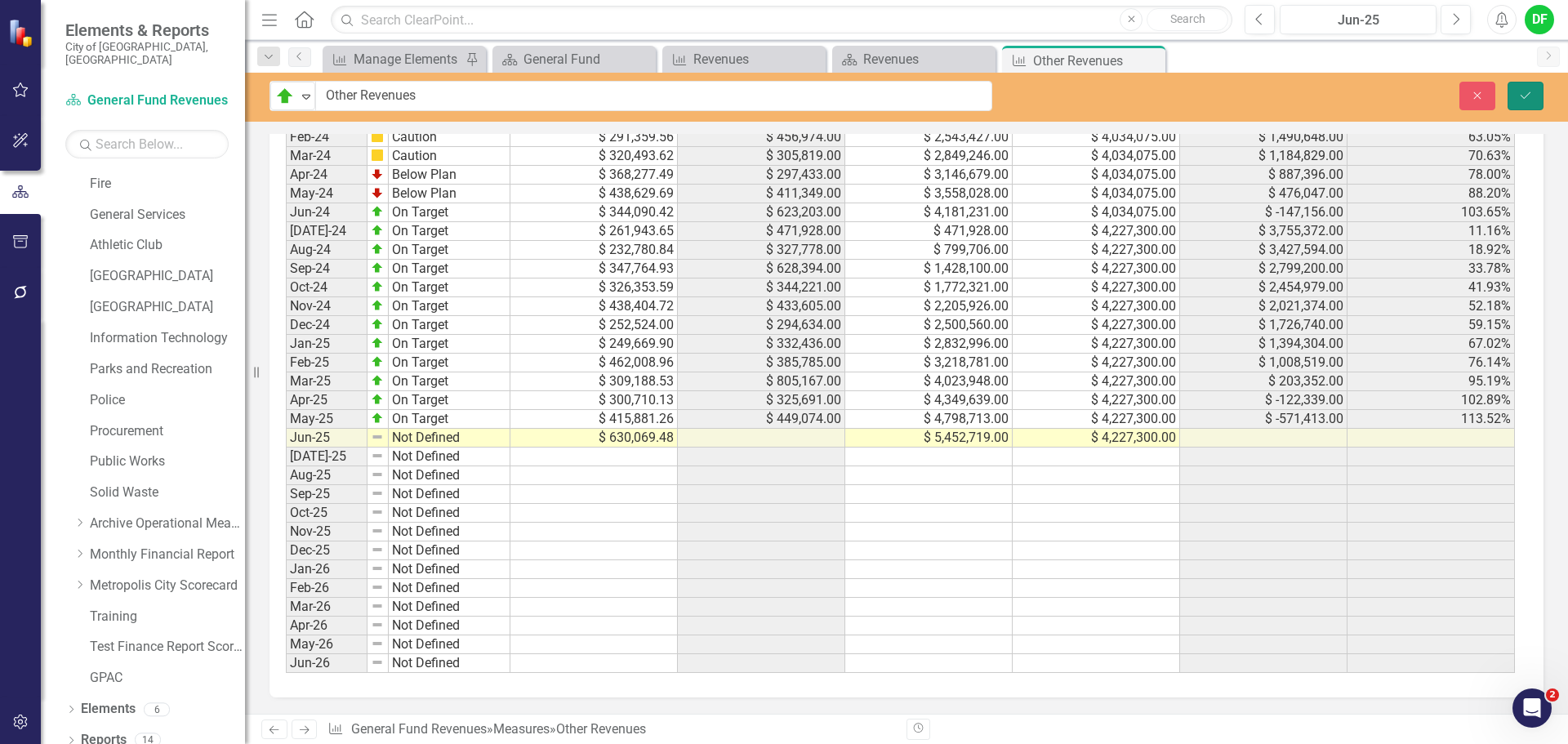
click at [1525, 89] on icon "Save" at bounding box center [1526, 95] width 14 height 12
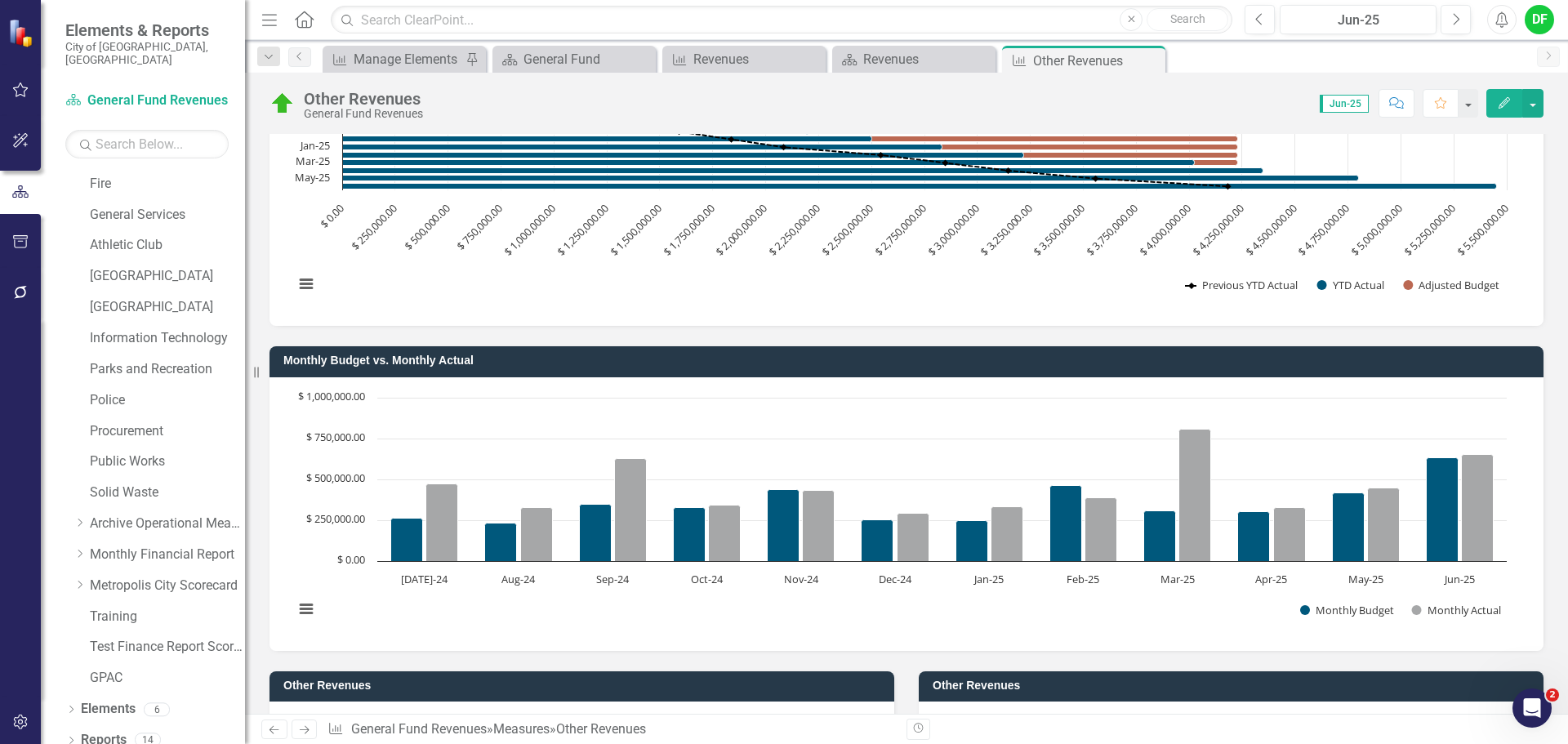
scroll to position [0, 0]
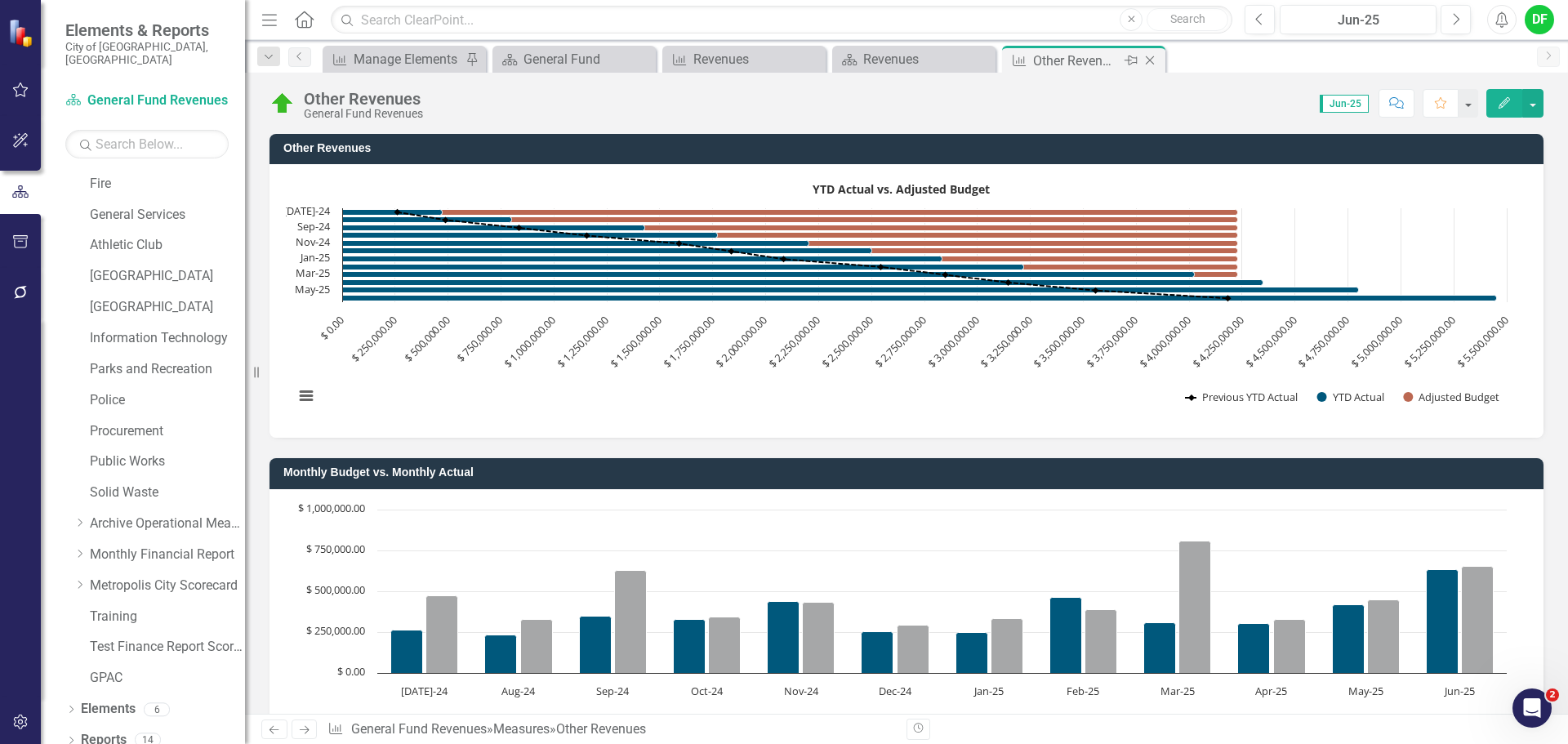
click at [1151, 59] on icon "Close" at bounding box center [1150, 60] width 16 height 13
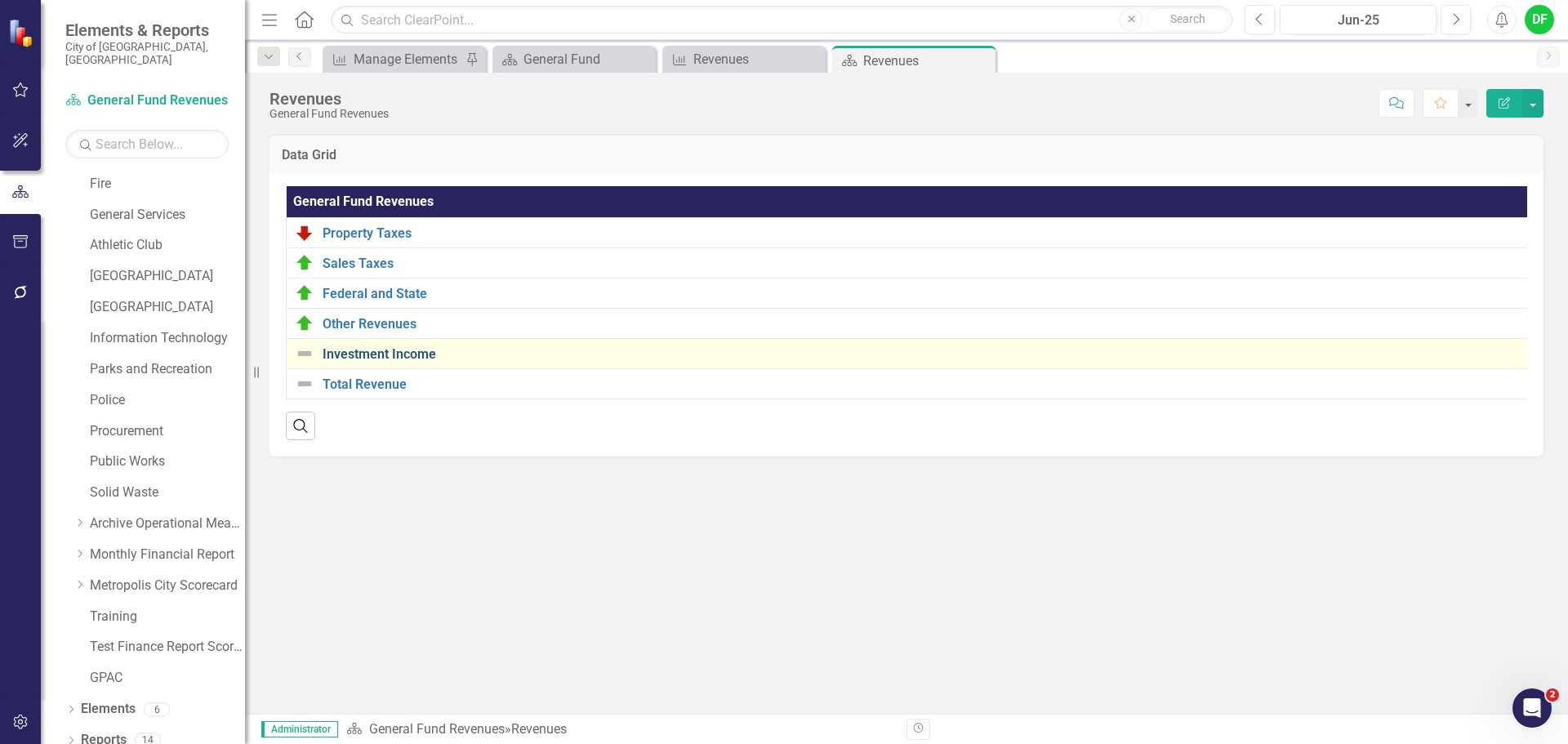
click at [383, 351] on link "Investment Income" at bounding box center [929, 354] width 1213 height 14
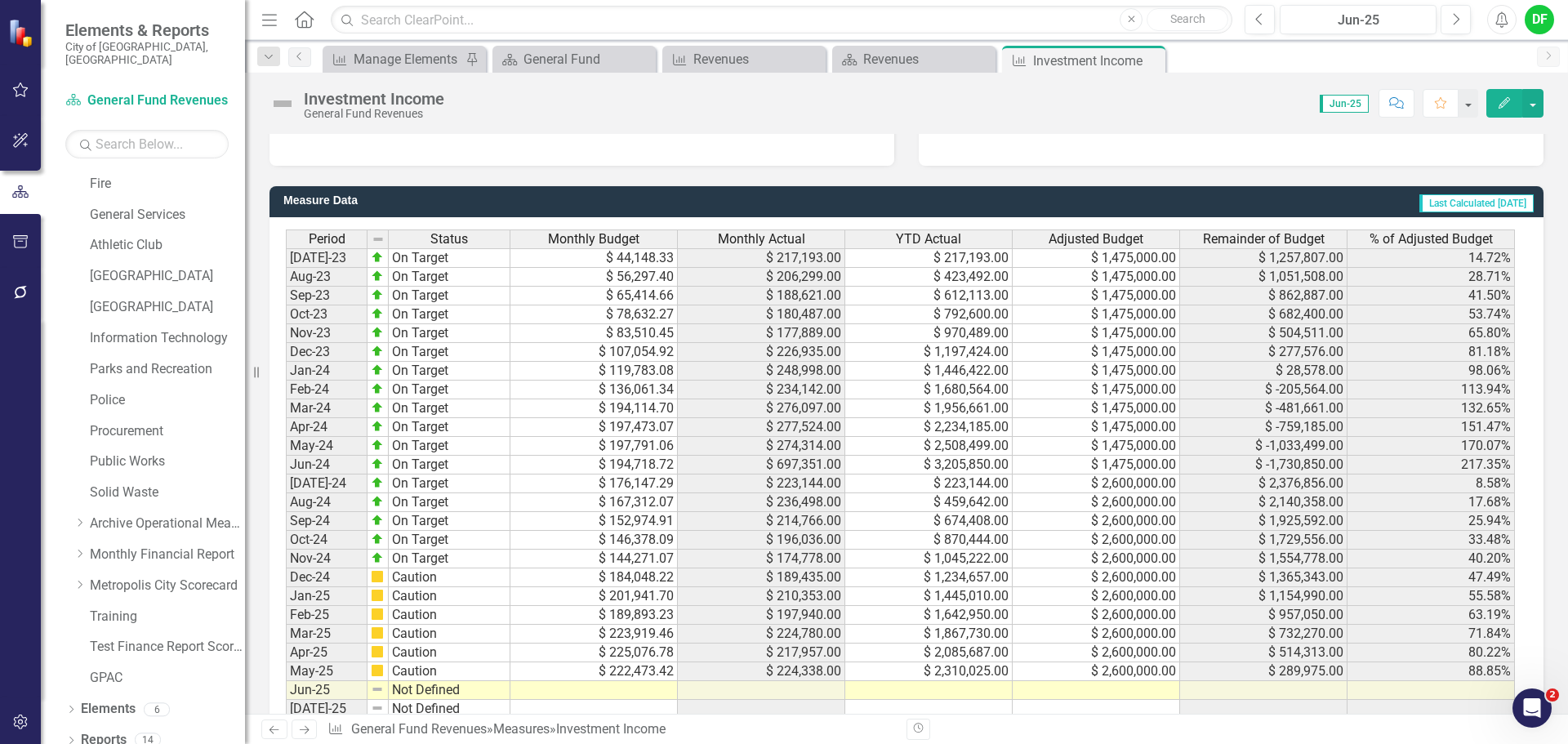
scroll to position [1173, 0]
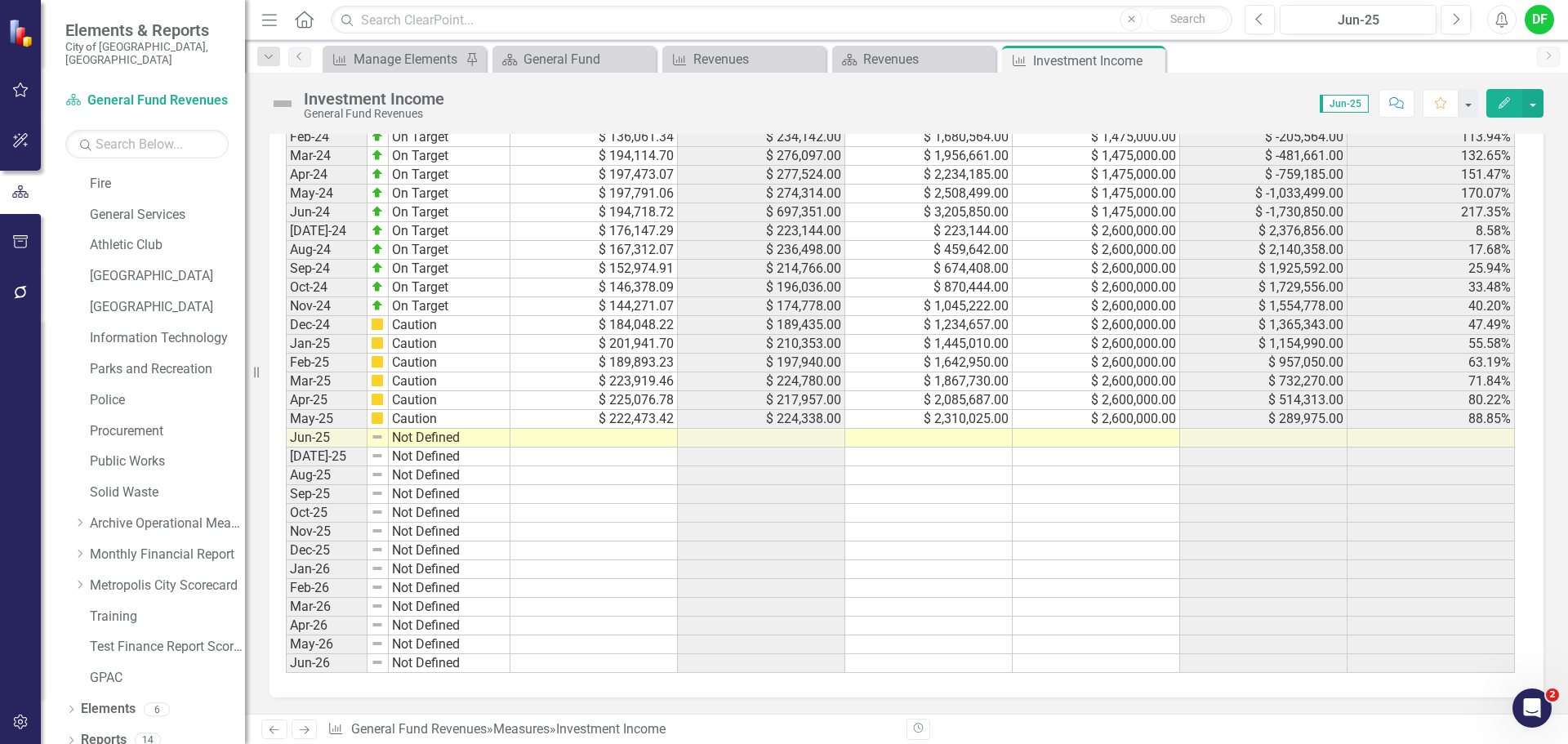
click at [1081, 437] on td at bounding box center [1096, 437] width 167 height 19
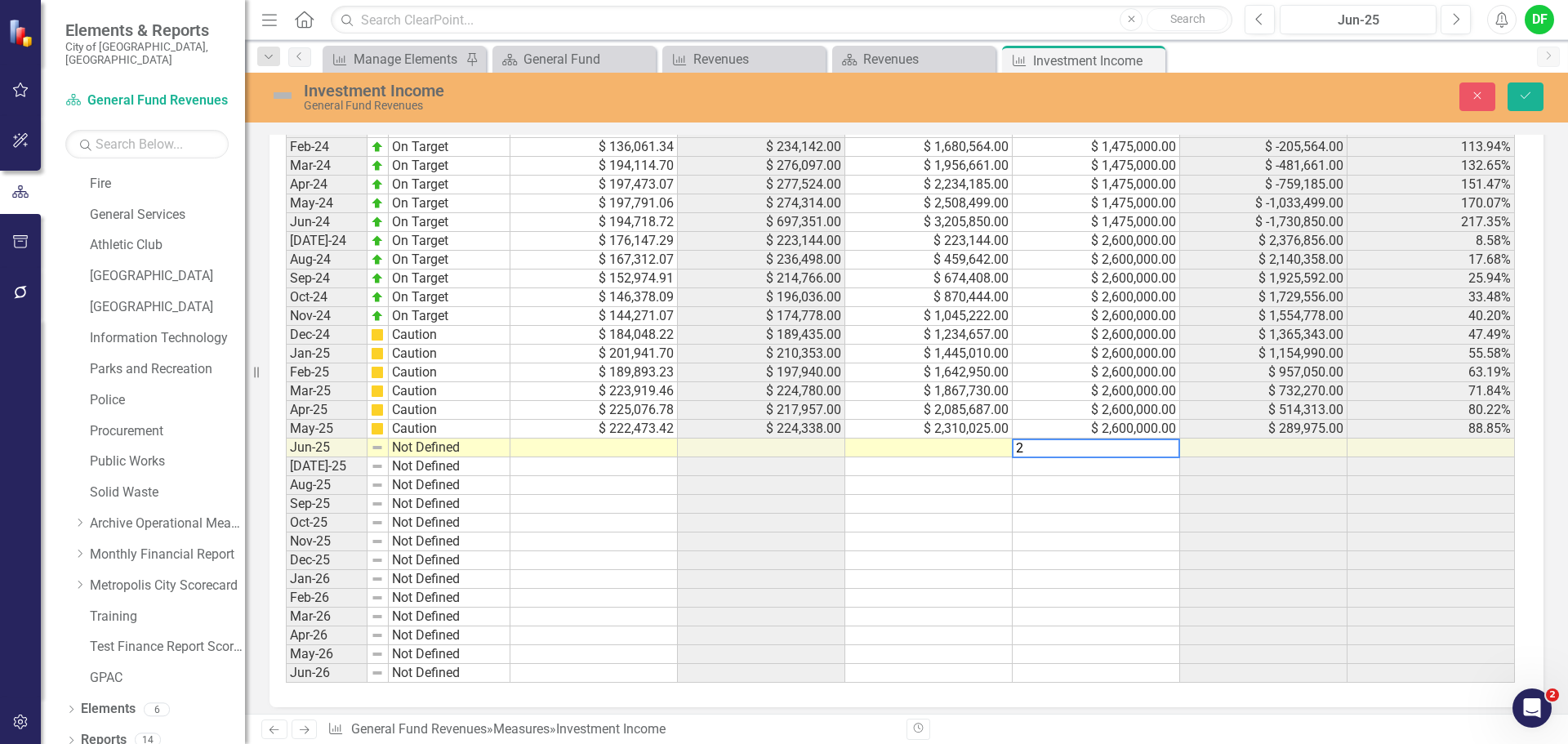
scroll to position [1182, 0]
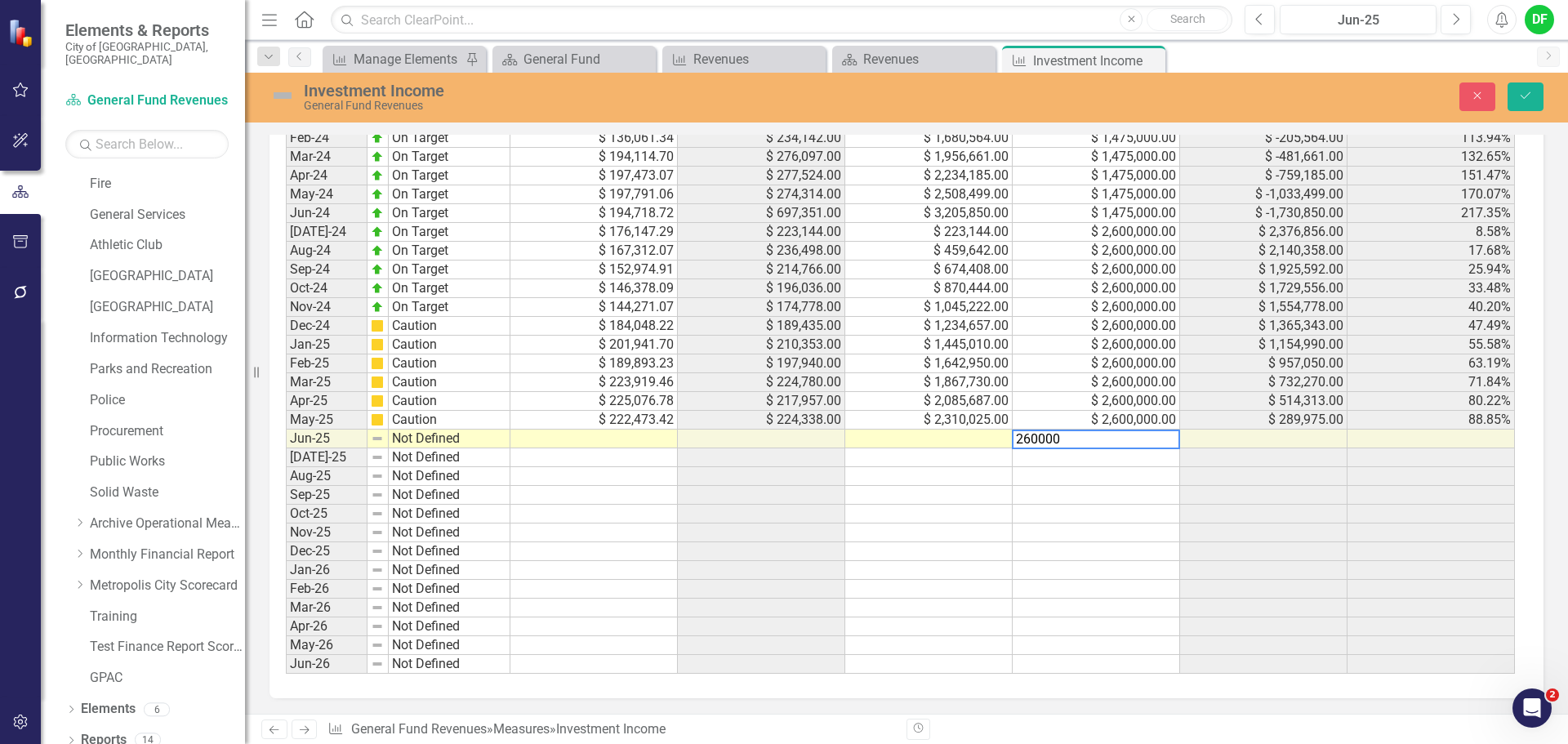
type textarea "2600000"
click at [916, 441] on td at bounding box center [928, 438] width 167 height 19
click at [607, 436] on td at bounding box center [594, 438] width 167 height 19
type textarea "565563.77"
click at [287, 96] on img at bounding box center [282, 95] width 26 height 26
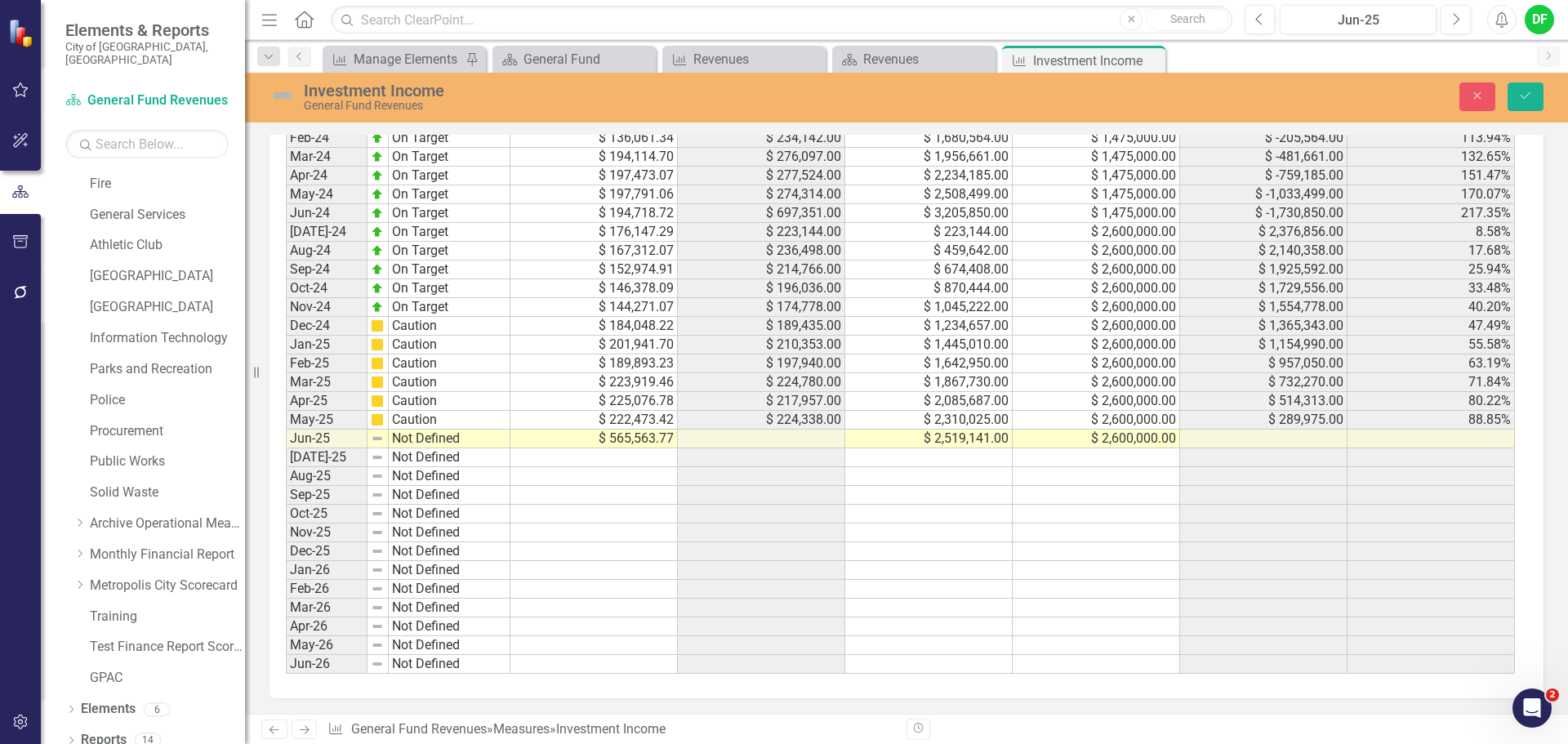
click at [287, 96] on img at bounding box center [282, 95] width 26 height 26
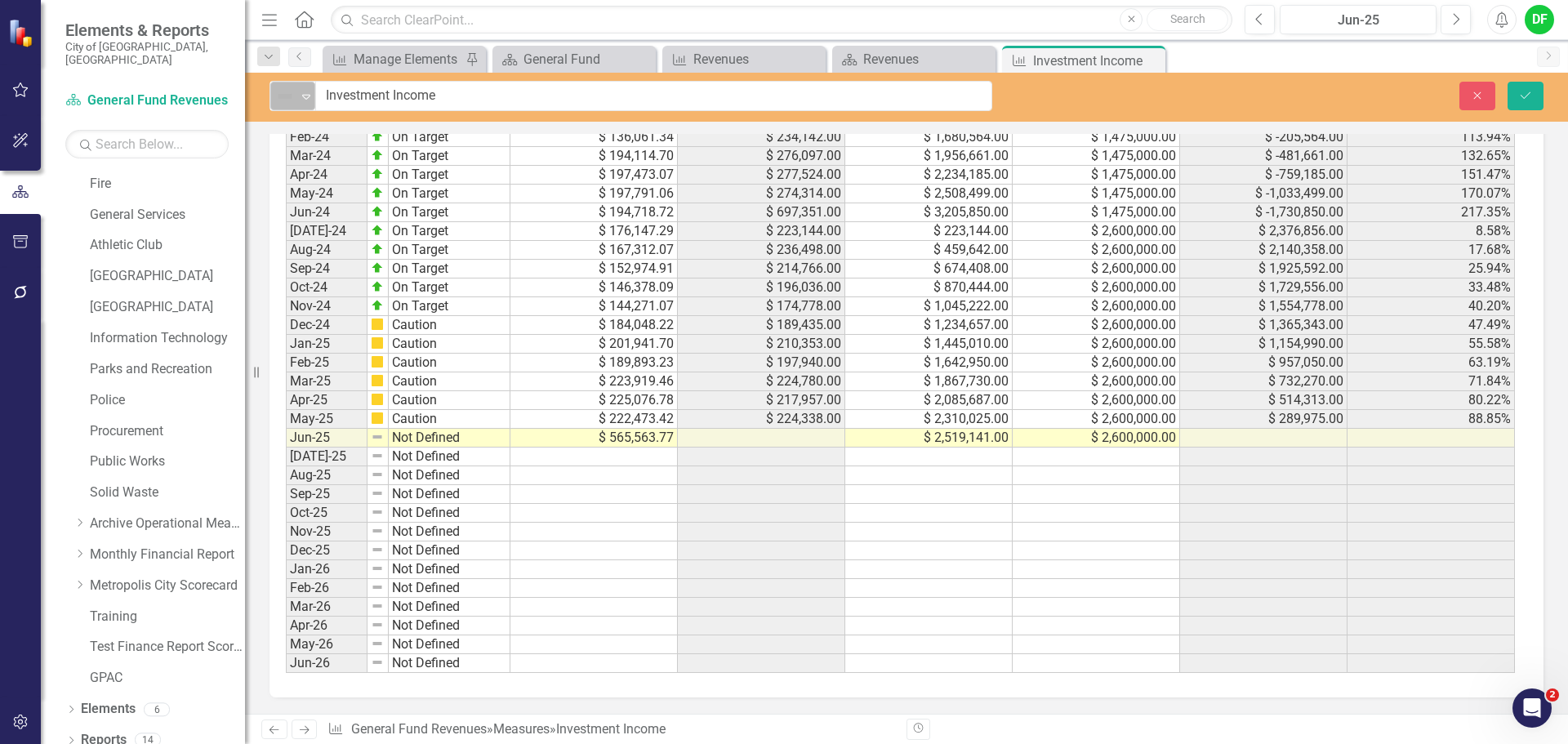
click at [306, 98] on icon at bounding box center [306, 97] width 8 height 4
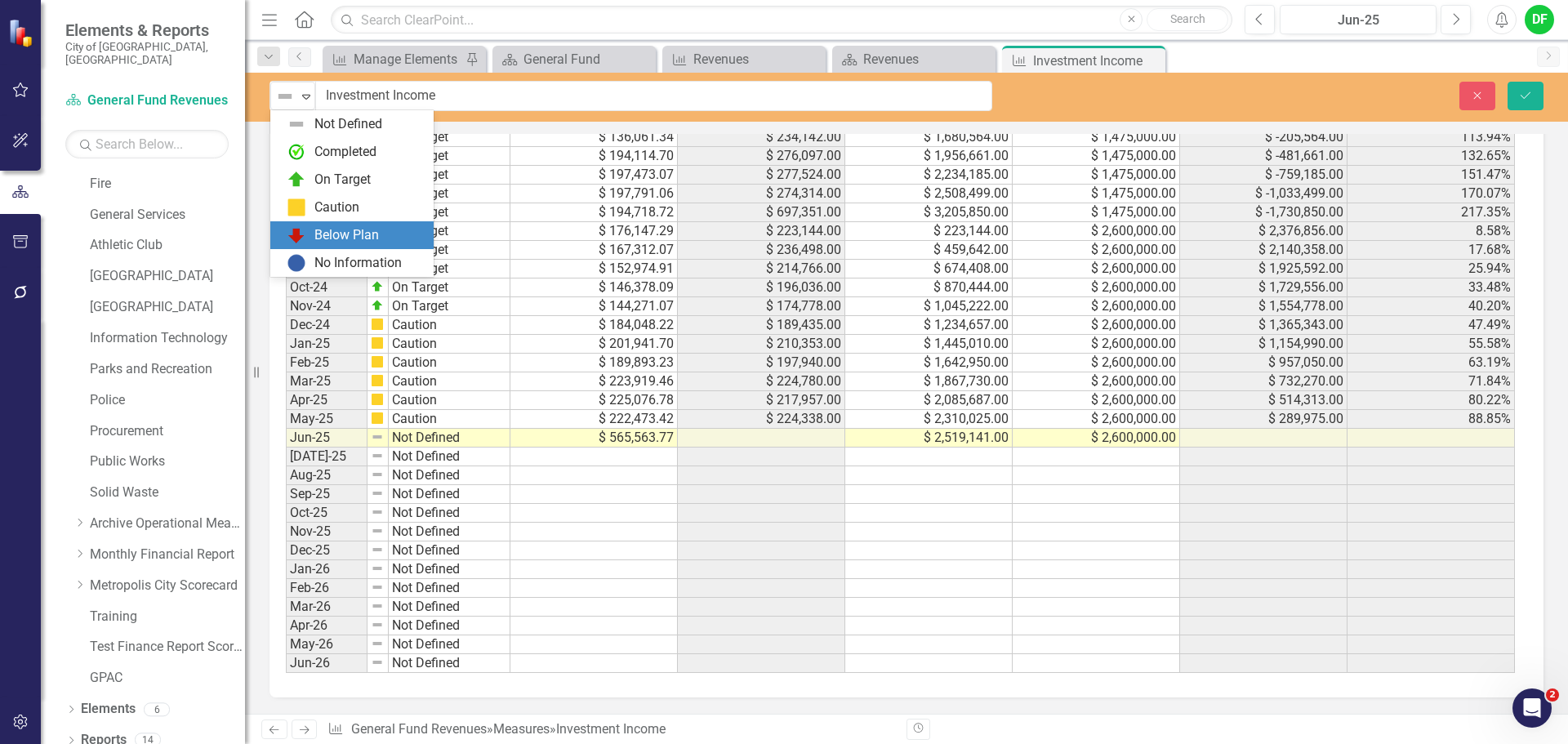
click at [301, 241] on img at bounding box center [297, 235] width 20 height 20
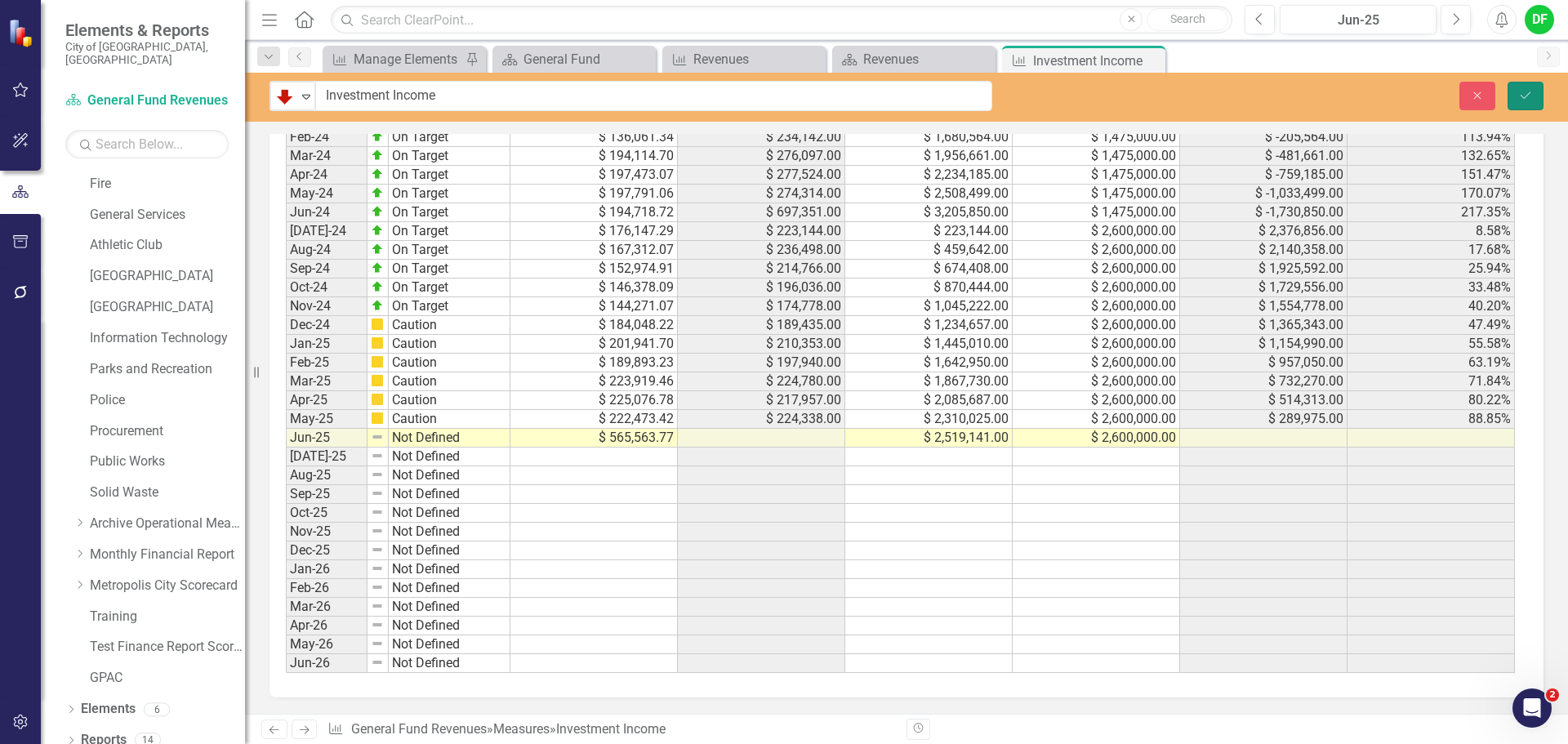
click at [1531, 95] on icon "Save" at bounding box center [1526, 95] width 14 height 12
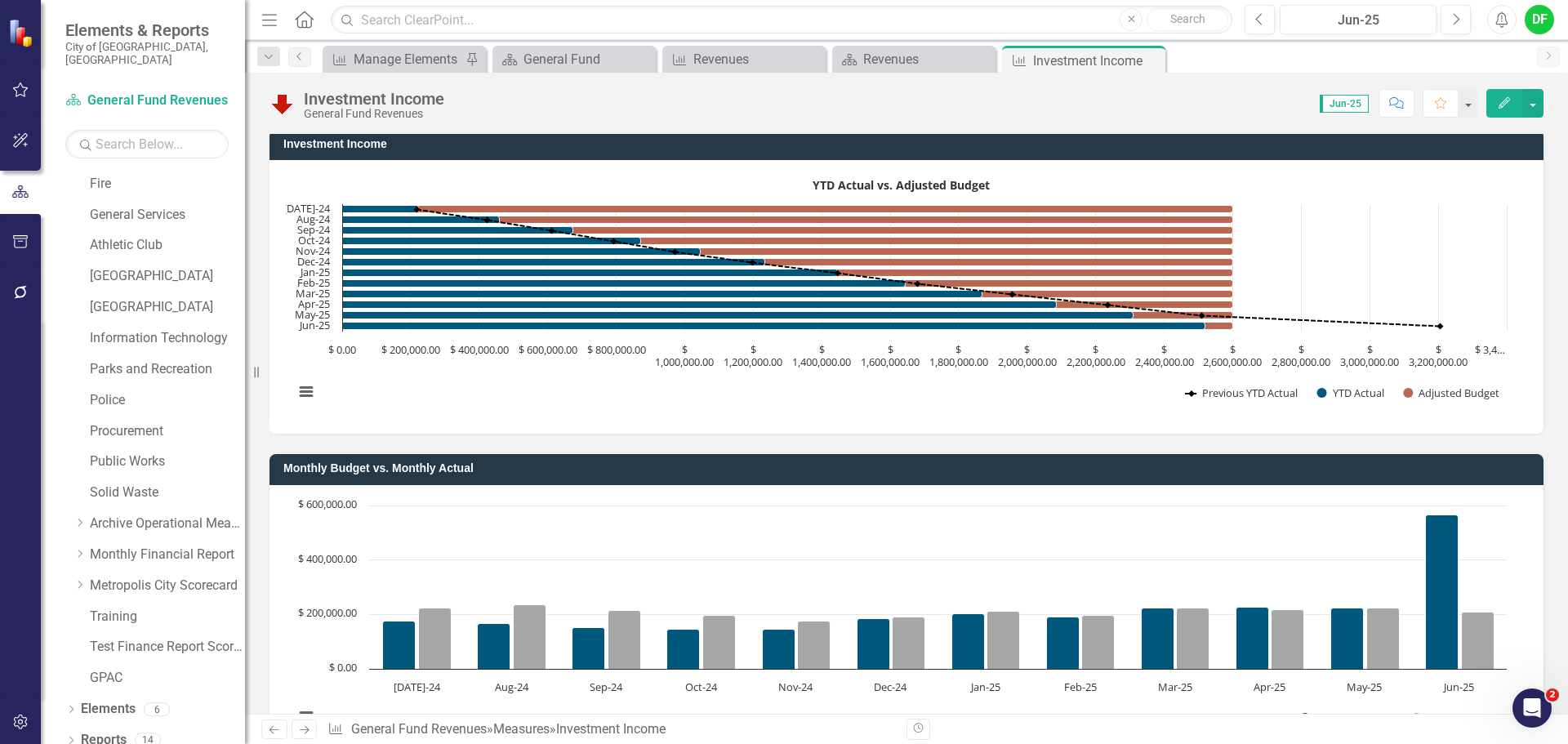
scroll to position [0, 0]
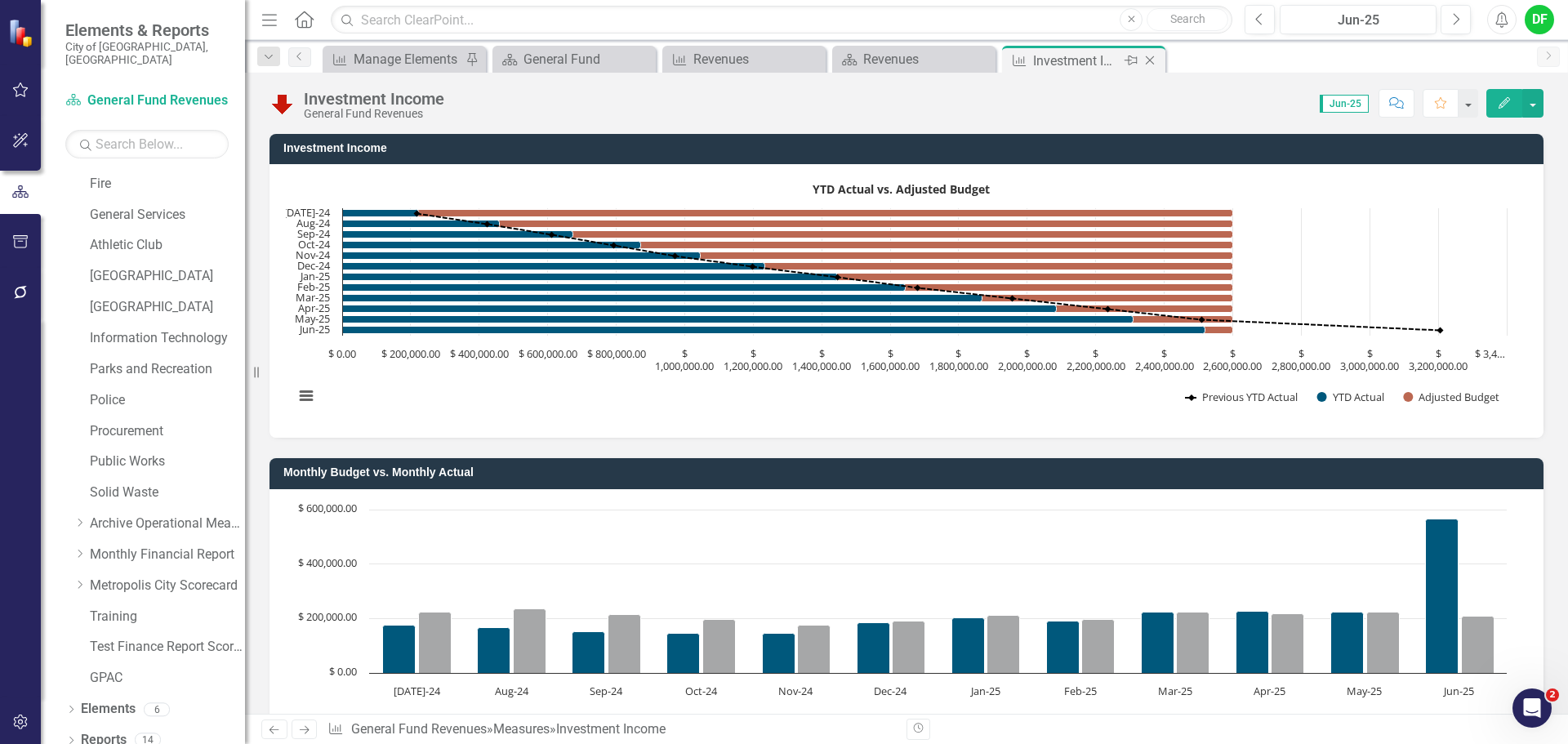
click at [1148, 60] on icon "Close" at bounding box center [1150, 60] width 16 height 13
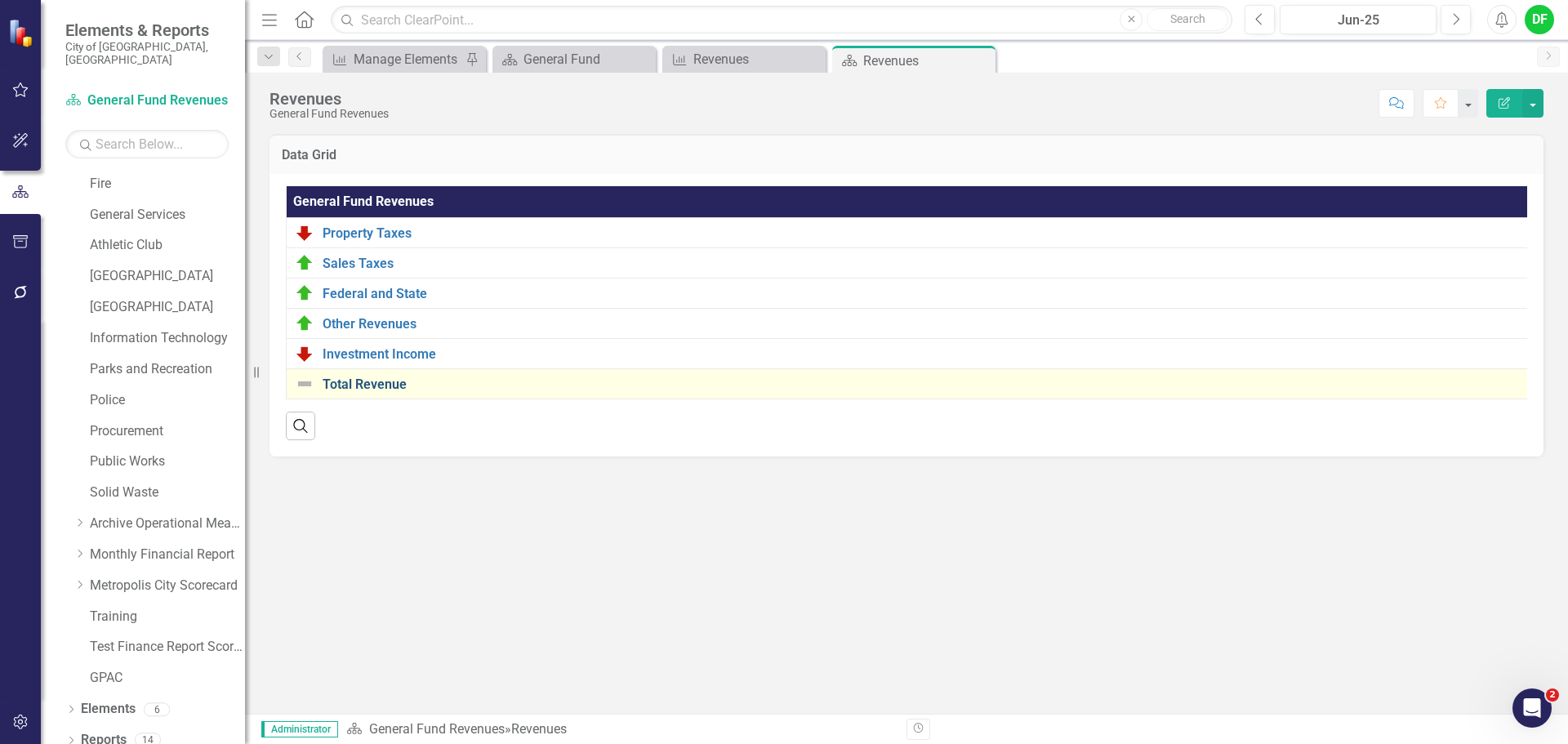
click at [383, 380] on link "Total Revenue" at bounding box center [929, 385] width 1213 height 14
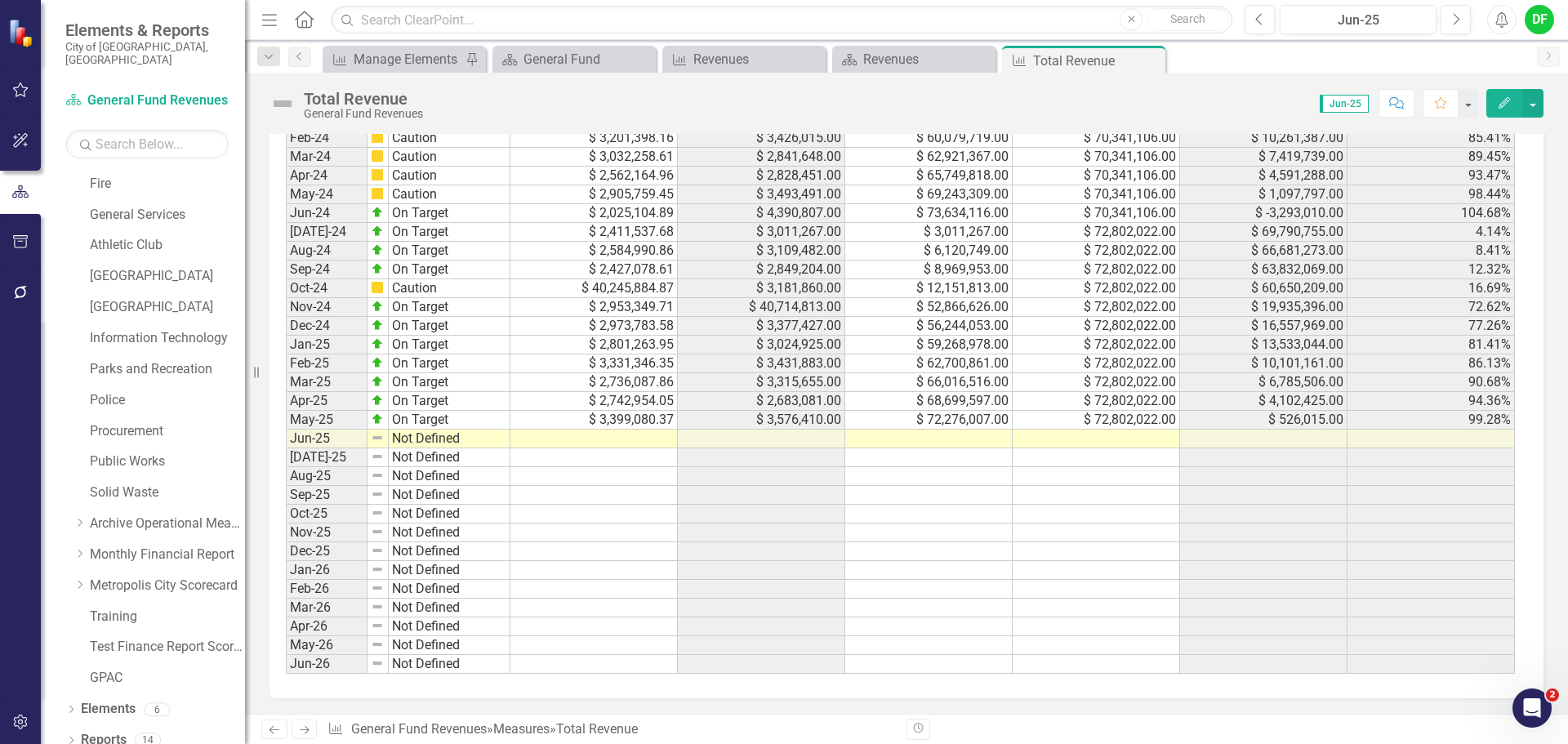
scroll to position [1173, 0]
click at [1113, 436] on td at bounding box center [1096, 437] width 167 height 19
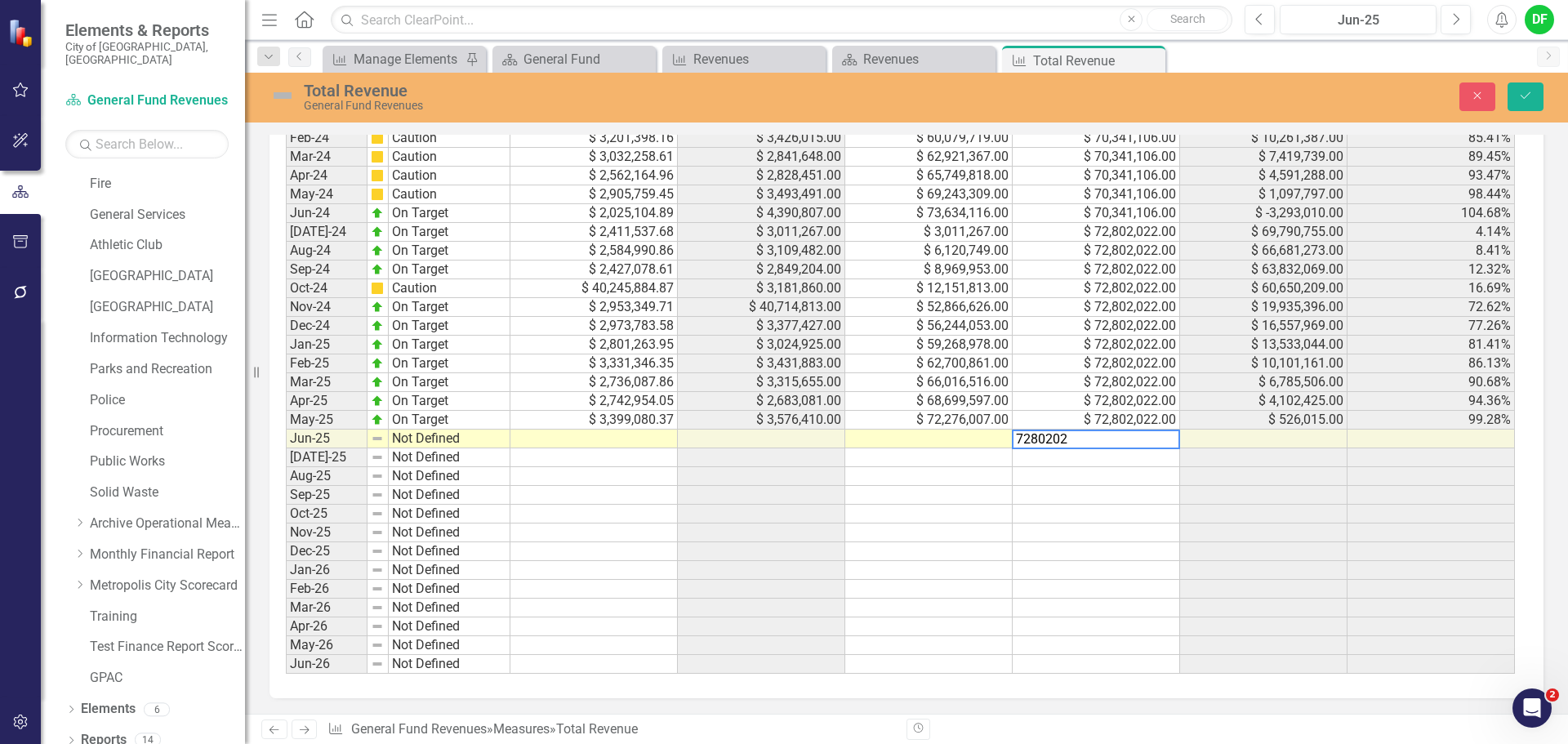
type textarea "72802022"
type textarea "4188752.71"
click at [285, 92] on img at bounding box center [282, 95] width 26 height 26
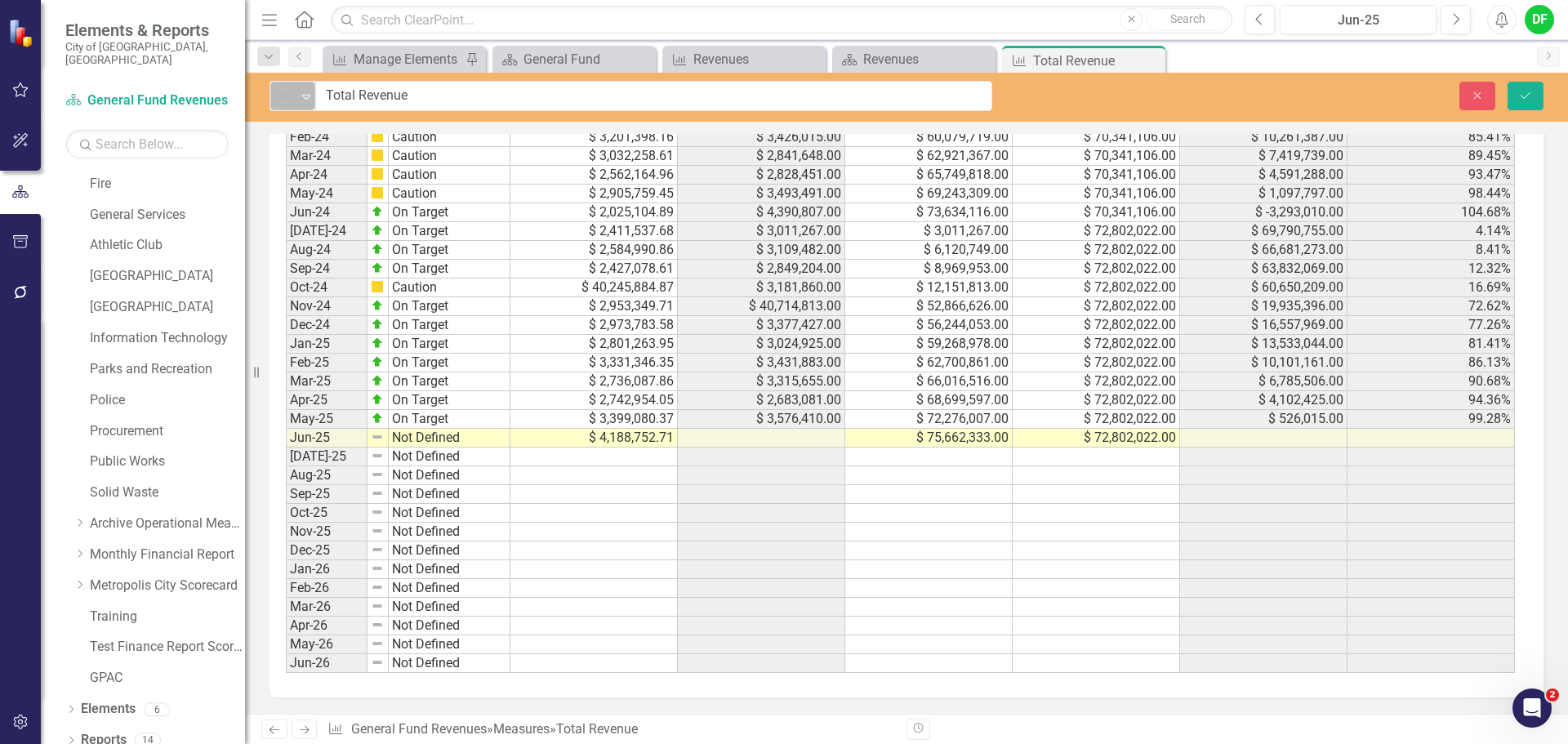
click at [312, 99] on icon "Expand" at bounding box center [306, 96] width 16 height 13
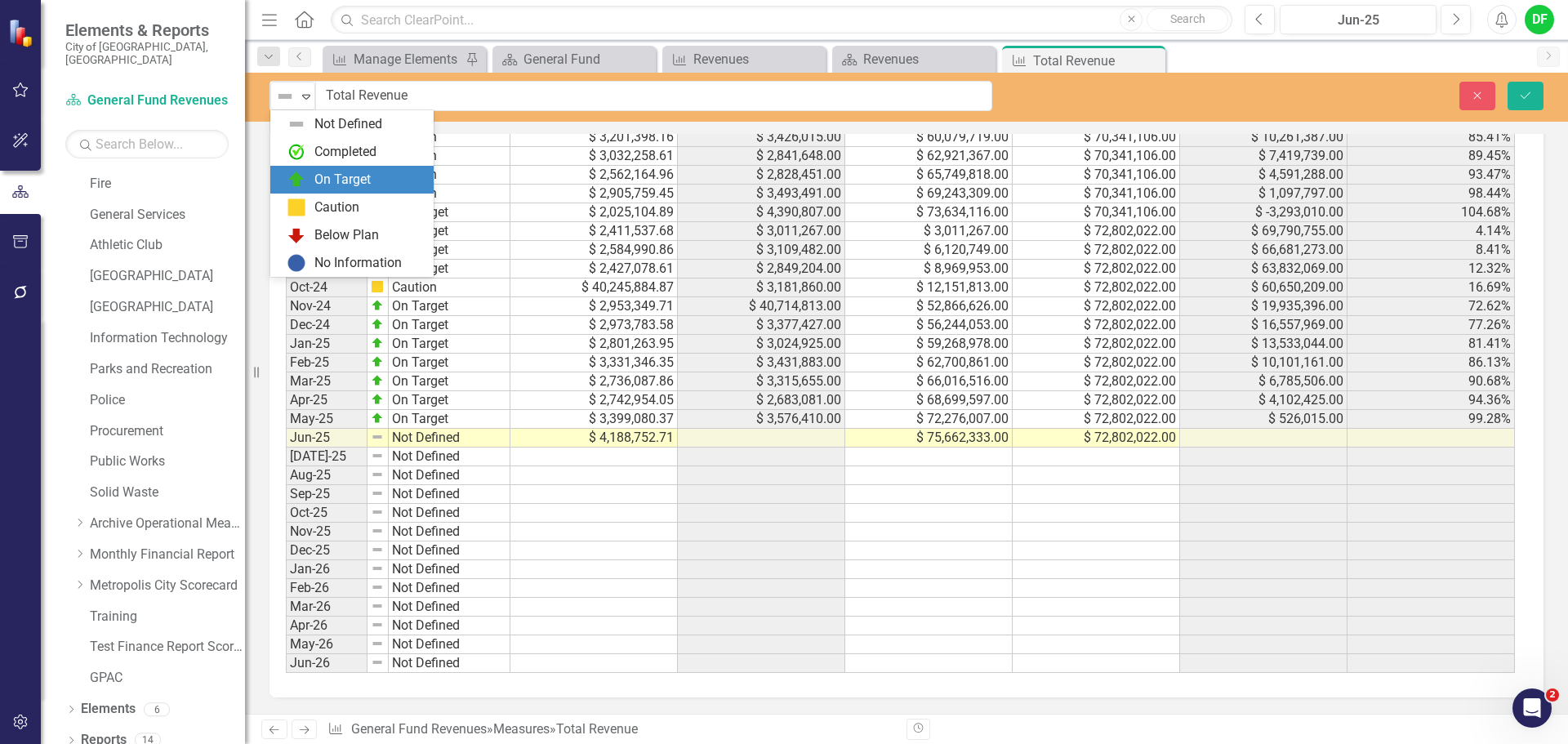
click at [322, 174] on div "On Target" at bounding box center [343, 180] width 56 height 19
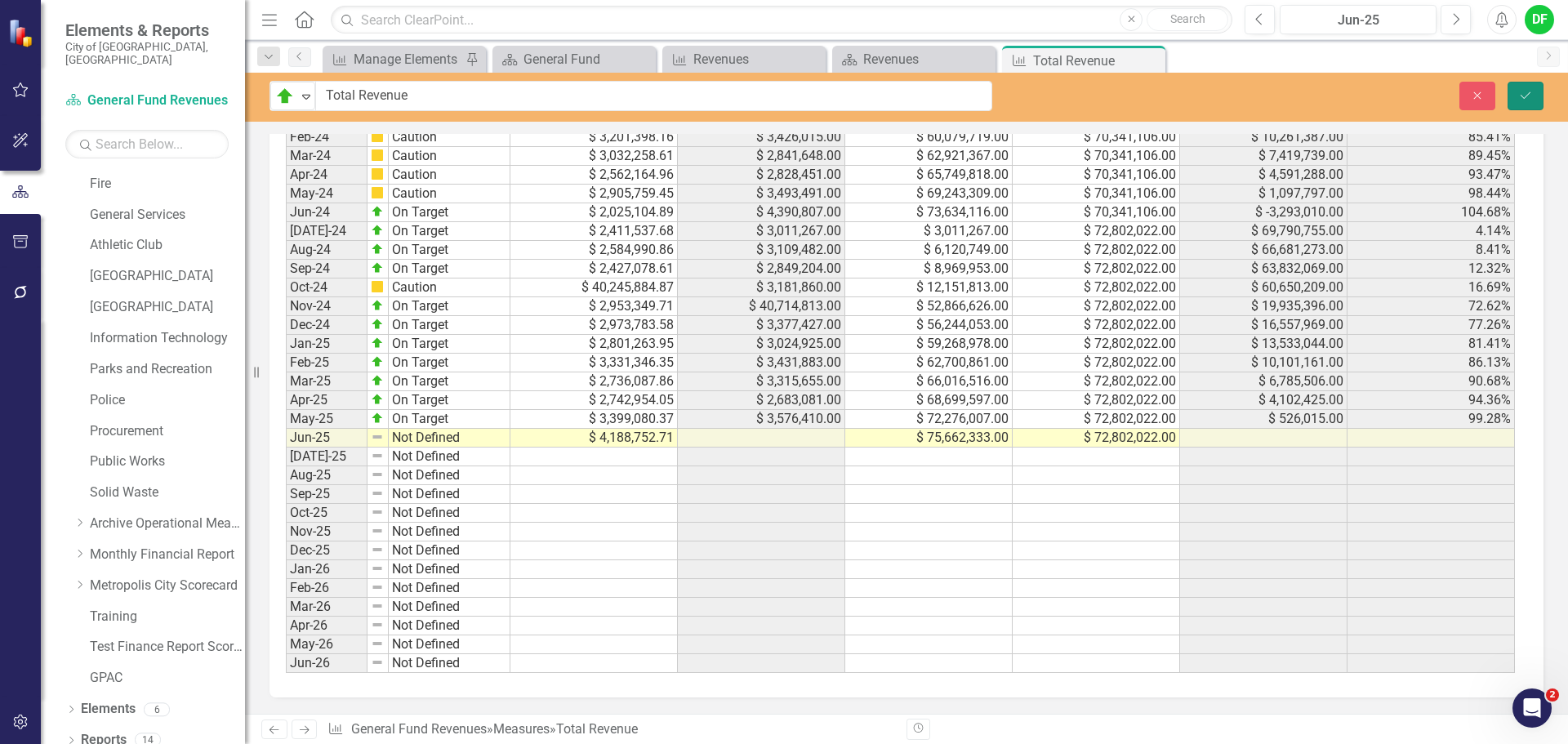
click at [1525, 93] on icon "Save" at bounding box center [1526, 95] width 14 height 12
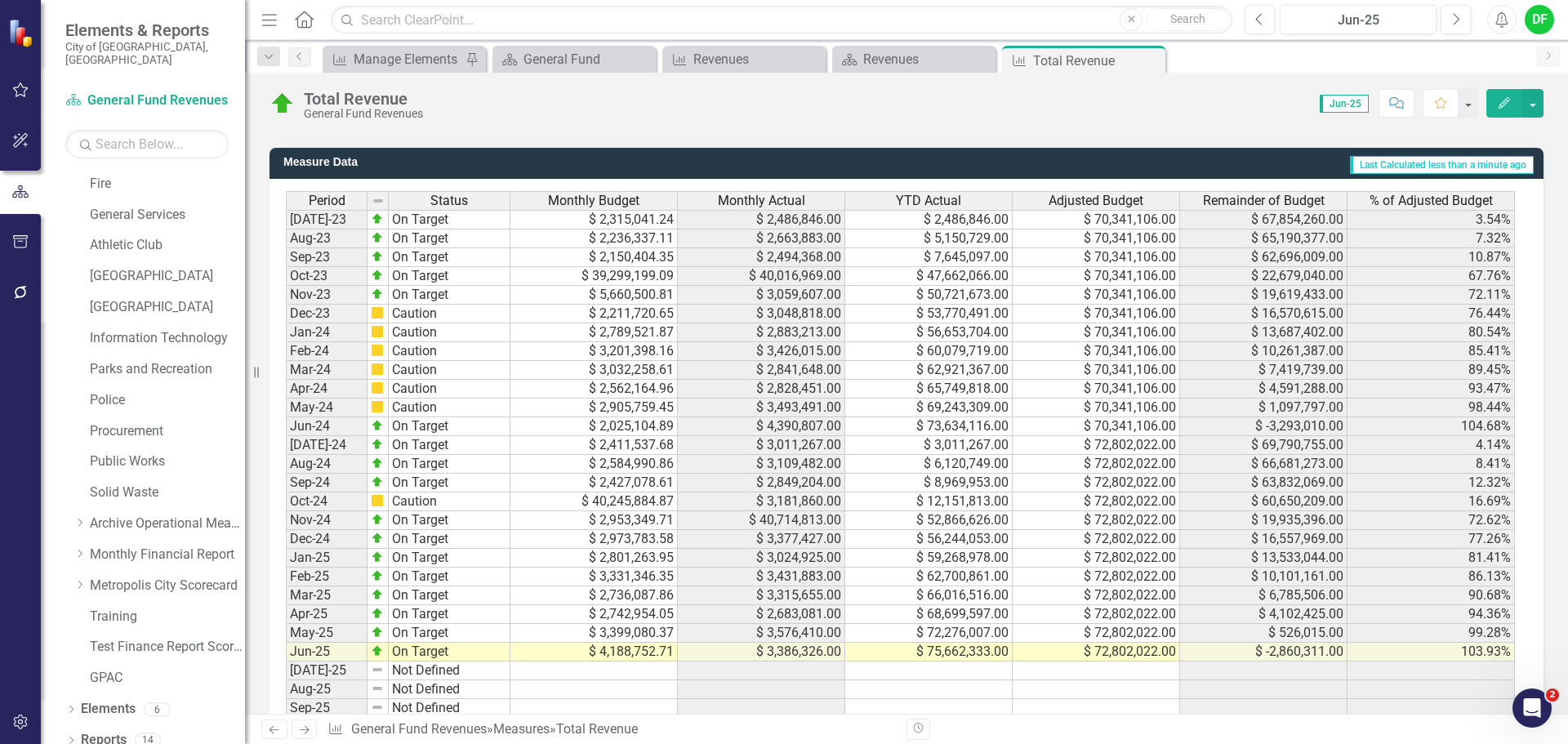
scroll to position [1173, 0]
